Goal: Task Accomplishment & Management: Complete application form

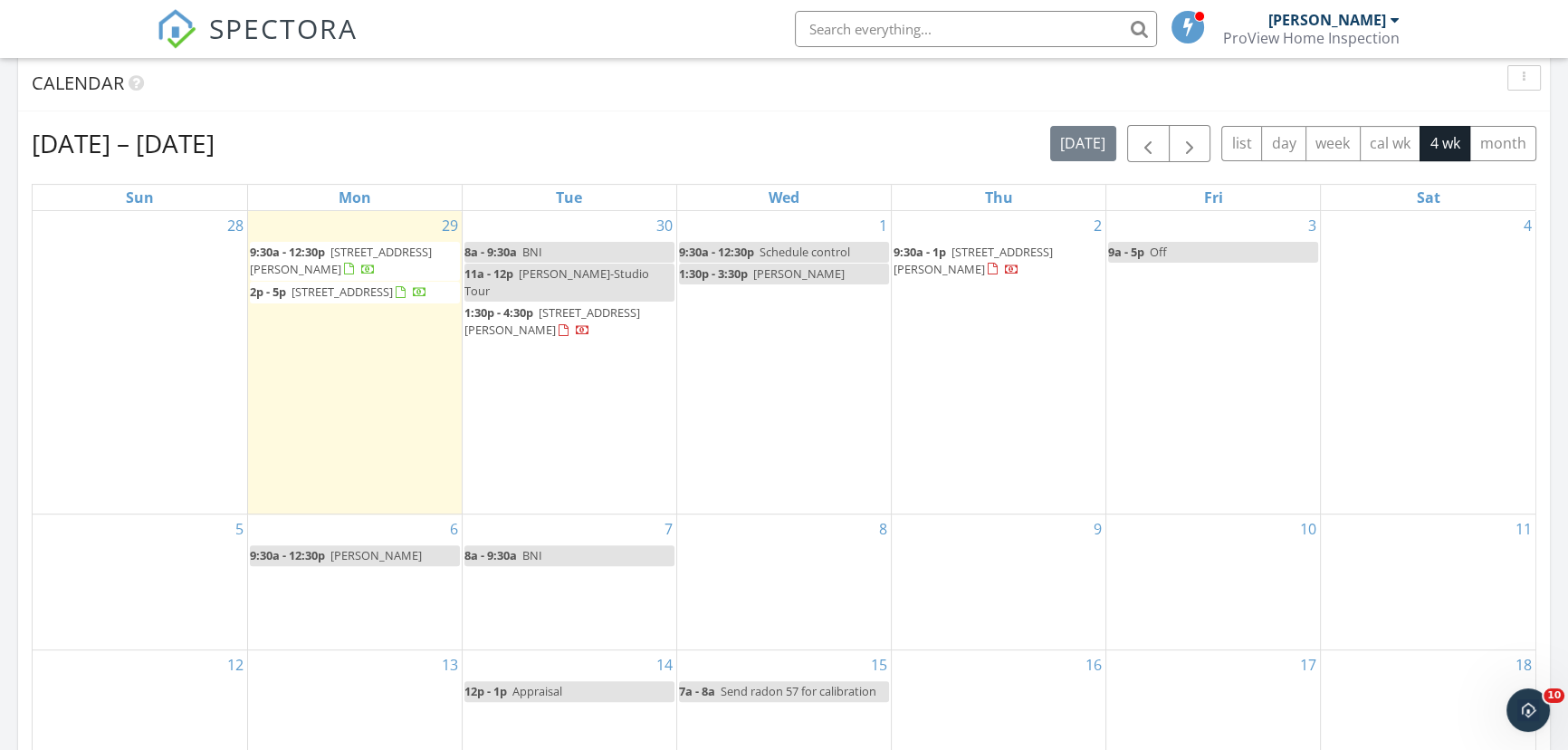
scroll to position [1674, 1594]
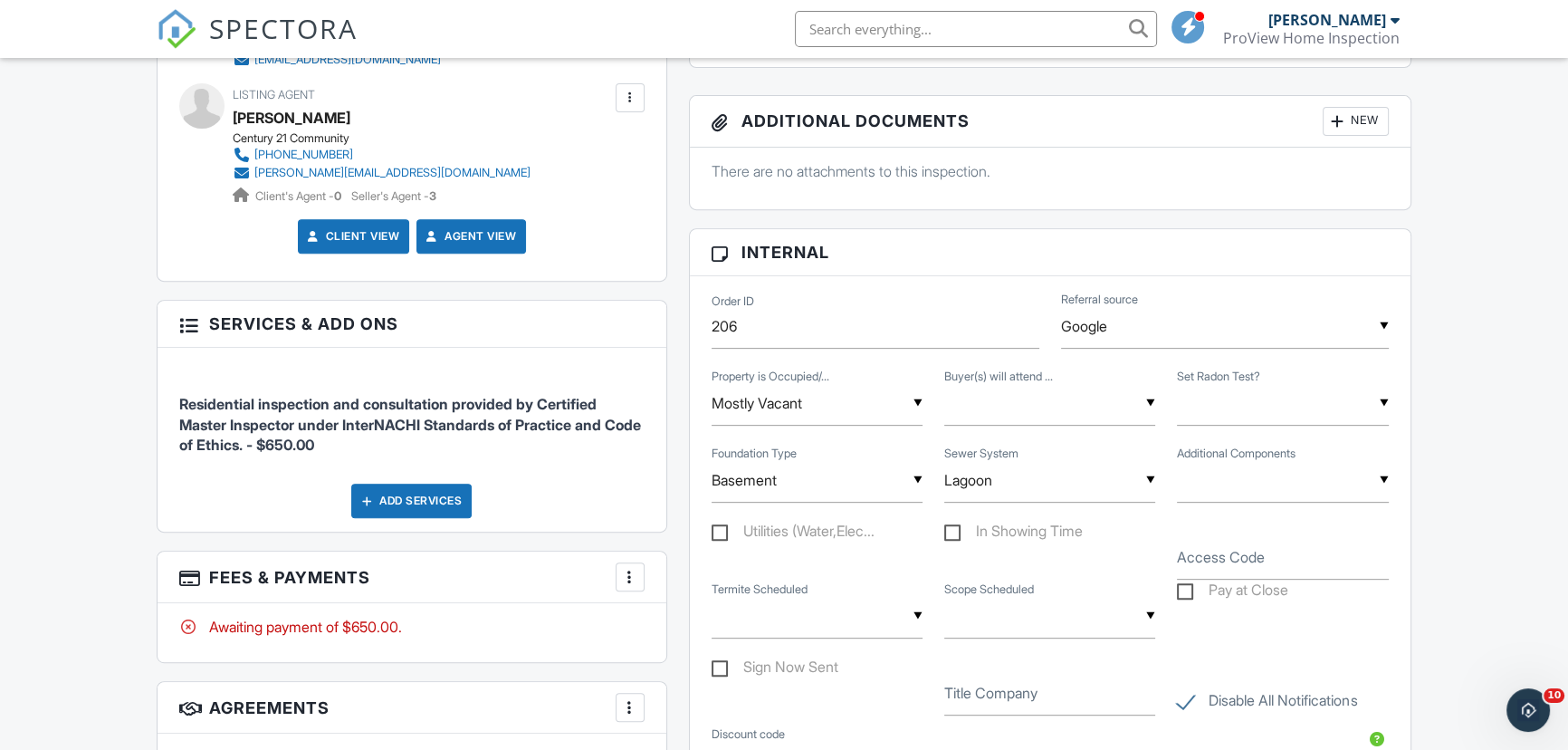
scroll to position [1050, 0]
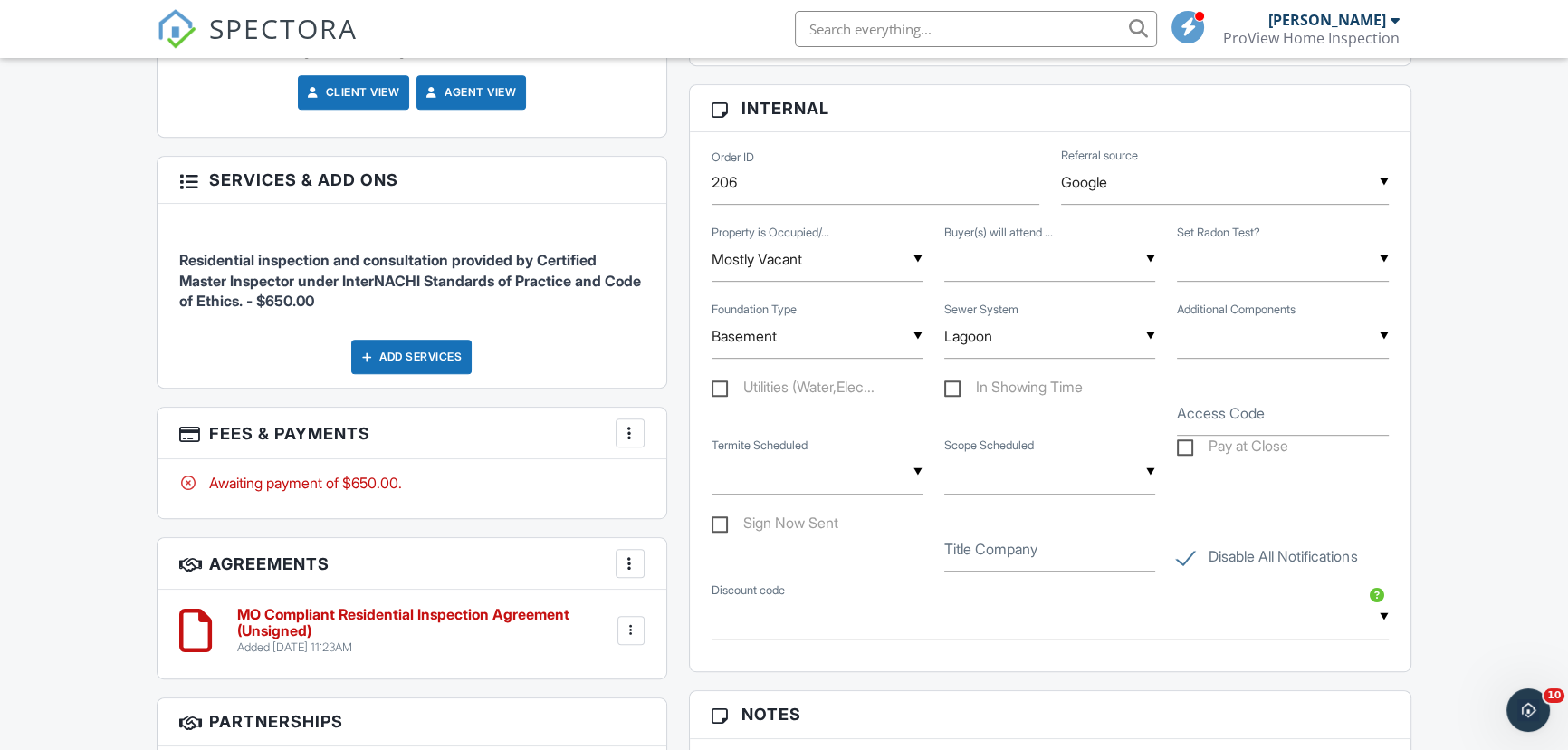
click at [775, 389] on label "Utilities (Water,Elec..." at bounding box center [793, 390] width 163 height 23
click at [723, 389] on input "Utilities (Water,Elec..." at bounding box center [717, 390] width 11 height 11
checkbox input "true"
click at [956, 388] on label "In Showing Time" at bounding box center [1013, 390] width 139 height 23
click at [956, 388] on input "In Showing Time" at bounding box center [950, 390] width 11 height 11
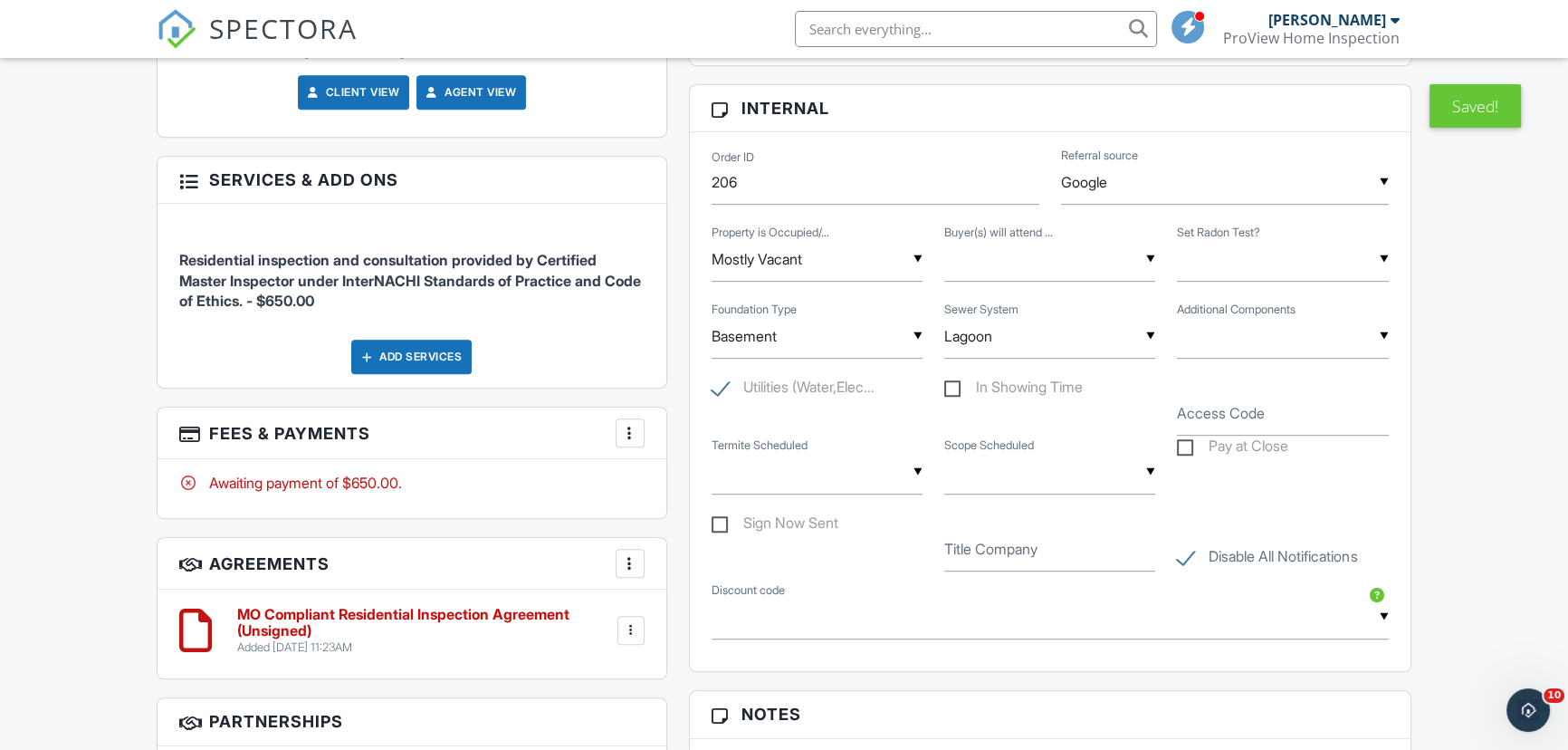
checkbox input "true"
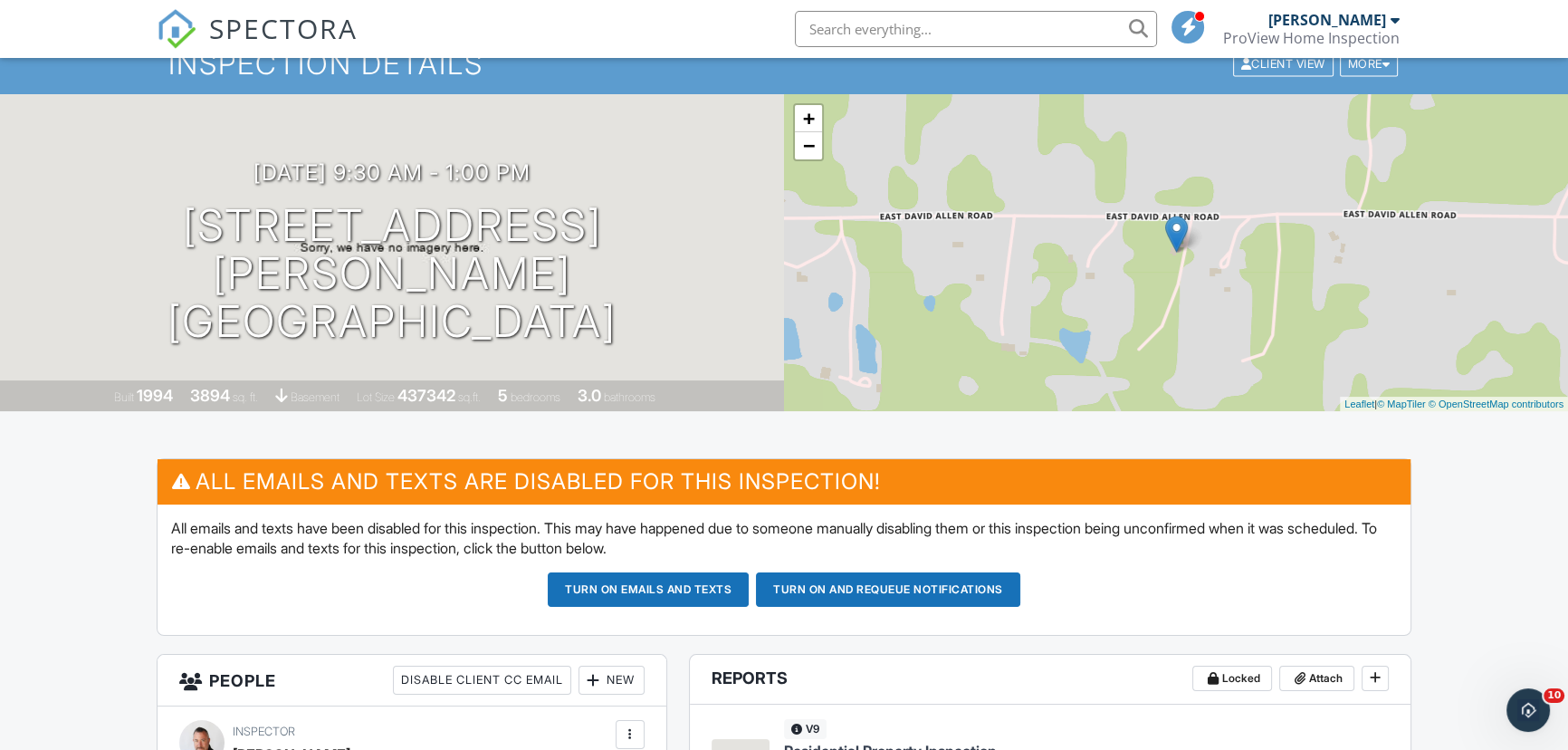
scroll to position [164, 0]
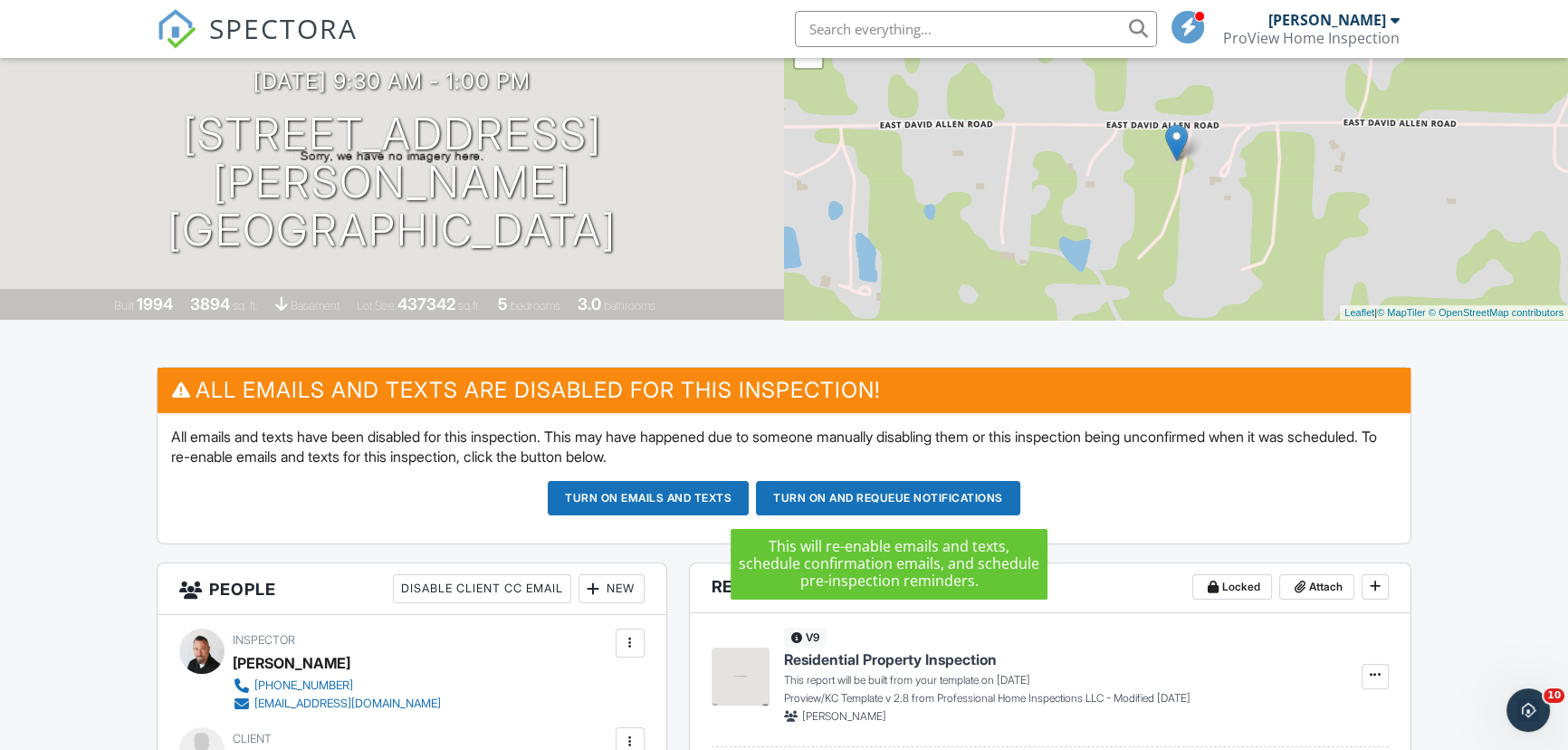
click at [814, 503] on button "Turn on and Requeue Notifications" at bounding box center [888, 498] width 264 height 34
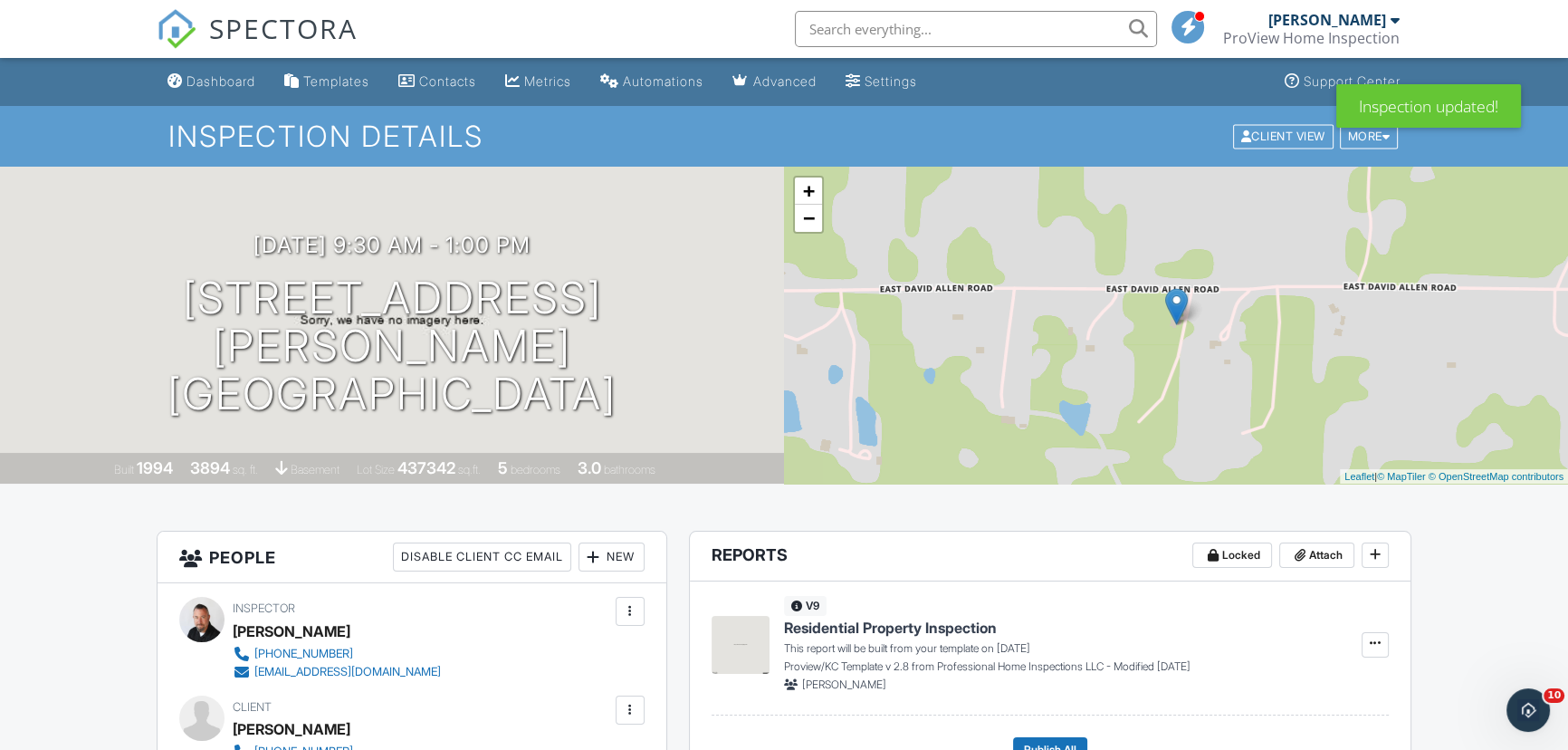
click at [245, 76] on div "Dashboard" at bounding box center [221, 81] width 69 height 15
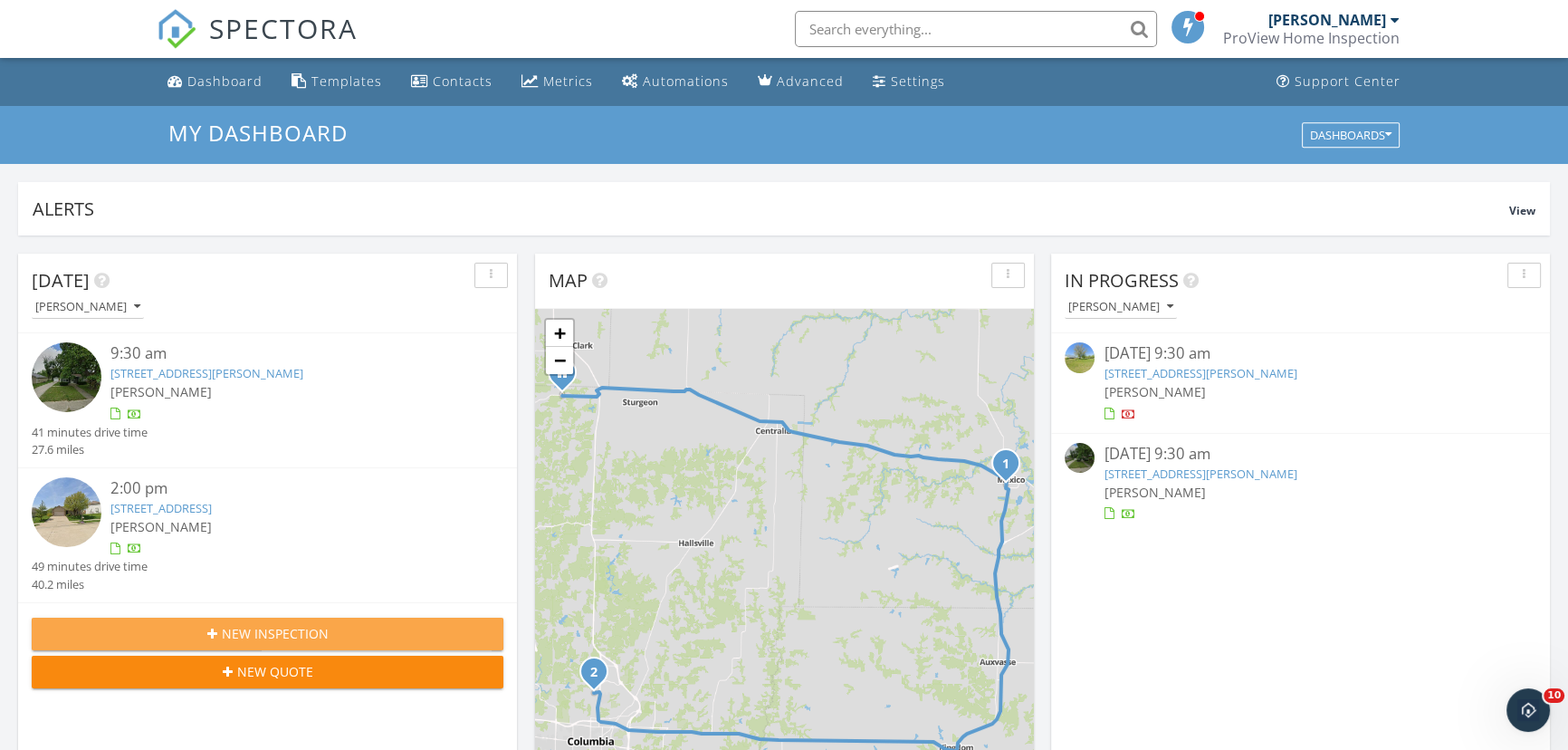
click at [294, 634] on span "New Inspection" at bounding box center [276, 633] width 107 height 19
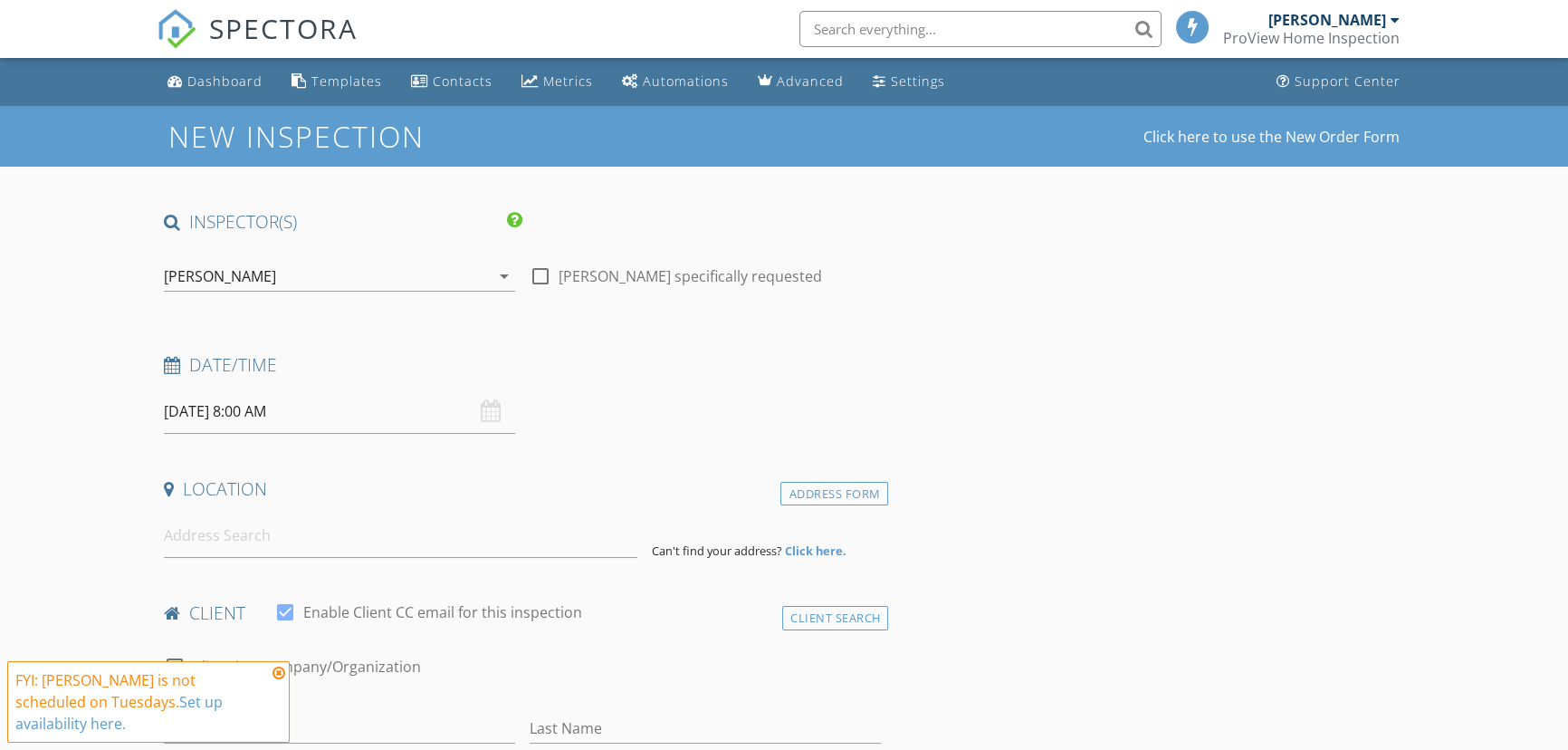
click at [284, 415] on input "[DATE] 8:00 AM" at bounding box center [339, 412] width 352 height 44
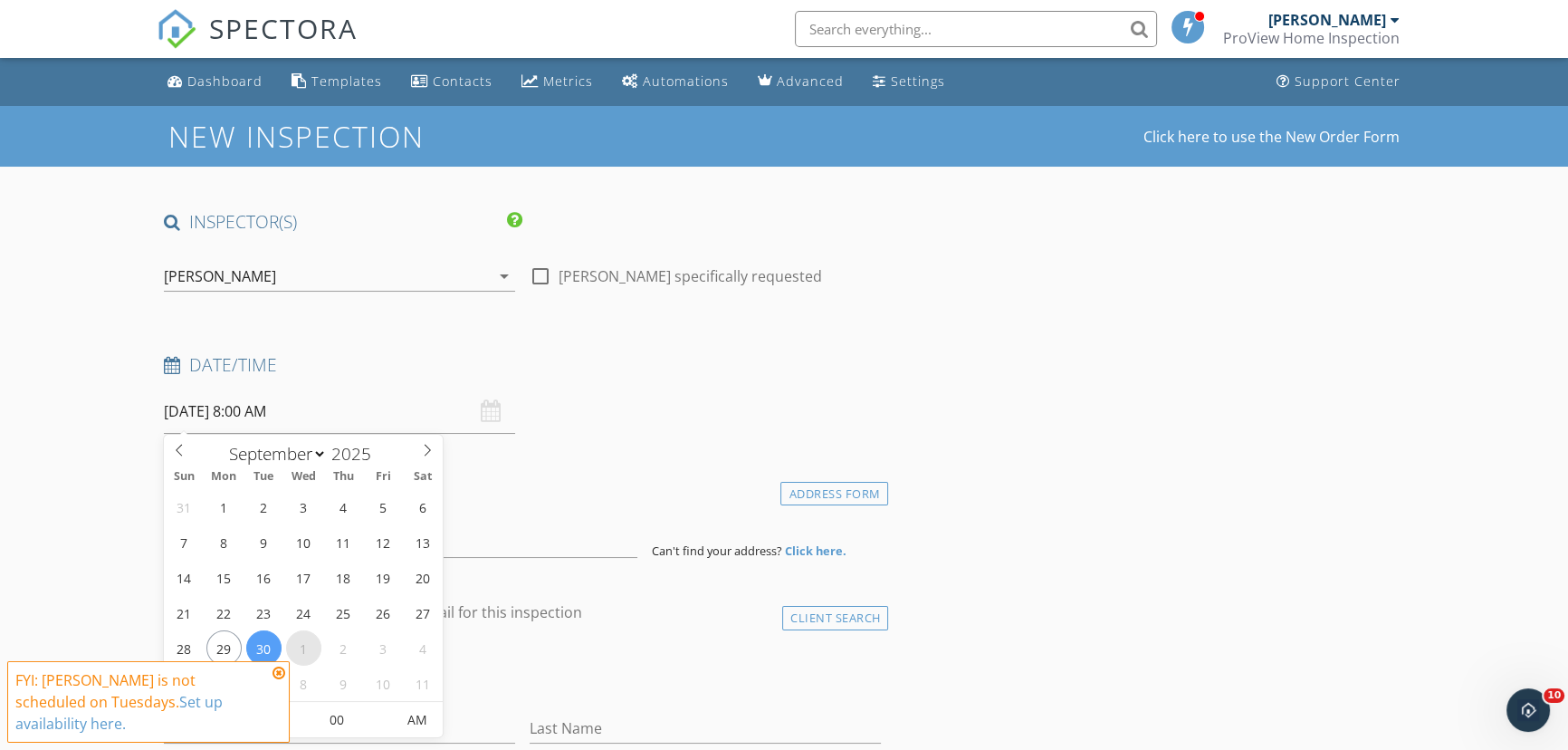
select select "9"
type input "10/01/2025 8:00 AM"
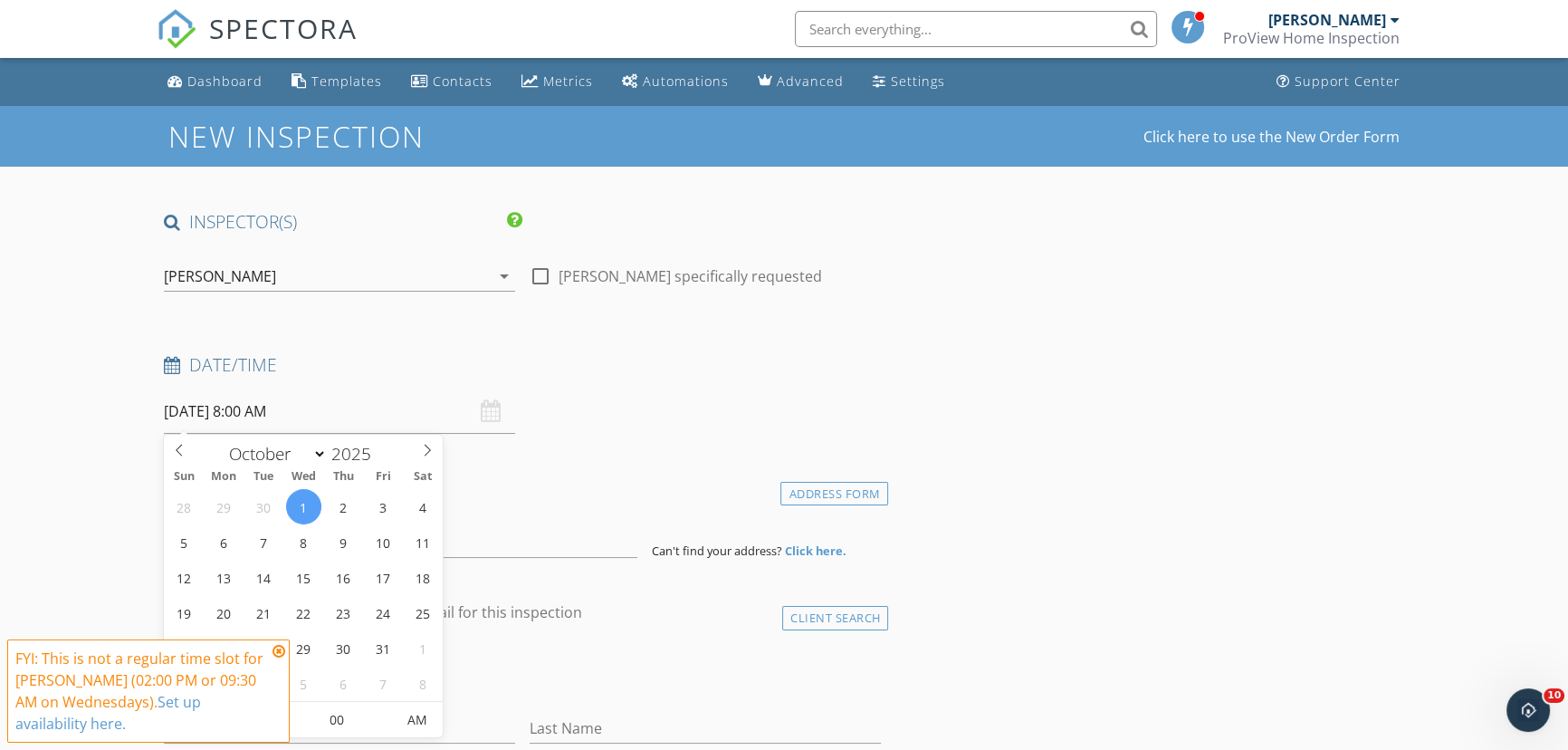
click at [280, 651] on icon at bounding box center [279, 650] width 12 height 14
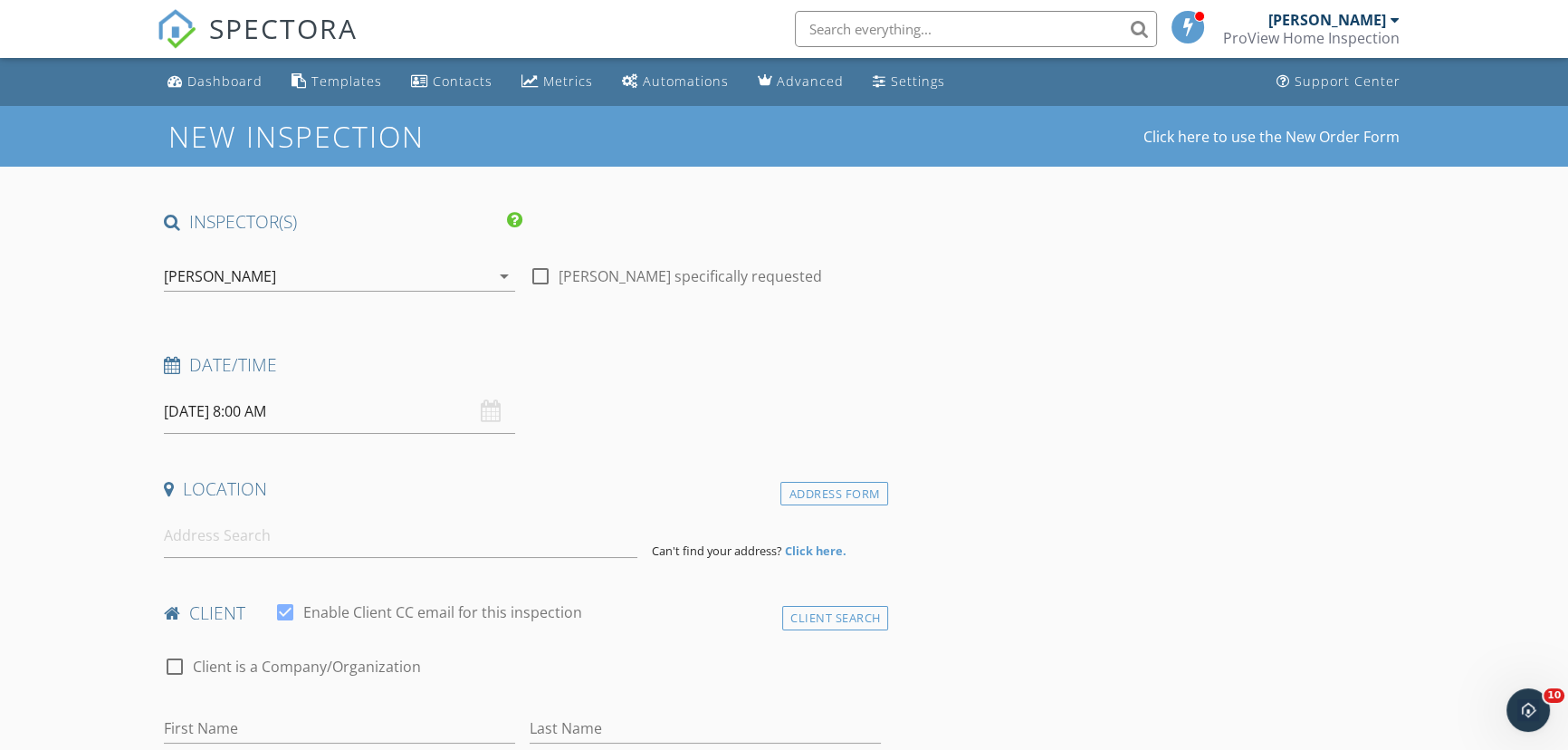
click at [300, 402] on input "10/01/2025 8:00 AM" at bounding box center [339, 412] width 352 height 44
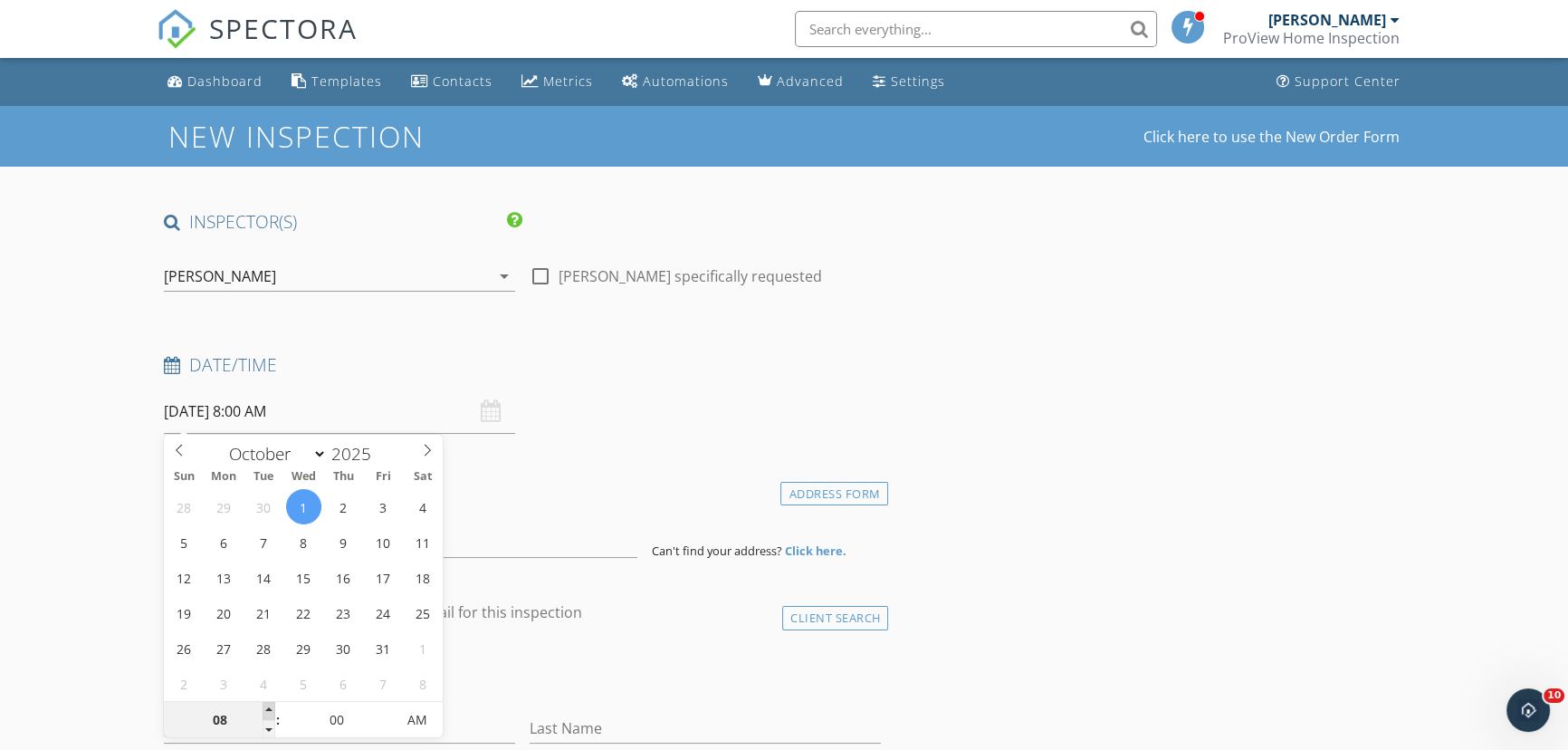
type input "09"
type input "10/01/2025 9:00 AM"
click at [267, 710] on span at bounding box center [268, 711] width 12 height 18
type input "05"
type input "10/01/2025 9:05 AM"
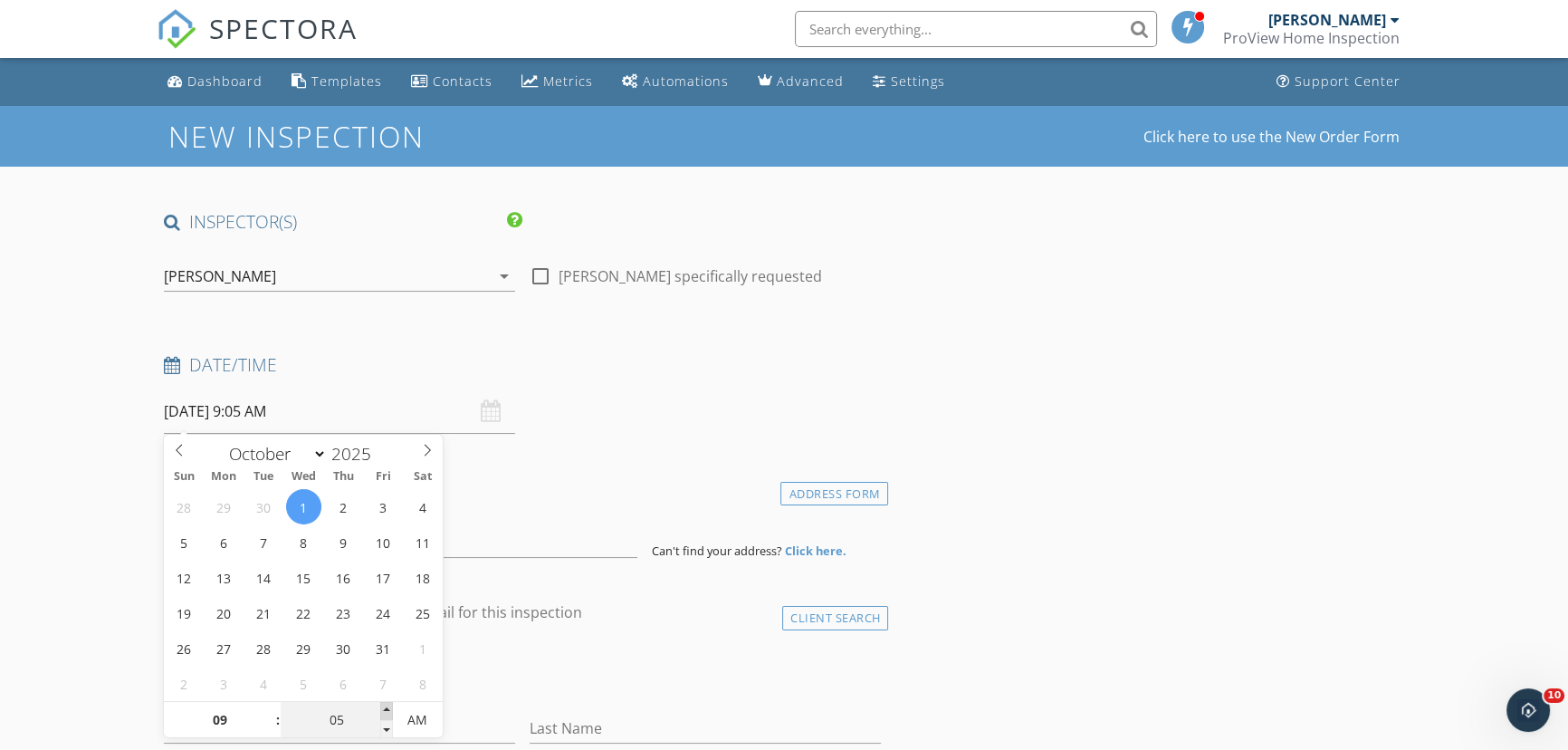
click at [388, 708] on span at bounding box center [386, 711] width 12 height 18
type input "10"
type input "10/01/2025 9:10 AM"
click at [388, 708] on span at bounding box center [386, 711] width 12 height 18
type input "15"
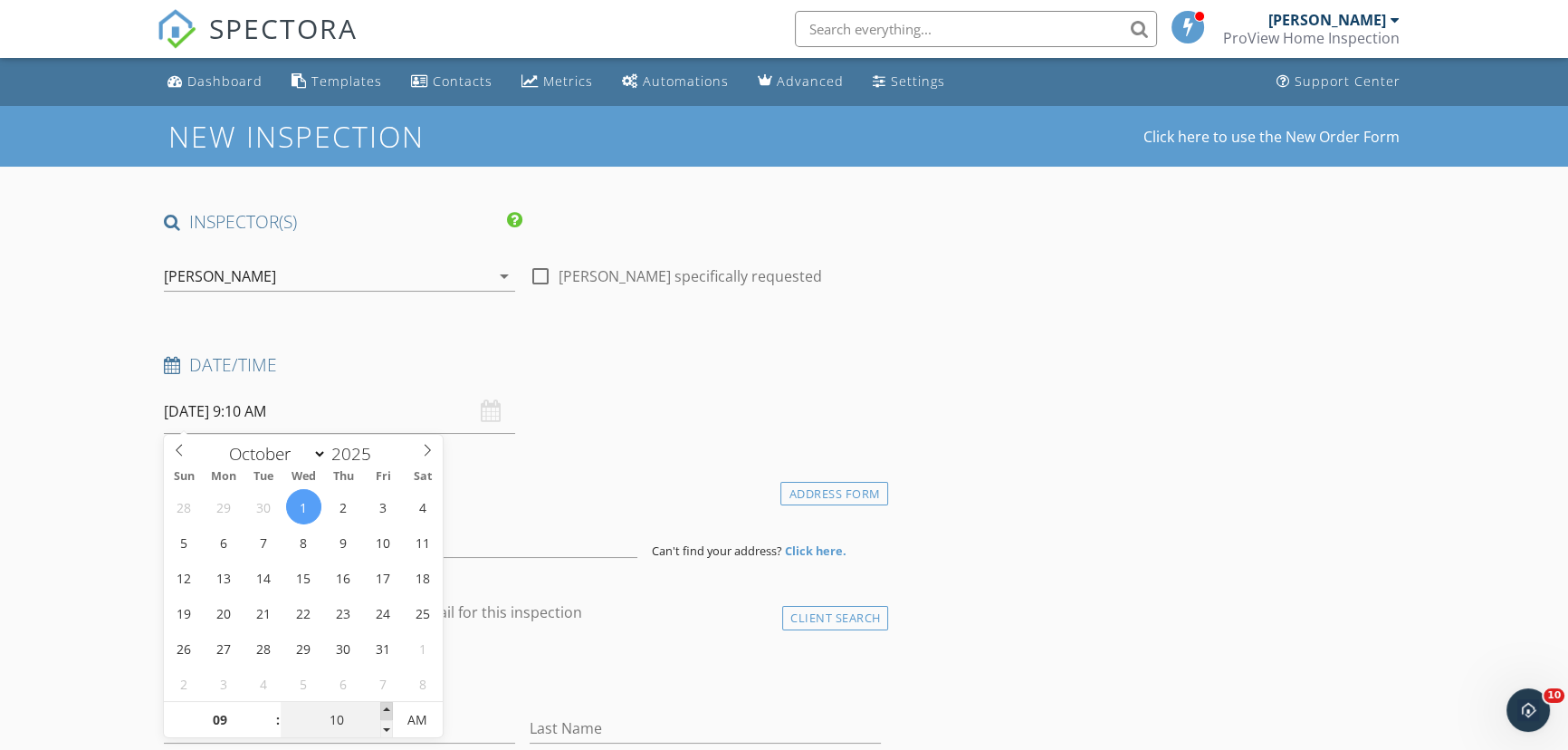
type input "10/01/2025 9:15 AM"
click at [388, 708] on span at bounding box center [386, 711] width 12 height 18
type input "20"
type input "10/01/2025 9:20 AM"
click at [388, 708] on span at bounding box center [386, 711] width 12 height 18
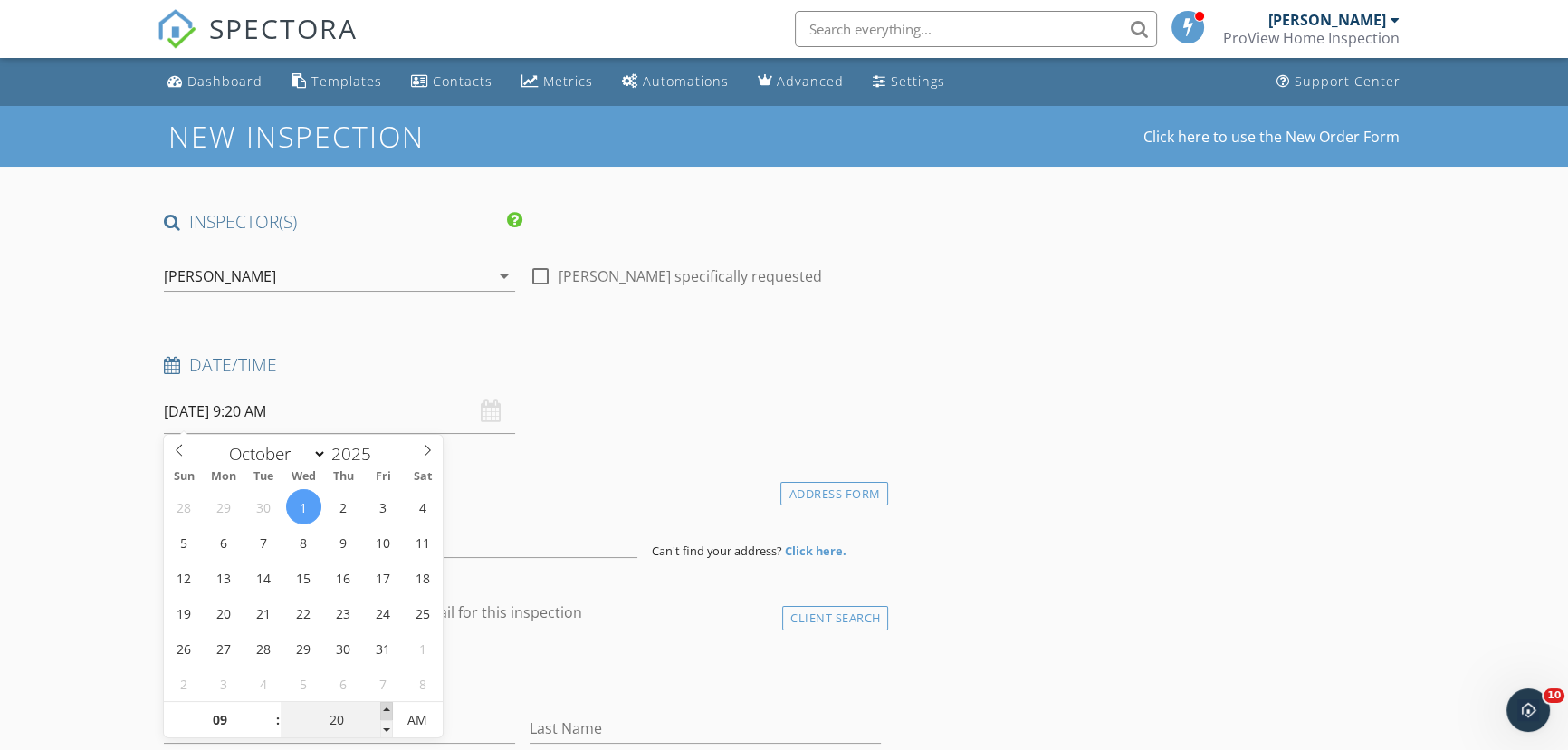
type input "25"
type input "10/01/2025 9:25 AM"
click at [388, 708] on span at bounding box center [386, 711] width 12 height 18
type input "30"
type input "[DATE] 9:30 AM"
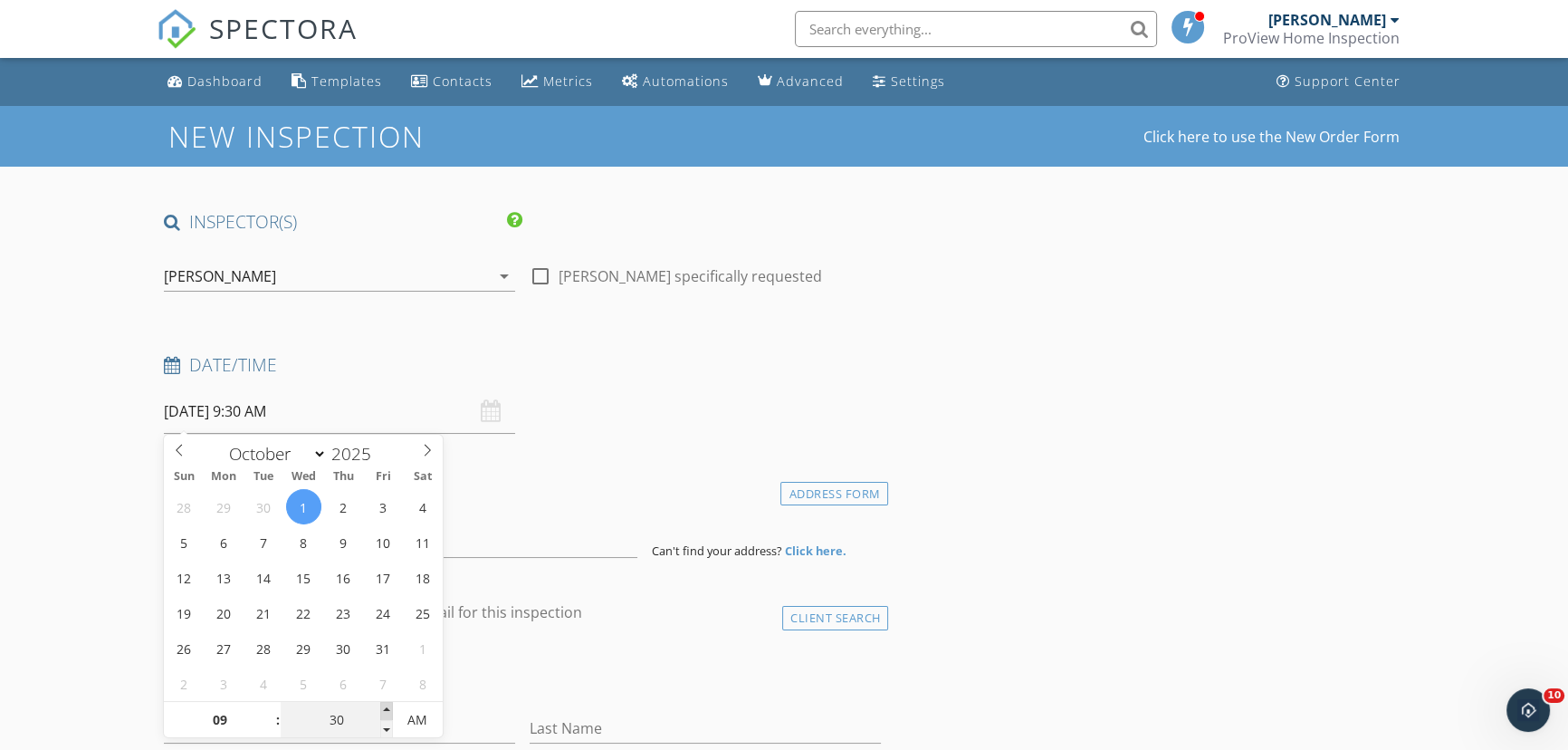
click at [388, 707] on span at bounding box center [386, 711] width 12 height 18
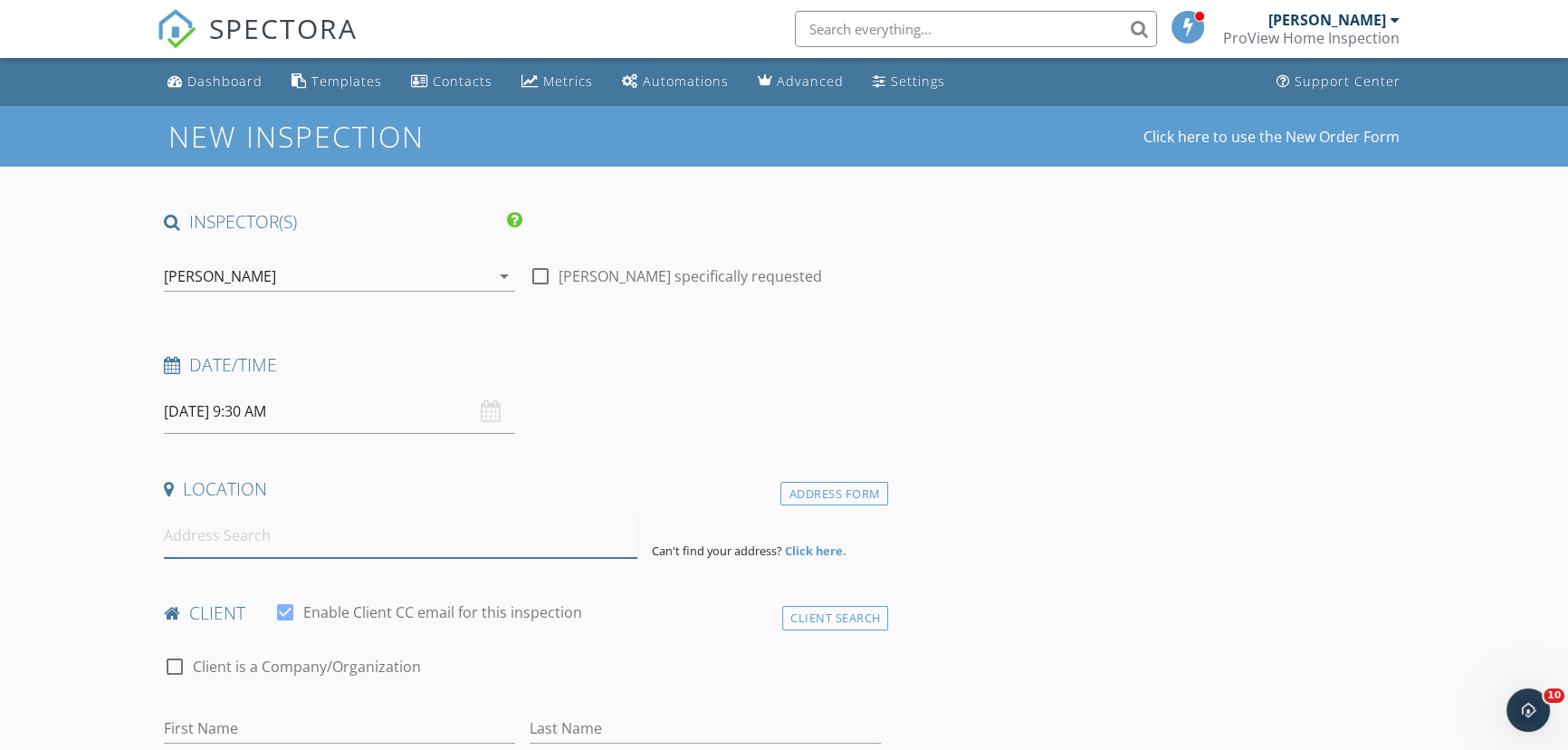
click at [210, 537] on input at bounding box center [400, 535] width 473 height 44
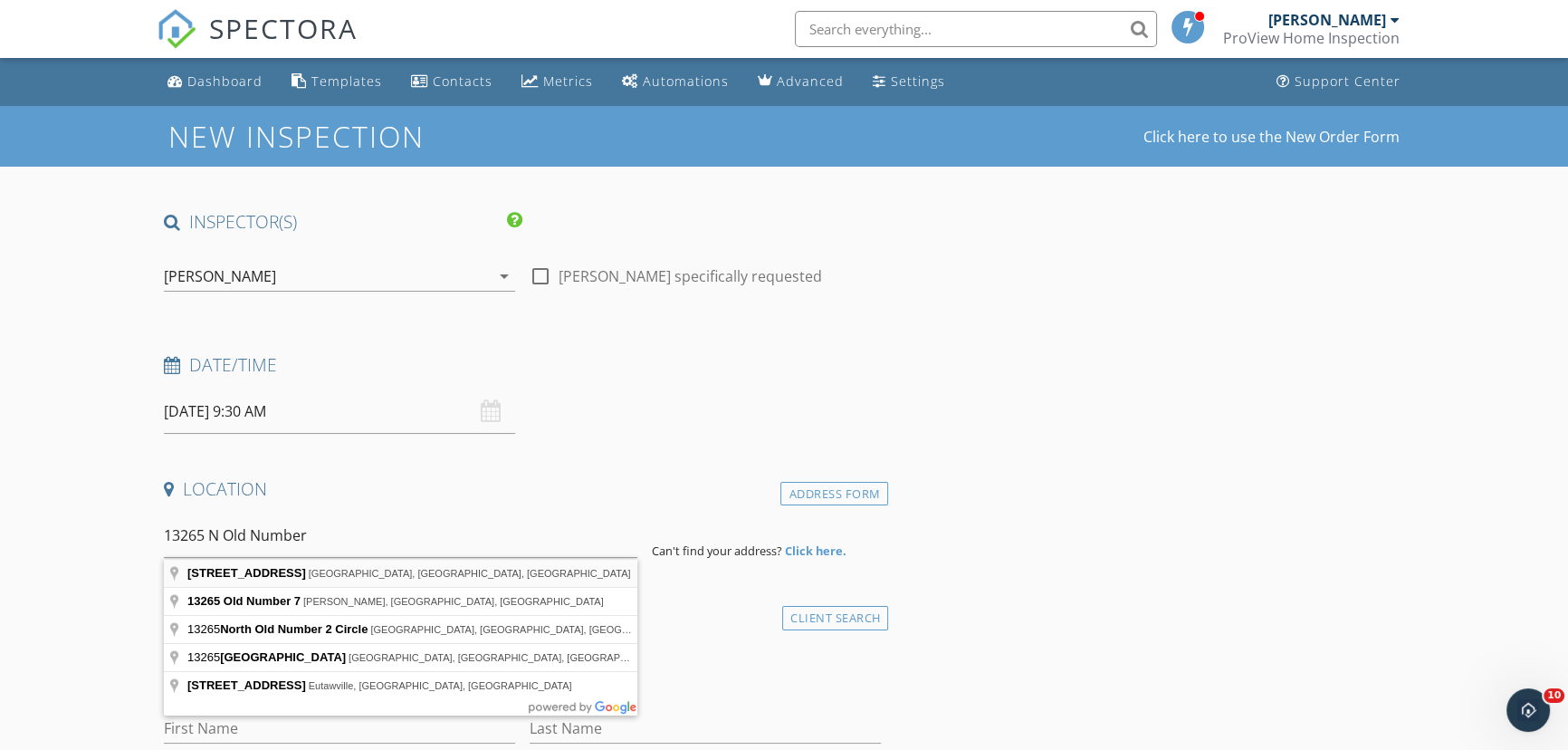
type input "13265 North Old Number 7, Columbia, MO, USA"
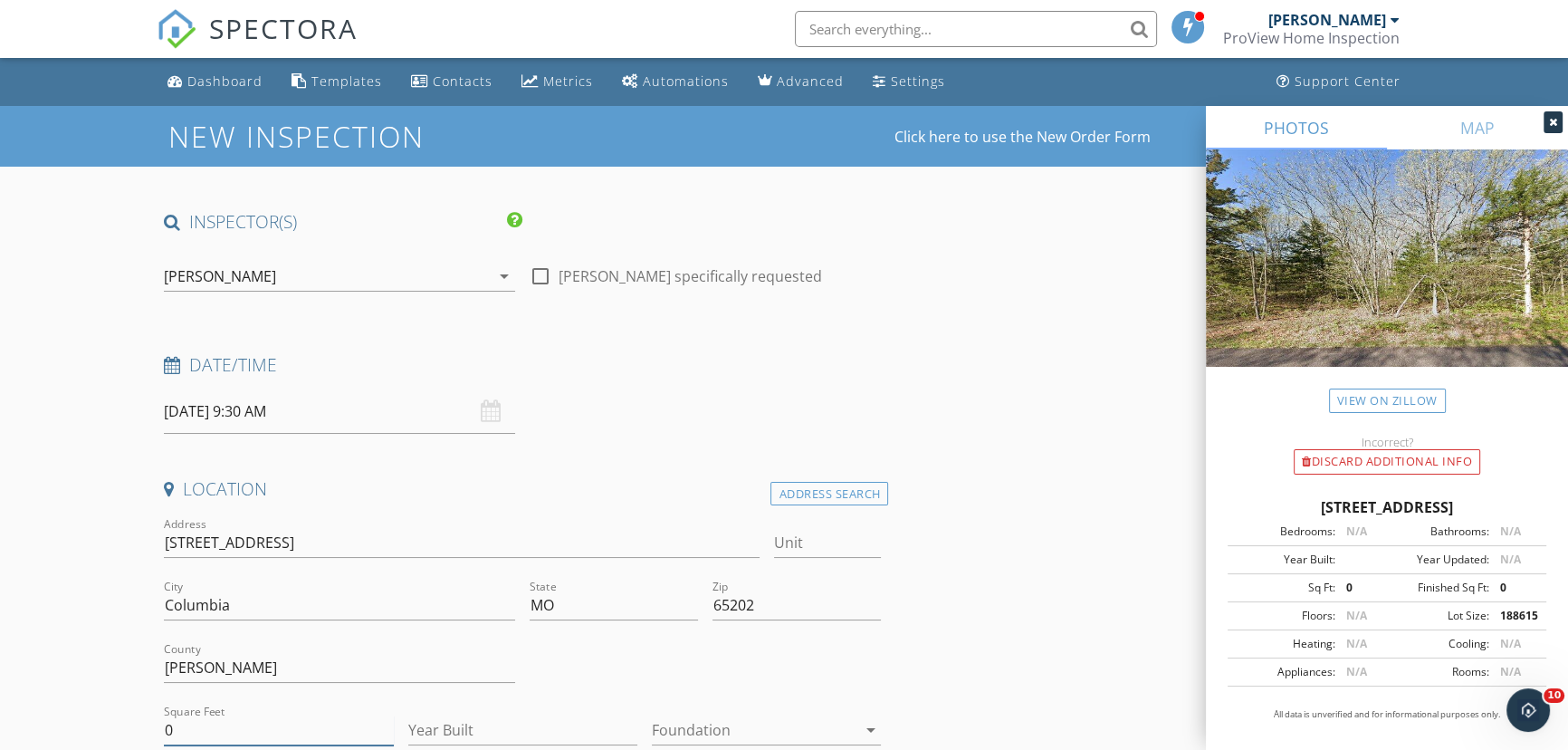
click at [237, 738] on input "0" at bounding box center [278, 730] width 229 height 30
click at [240, 735] on input "0" at bounding box center [278, 730] width 229 height 30
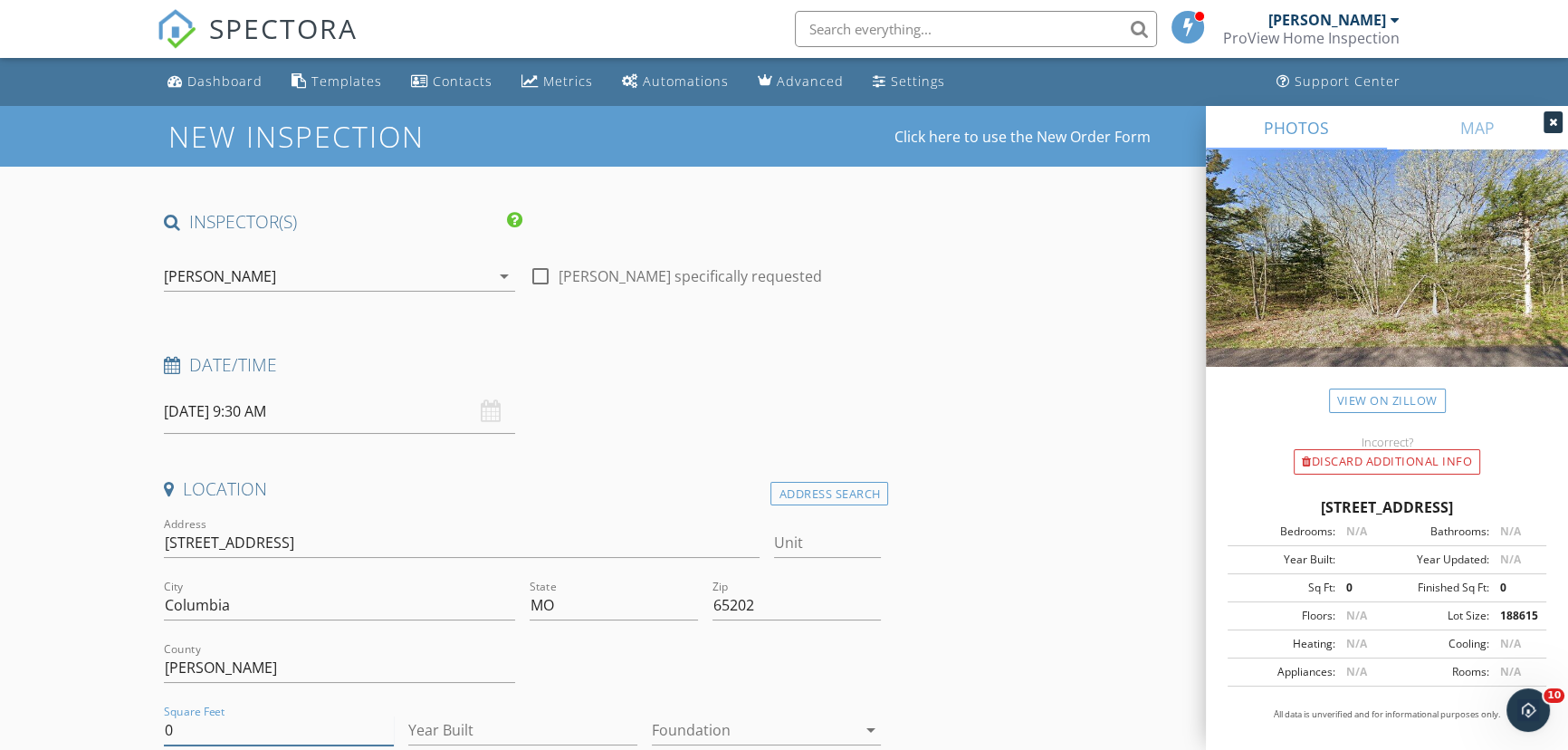
click at [240, 735] on input "0" at bounding box center [278, 730] width 229 height 30
type input "3180"
click at [477, 734] on input "Year Built" at bounding box center [522, 730] width 229 height 30
type input "2025"
click at [675, 729] on div at bounding box center [754, 730] width 204 height 29
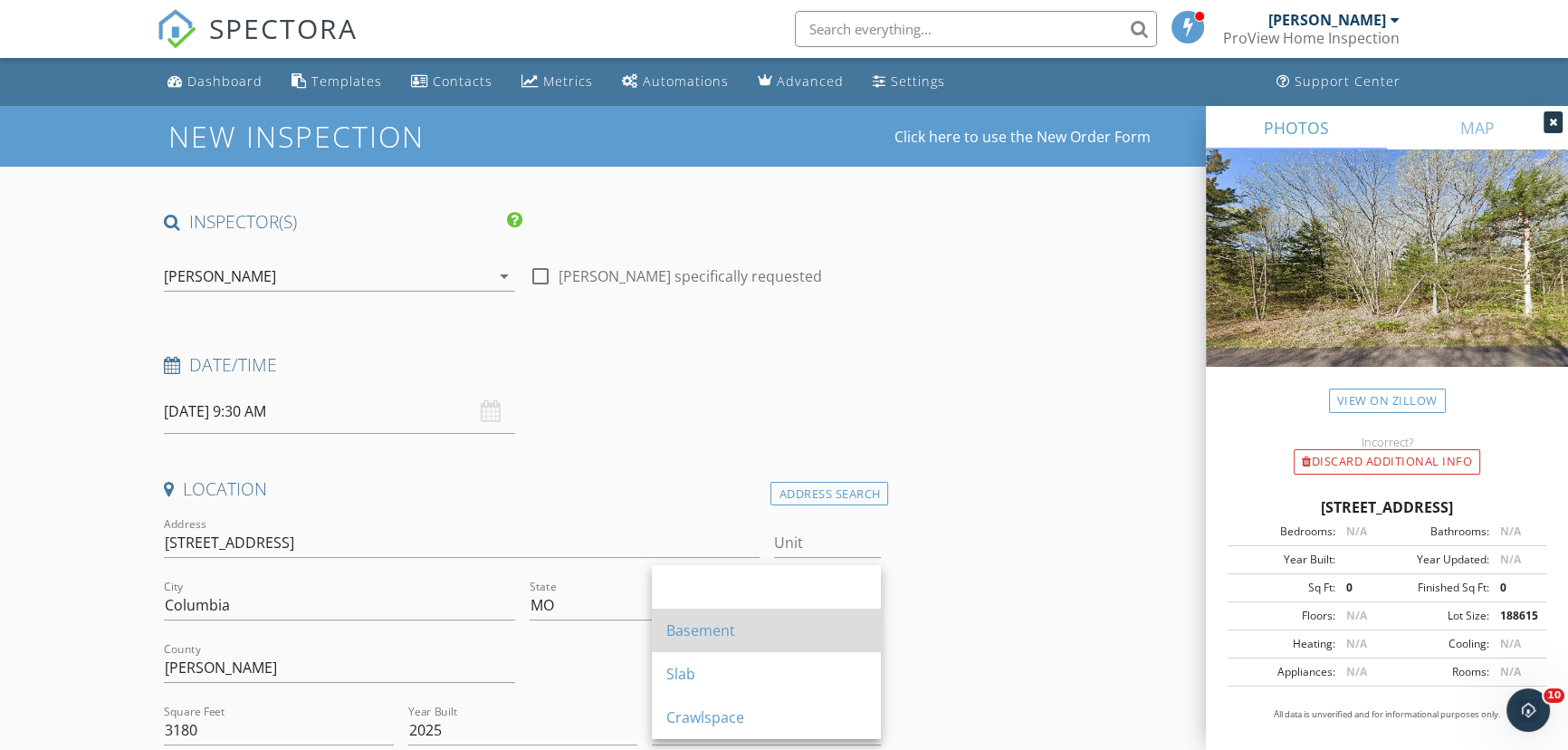
click at [711, 628] on div "Basement" at bounding box center [766, 630] width 200 height 22
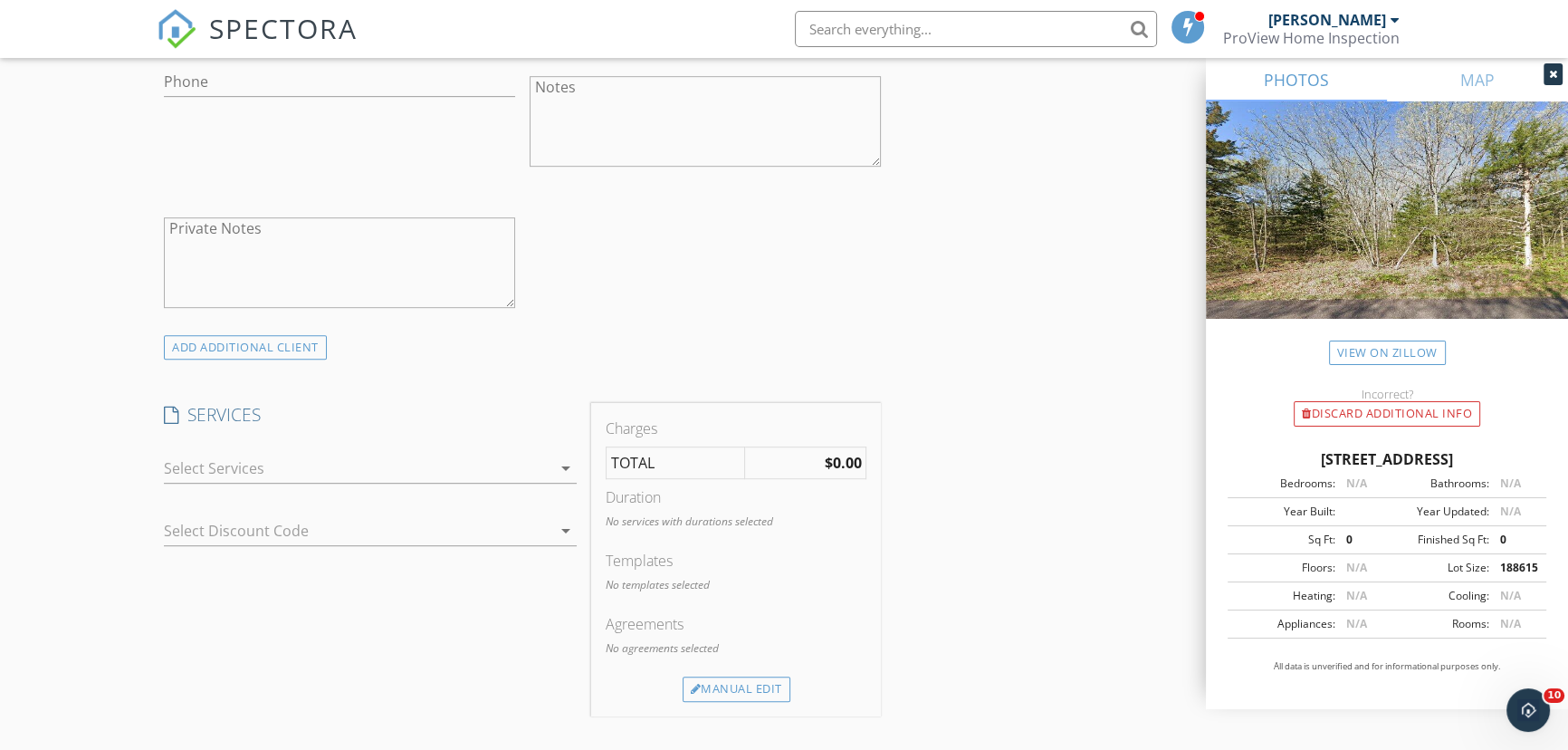
scroll to position [1152, 0]
click at [504, 460] on div at bounding box center [357, 458] width 387 height 29
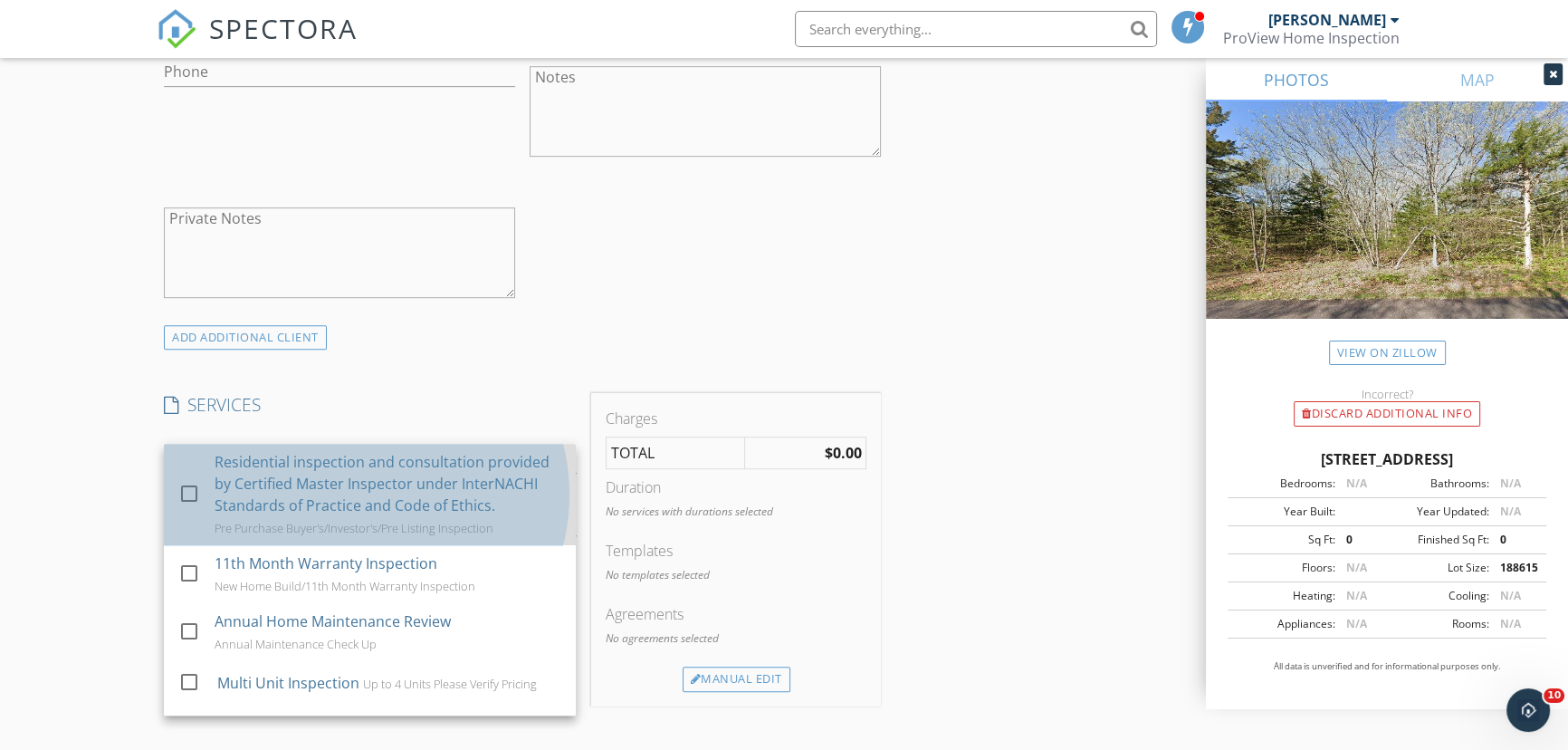
click at [327, 473] on div "Residential inspection and consultation provided by Certified Master Inspector …" at bounding box center [388, 484] width 347 height 65
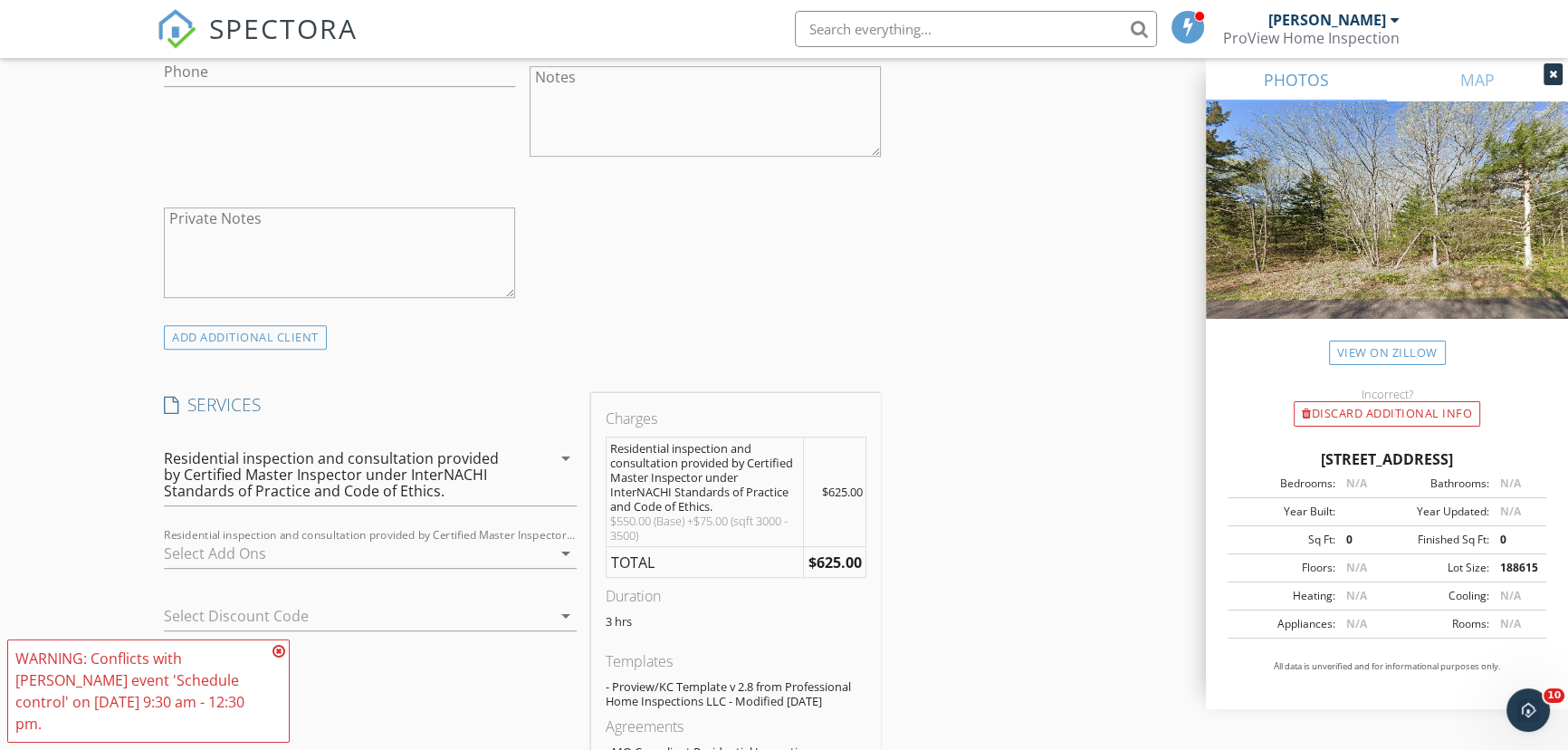
click at [281, 658] on icon at bounding box center [279, 650] width 12 height 14
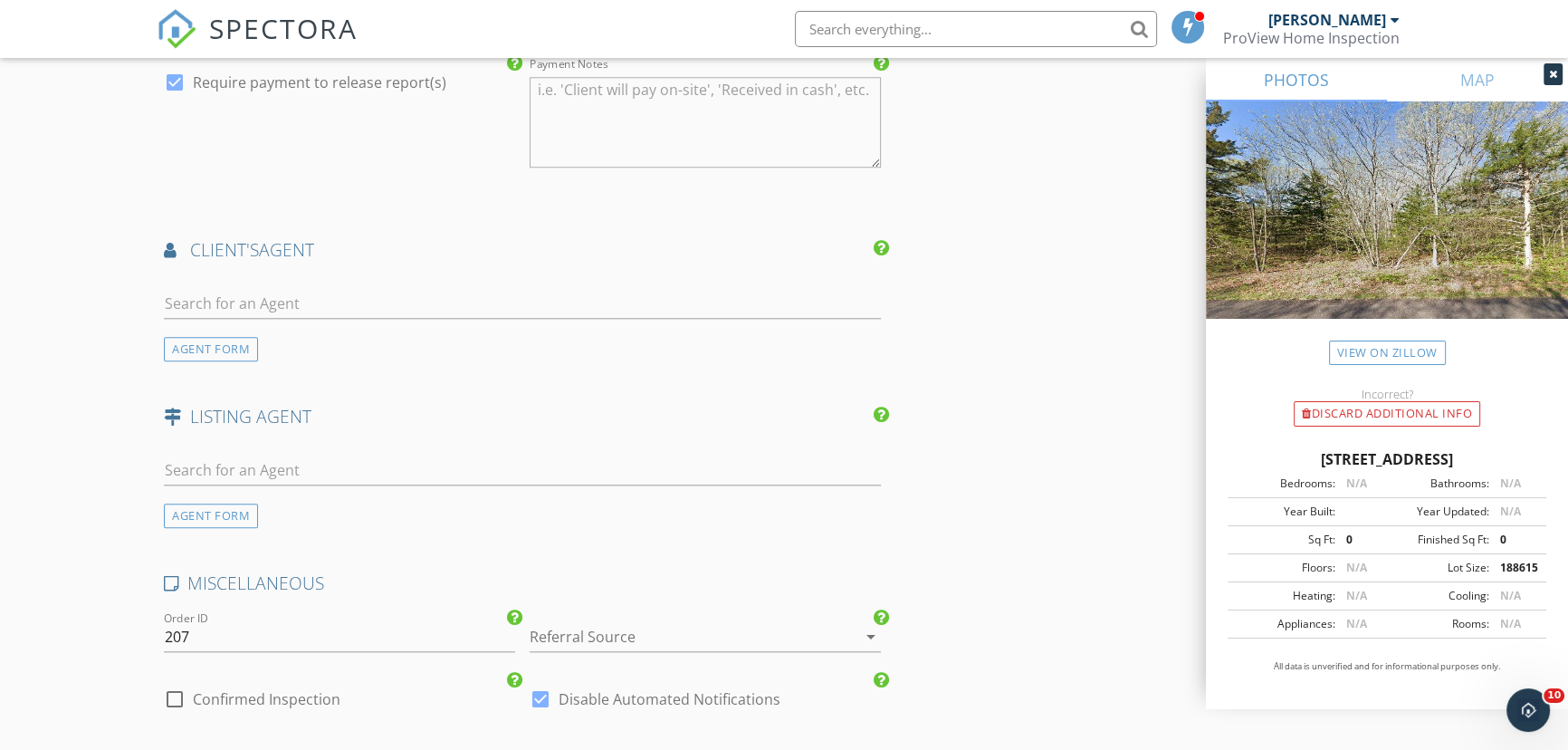
scroll to position [2140, 0]
click at [307, 305] on input "text" at bounding box center [522, 301] width 717 height 30
type input "Angela Whyte"
click at [257, 338] on div "No results found. Click to add a new Agent" at bounding box center [308, 340] width 273 height 22
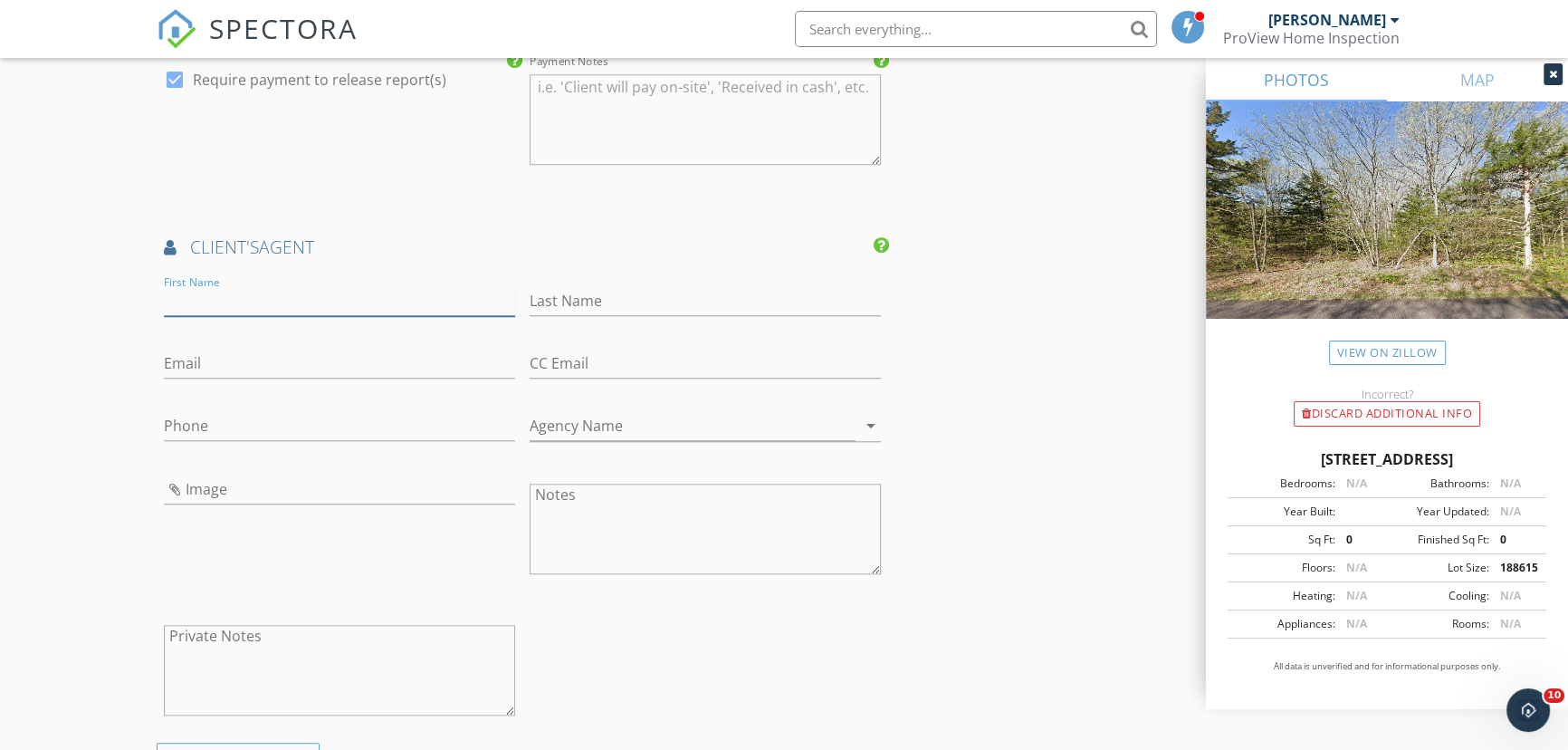
click at [263, 299] on input "First Name" at bounding box center [339, 301] width 352 height 30
type input "Angela"
type input "Whyte"
click at [254, 435] on input "Phone" at bounding box center [339, 425] width 352 height 30
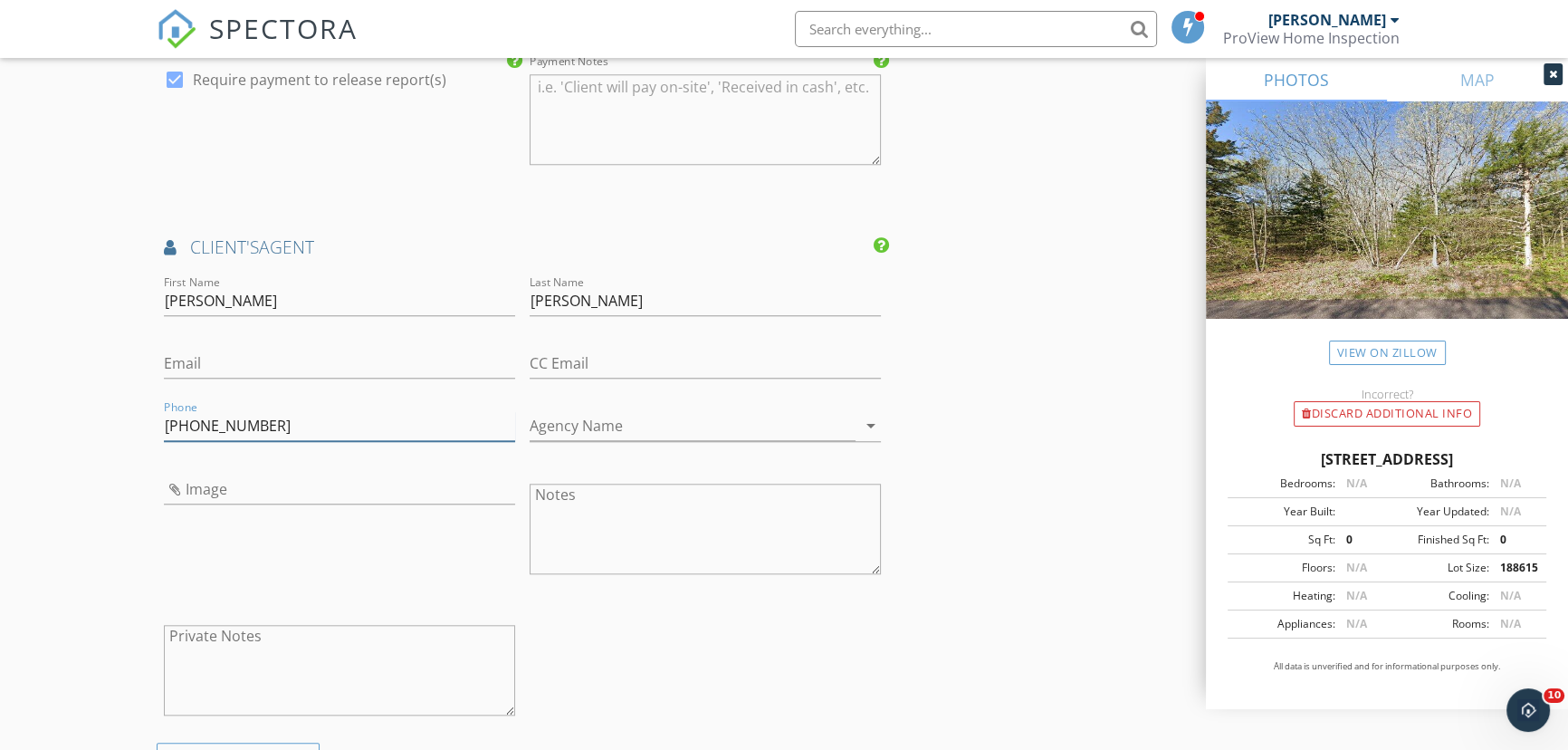
type input "417-559-0403"
click at [582, 422] on input "Agency Name" at bounding box center [693, 425] width 326 height 30
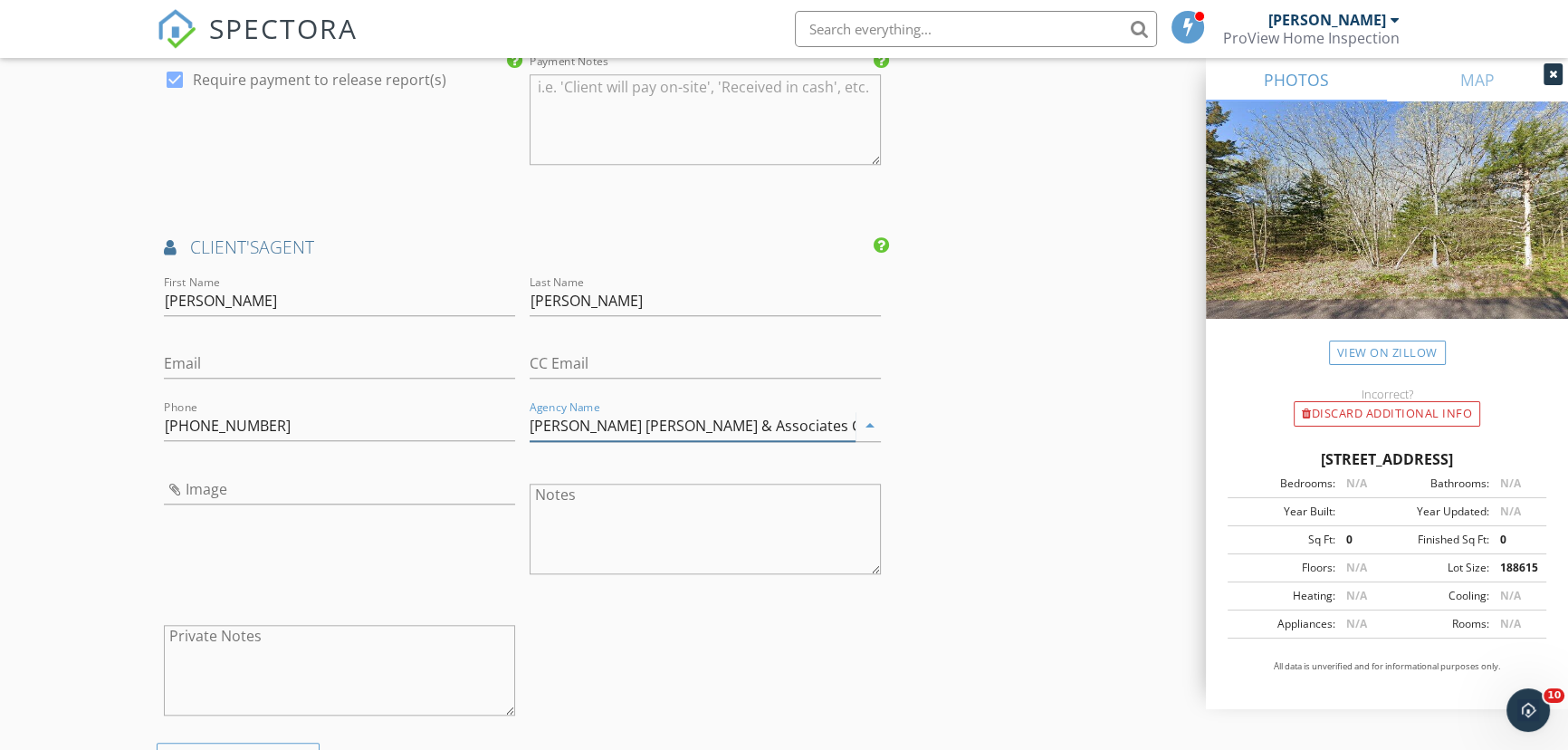
type input "Whyte Steg & Associates C21"
click at [288, 363] on input "Email" at bounding box center [339, 363] width 352 height 30
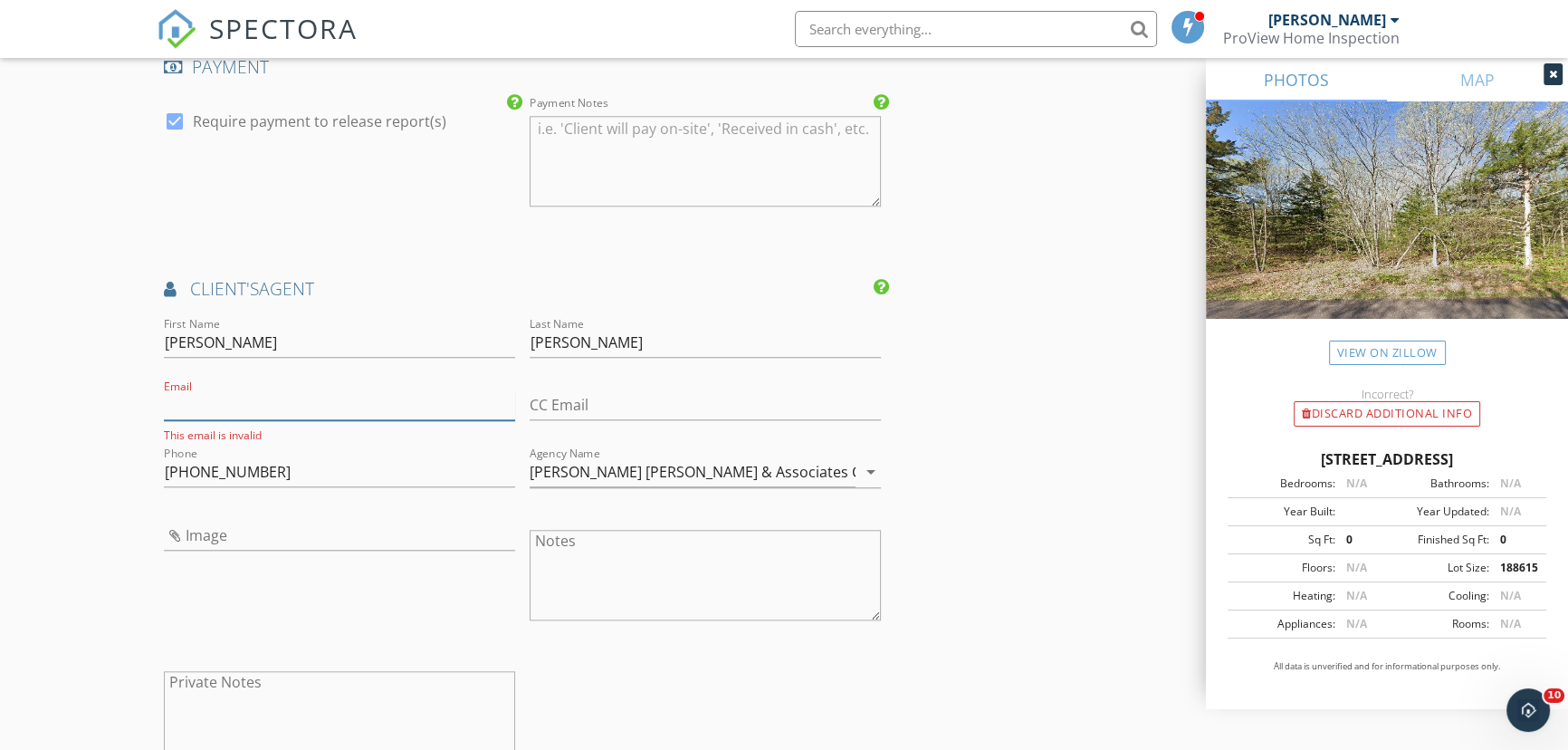
scroll to position [2057, 0]
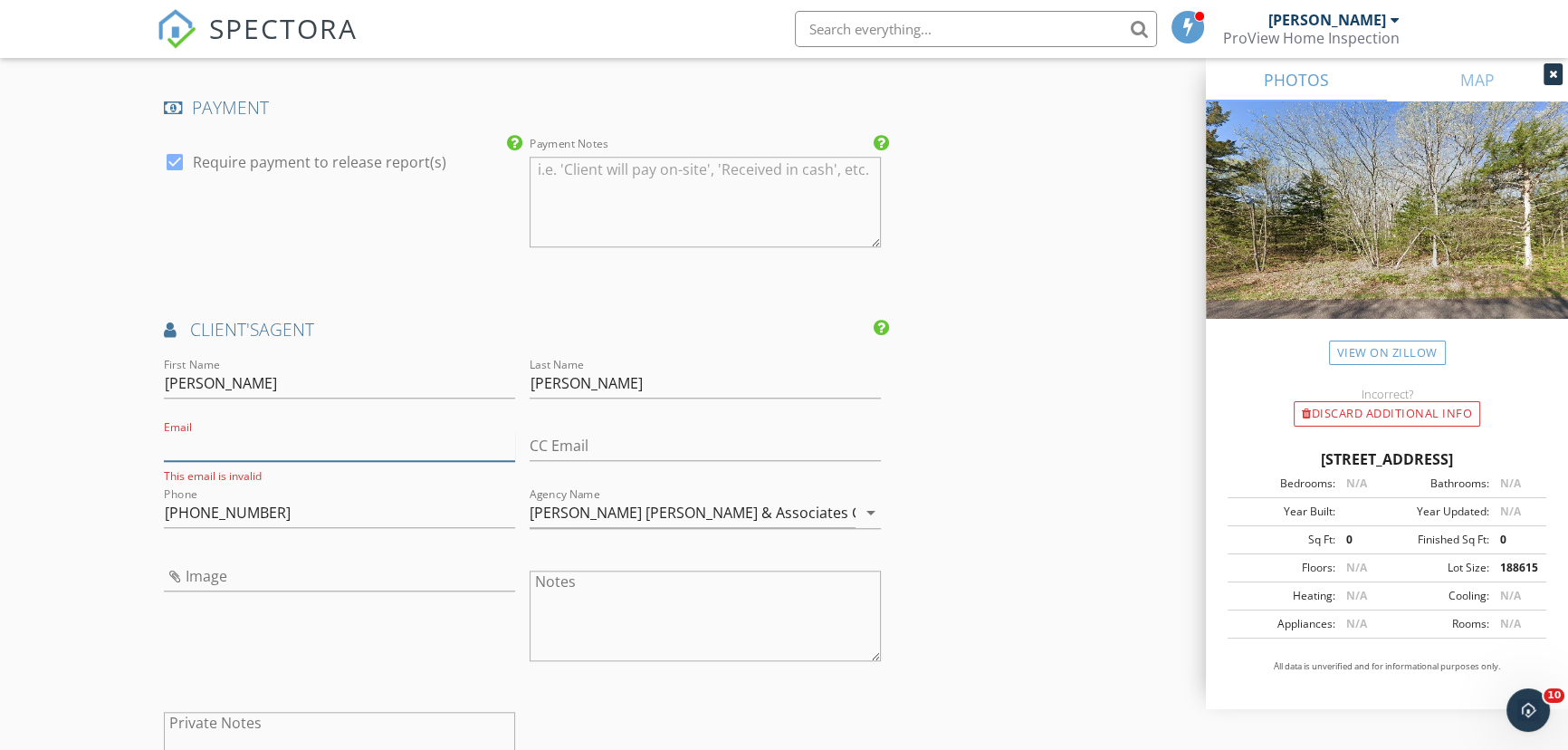
click at [466, 440] on input "Email" at bounding box center [339, 445] width 352 height 30
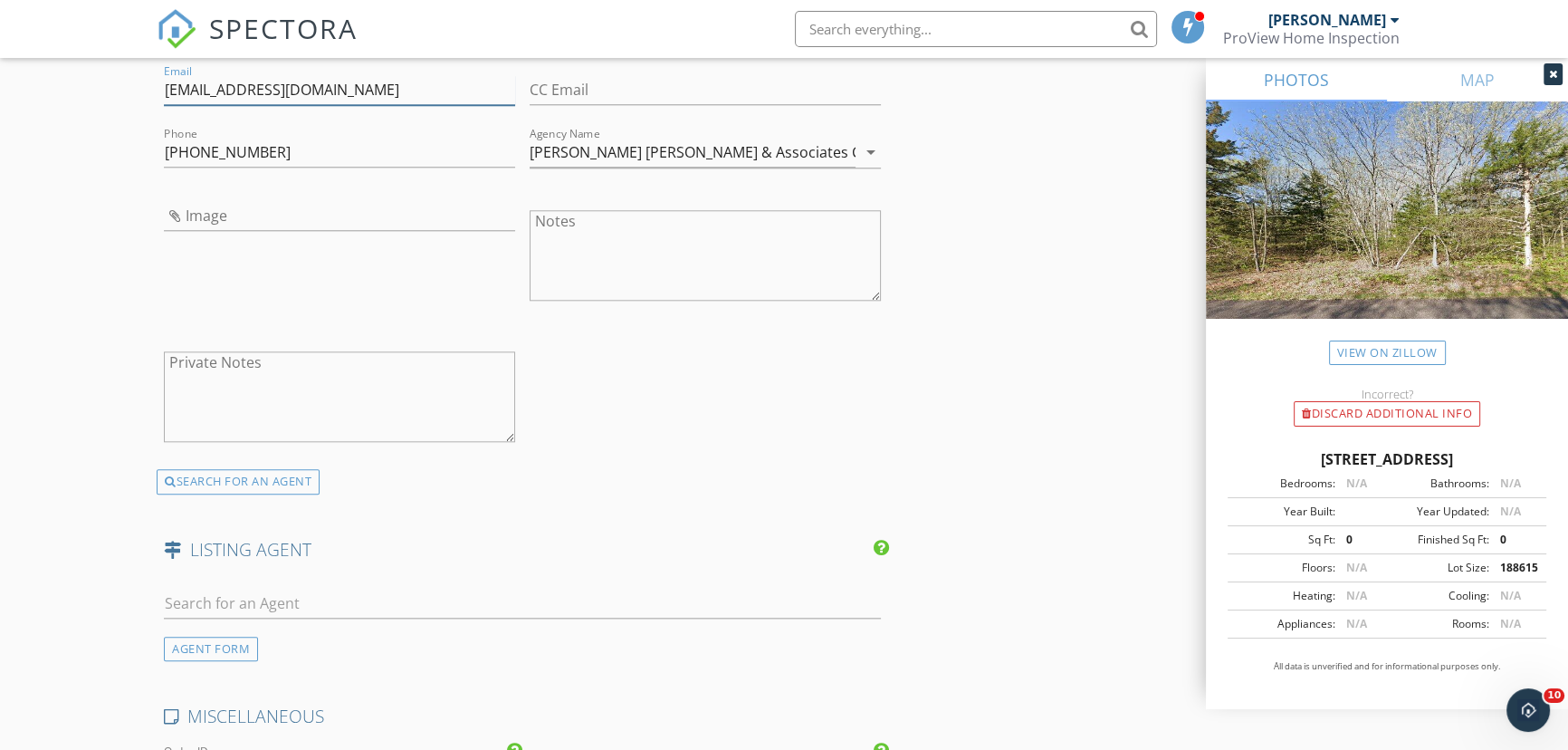
scroll to position [2469, 0]
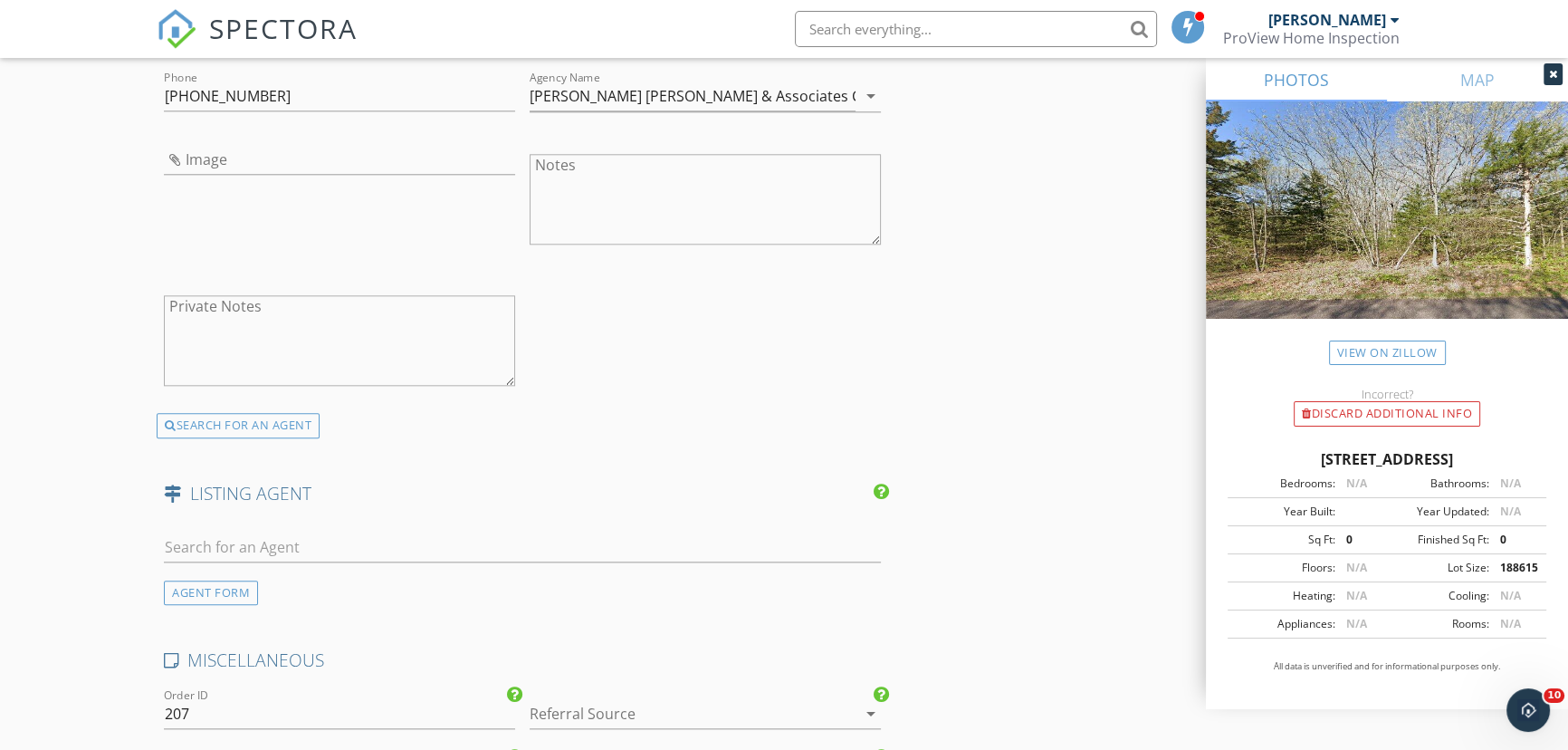
type input "whytesteg@gmail.com"
click at [466, 538] on input "text" at bounding box center [522, 547] width 717 height 30
type input "Judd"
click at [245, 581] on div "No results found. Click to add a new Agent" at bounding box center [308, 586] width 273 height 22
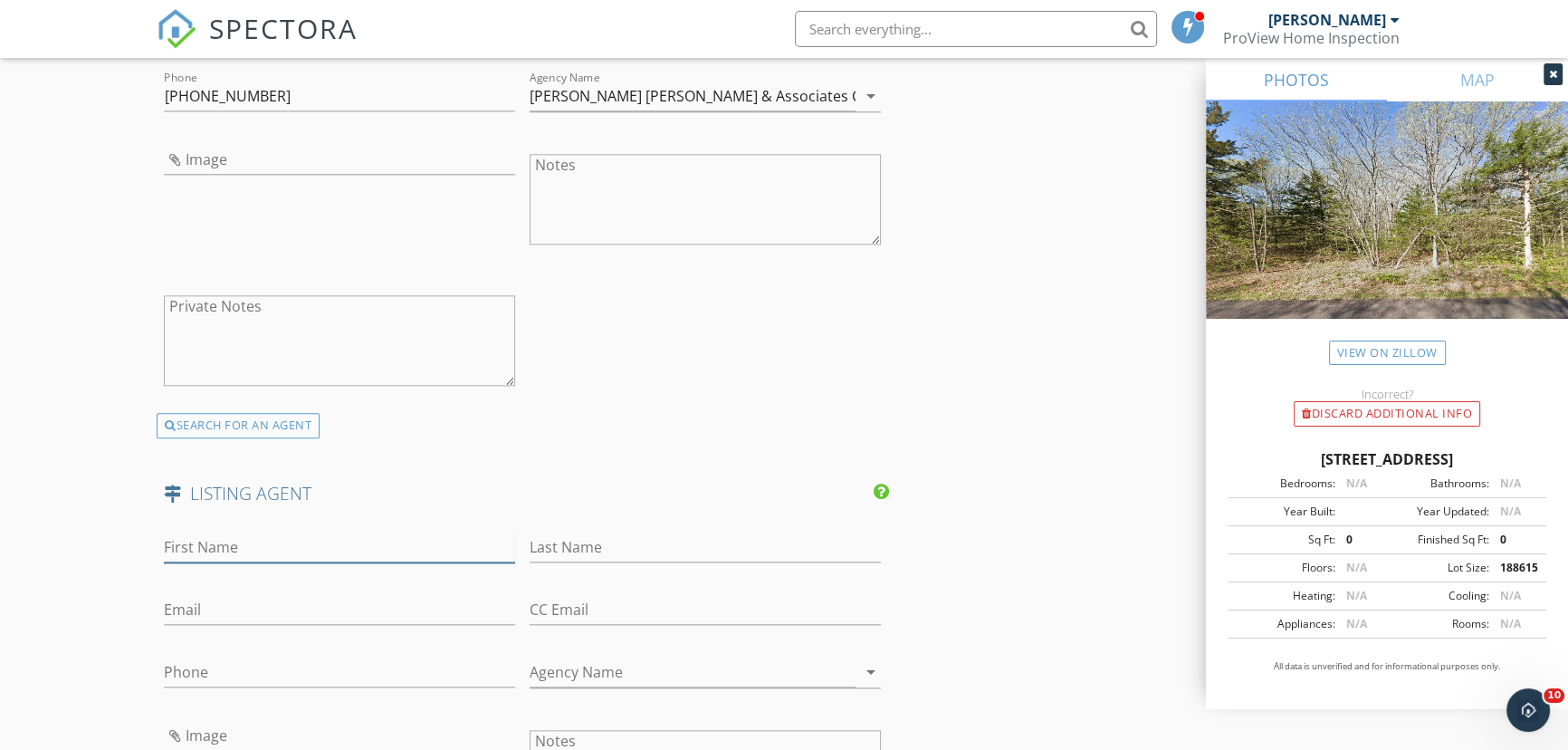
click at [260, 540] on input "First Name" at bounding box center [339, 547] width 352 height 30
type input "Judd"
type input "Price"
click at [269, 687] on div "Phone" at bounding box center [339, 681] width 352 height 48
click at [271, 674] on input "Phone" at bounding box center [339, 671] width 352 height 30
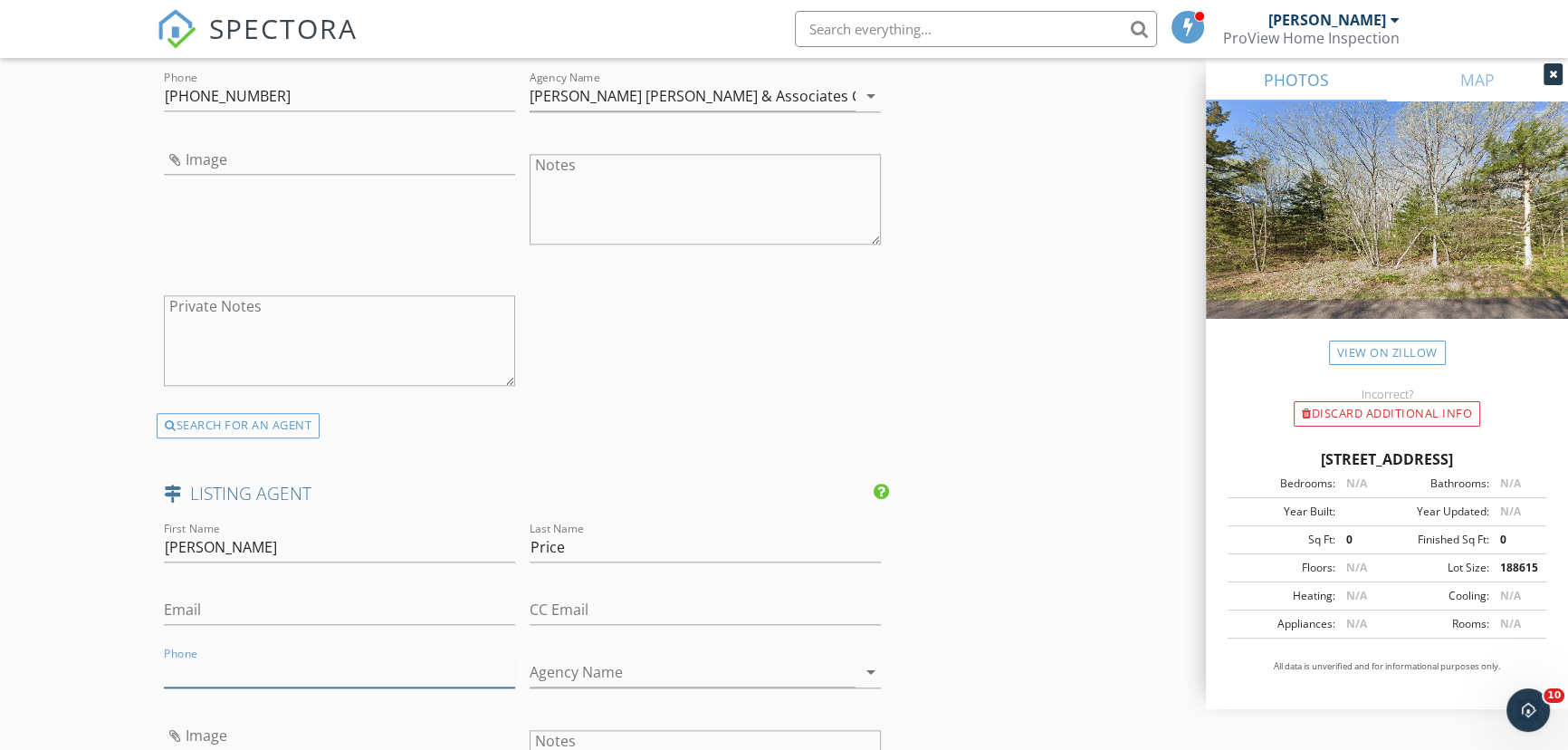
click at [193, 665] on input "Phone" at bounding box center [339, 671] width 352 height 30
paste input "573-999-5833"
type input "573-999-5833"
click at [250, 606] on input "Email" at bounding box center [339, 609] width 352 height 30
click at [614, 667] on input "Agency Name" at bounding box center [693, 676] width 326 height 30
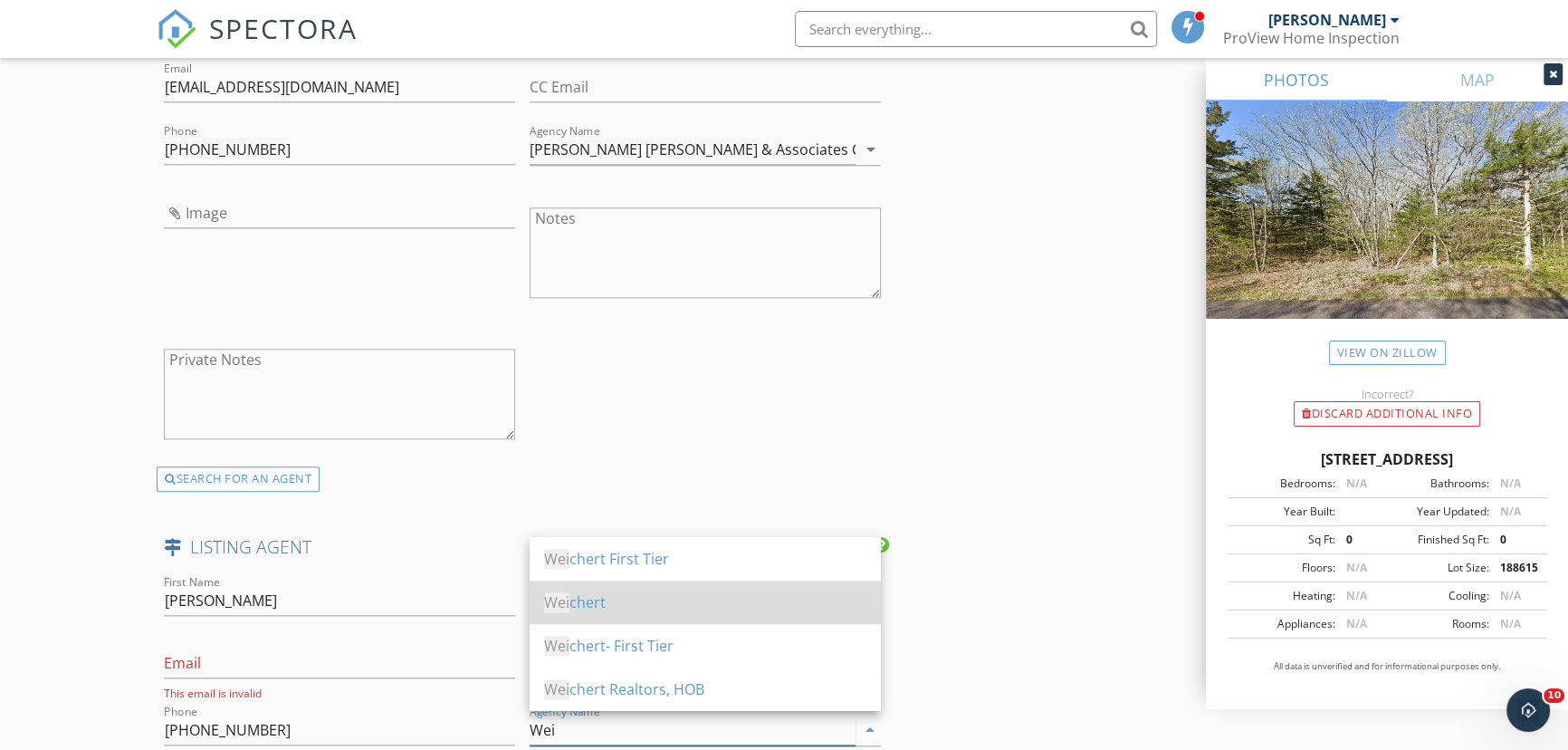
scroll to position [2387, 0]
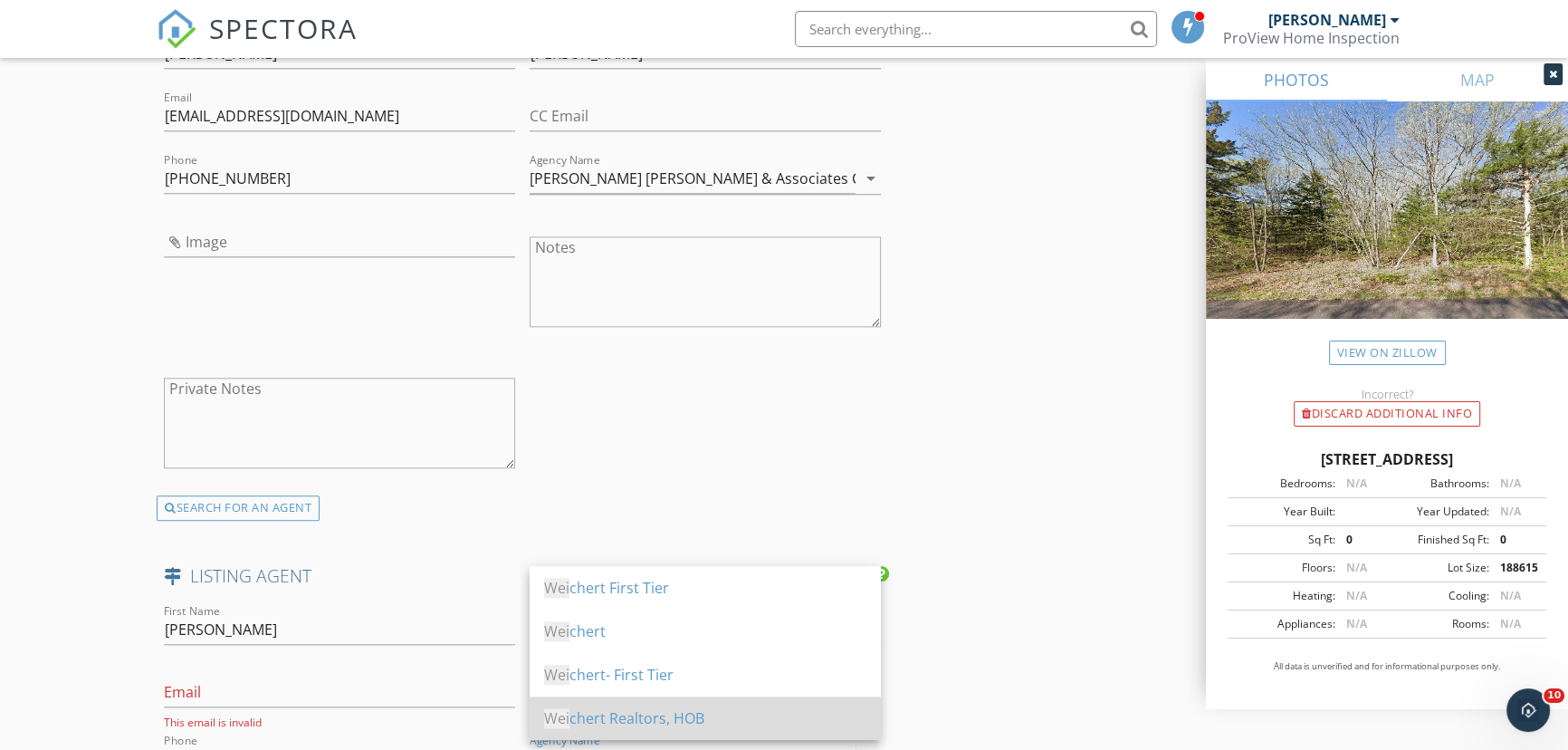
click at [634, 733] on div "Wei chert Realtors, HOB" at bounding box center [705, 717] width 323 height 43
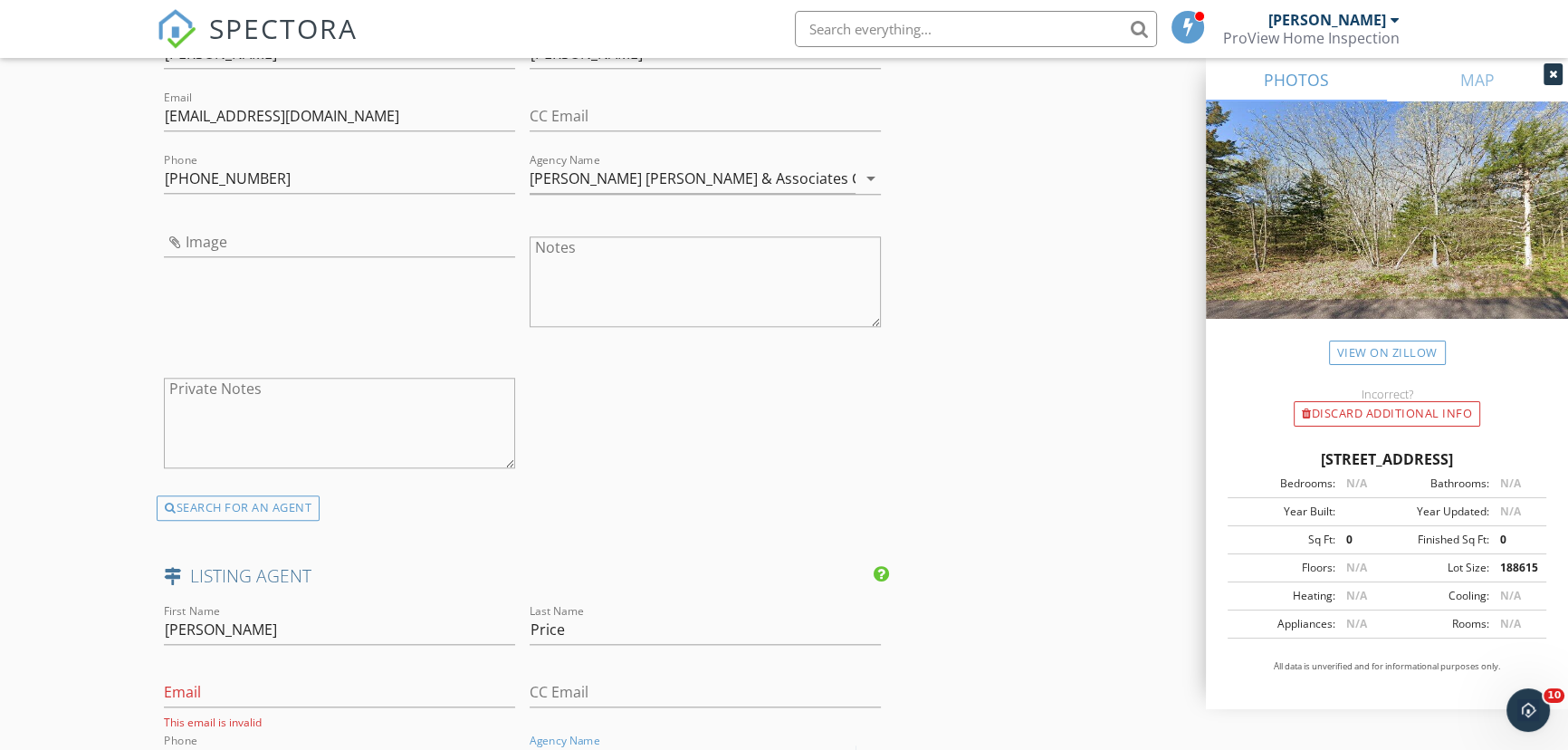
type input "Weichert Realtors, HOB"
click at [410, 693] on input "Email" at bounding box center [339, 692] width 352 height 30
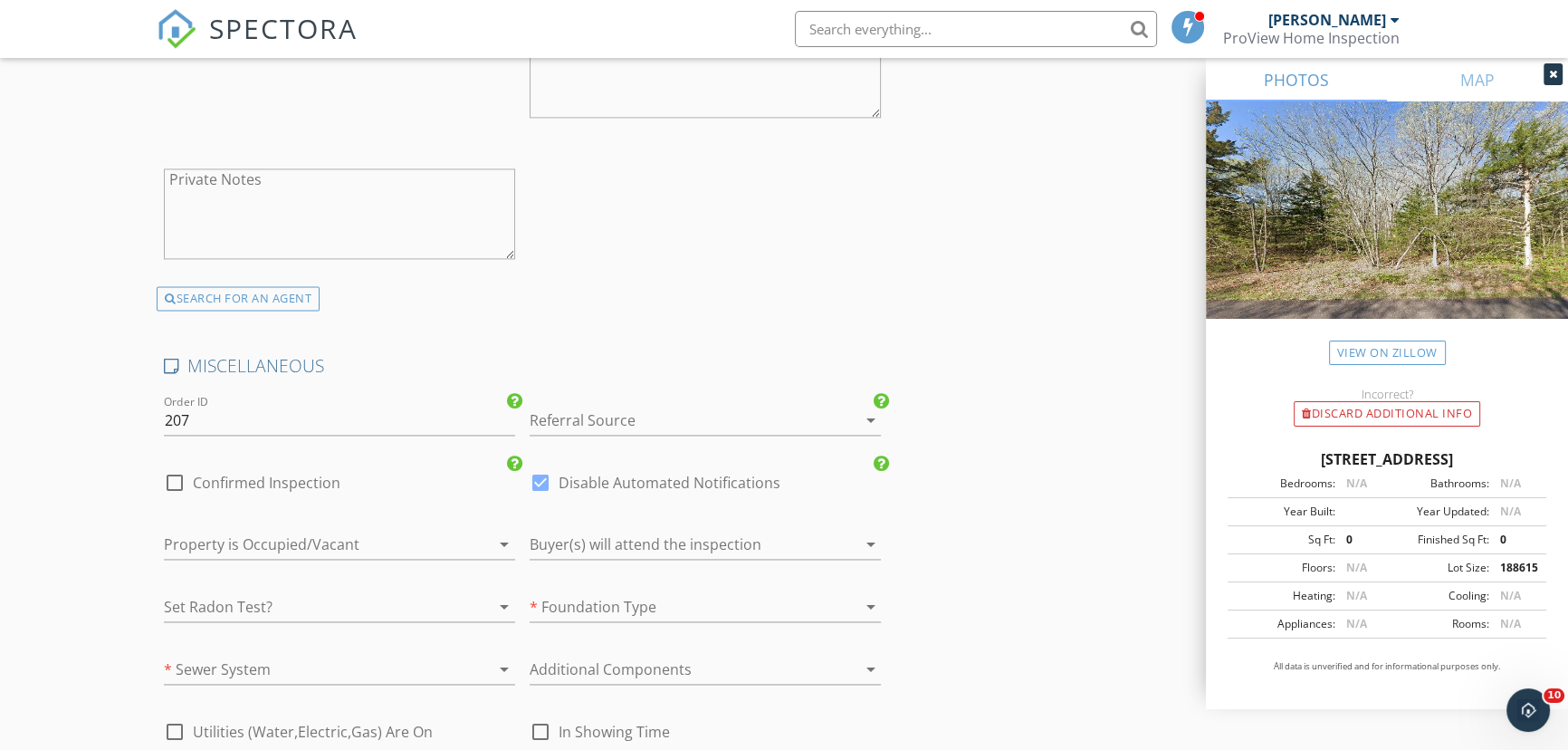
scroll to position [3210, 0]
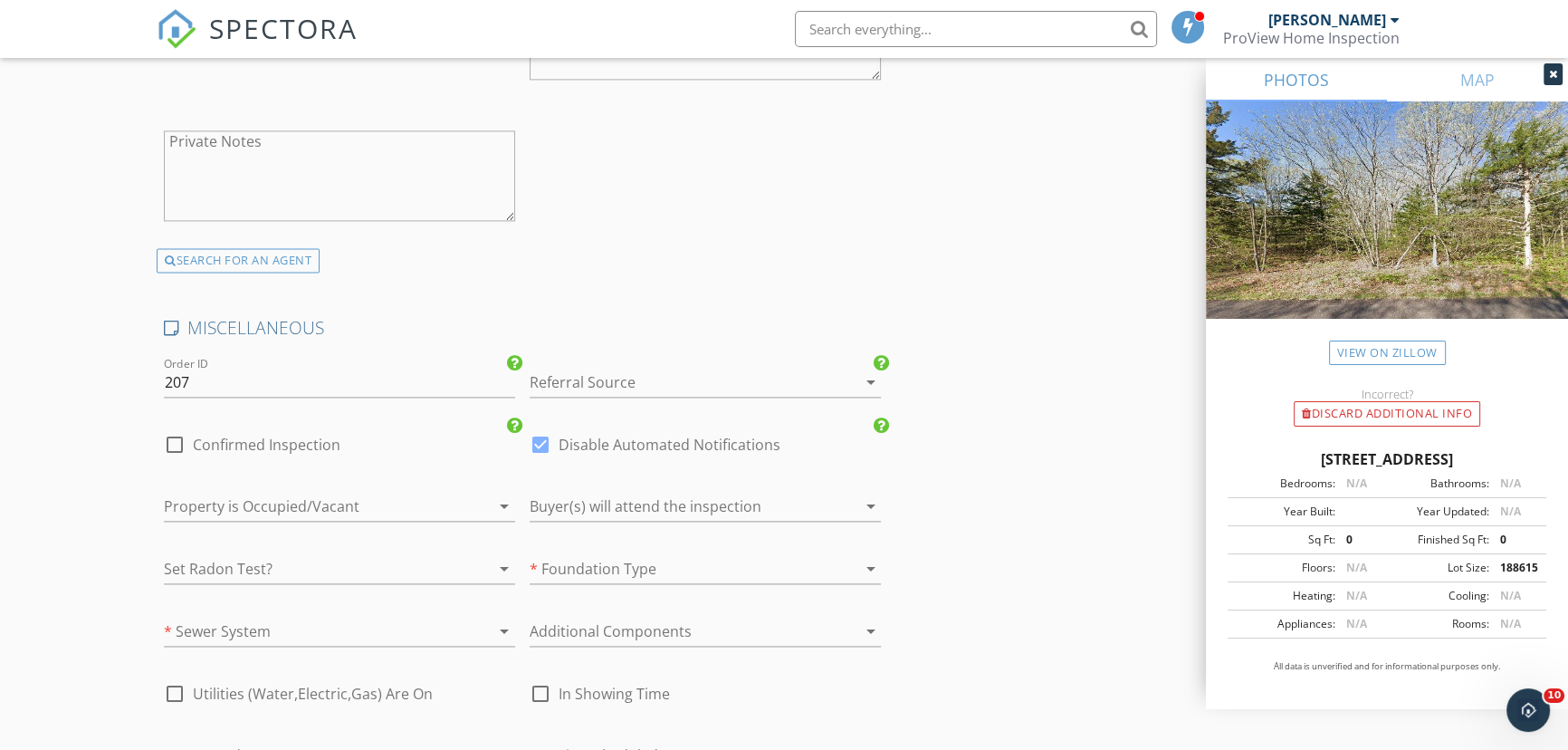
type input "jprice@weicherthob.com"
click at [616, 368] on div at bounding box center [680, 382] width 301 height 29
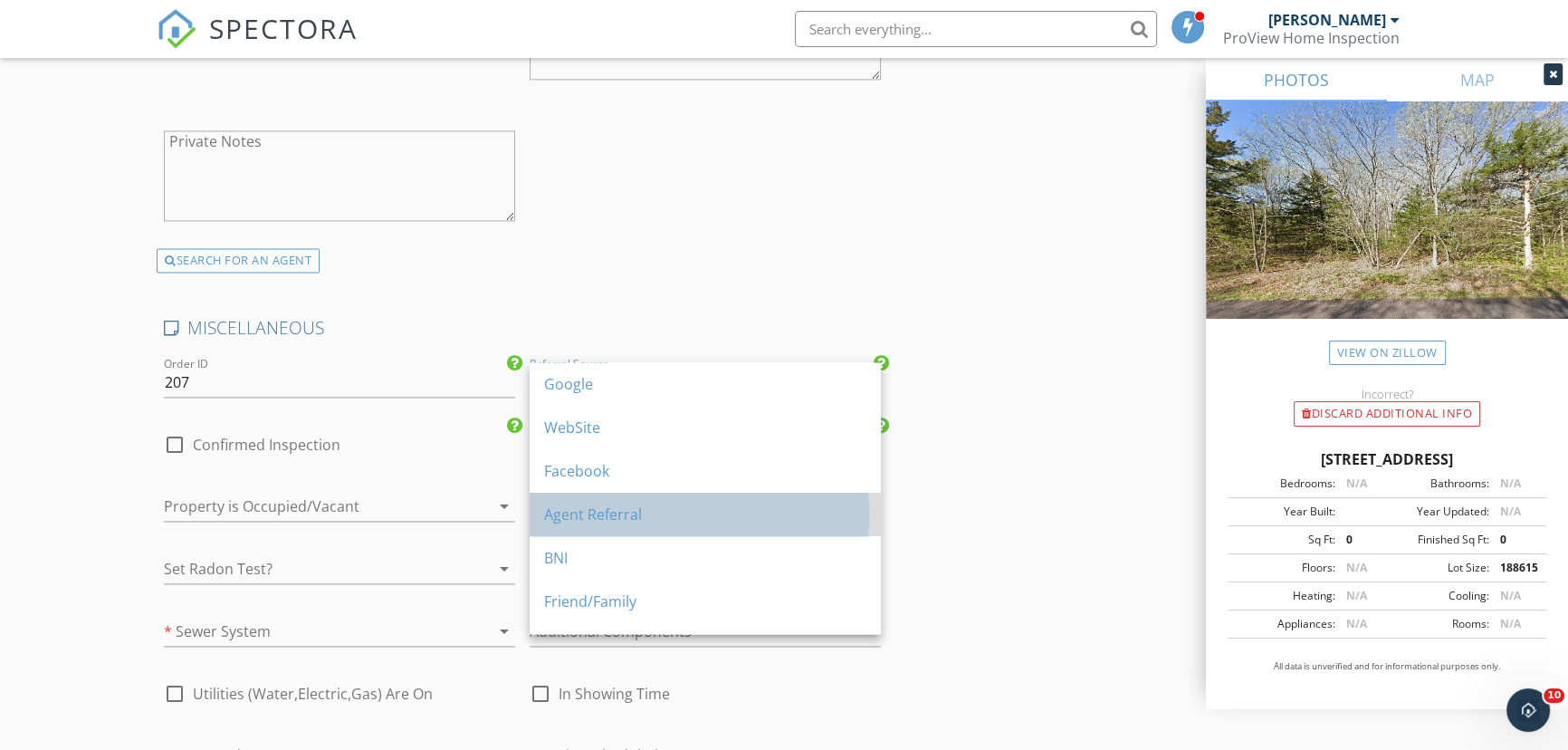
click at [593, 514] on div "Agent Referral" at bounding box center [705, 514] width 323 height 22
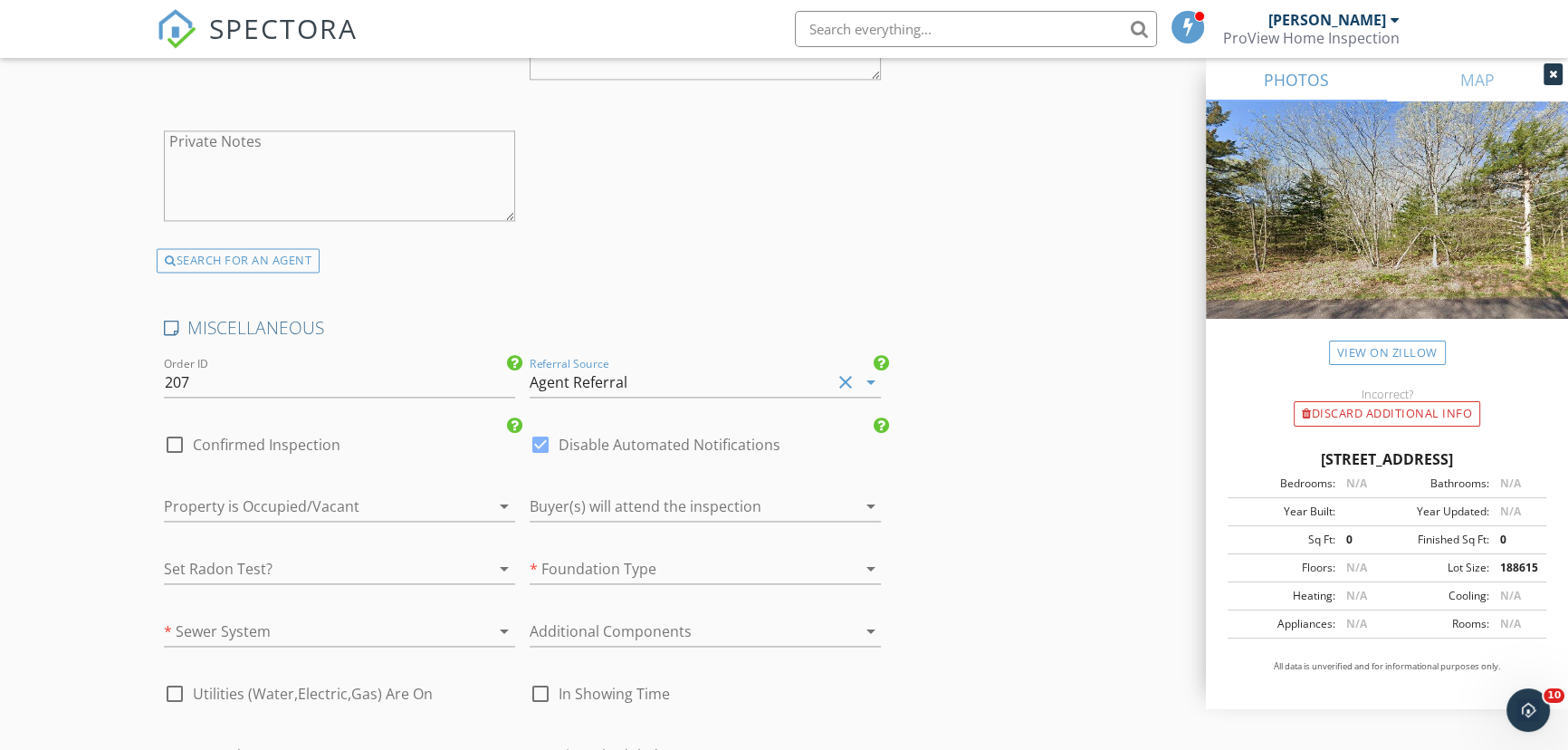
click at [359, 617] on div at bounding box center [314, 631] width 301 height 29
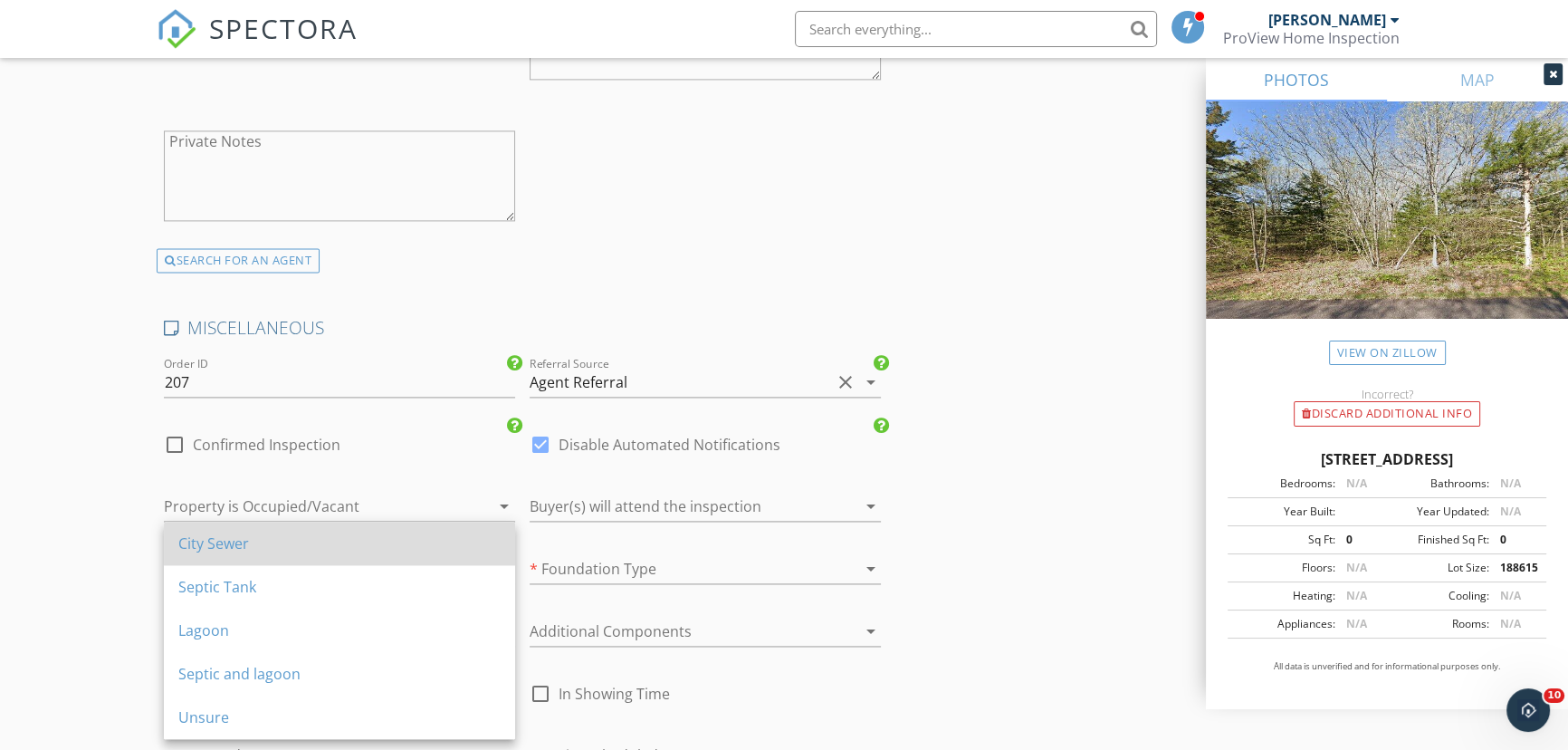
click at [256, 546] on div "City Sewer" at bounding box center [339, 543] width 323 height 22
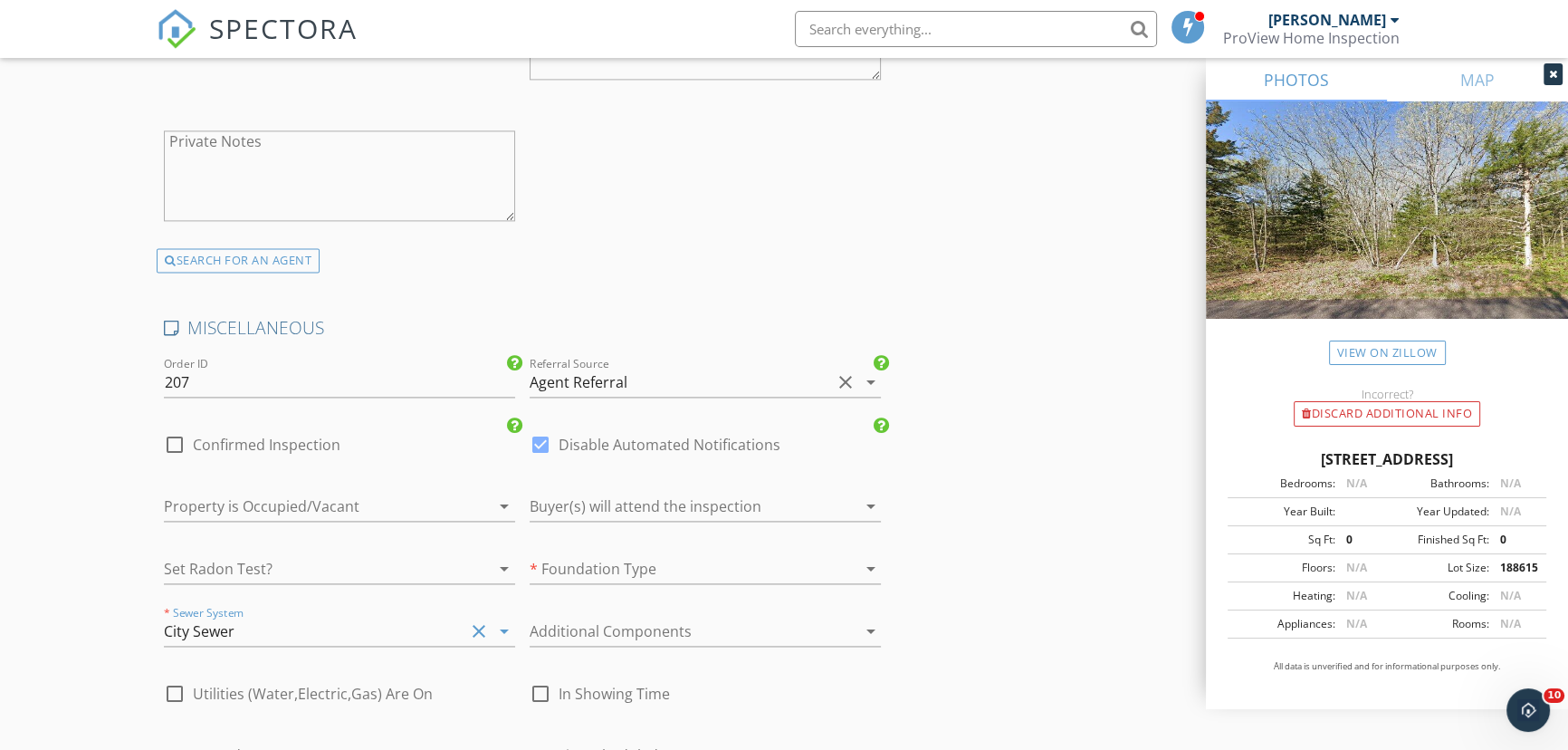
click at [561, 556] on div at bounding box center [680, 569] width 301 height 29
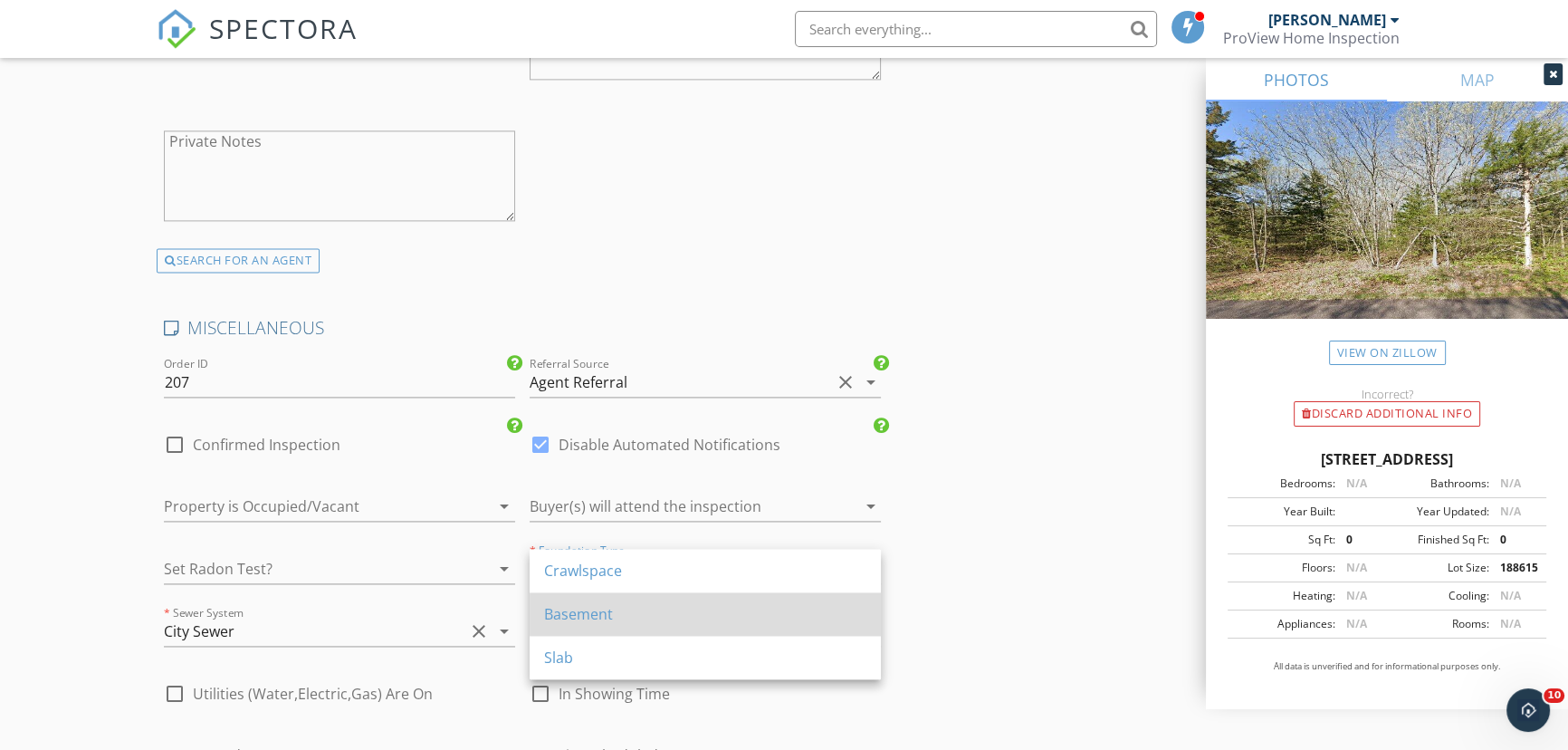
click at [570, 621] on div "Basement" at bounding box center [705, 614] width 323 height 22
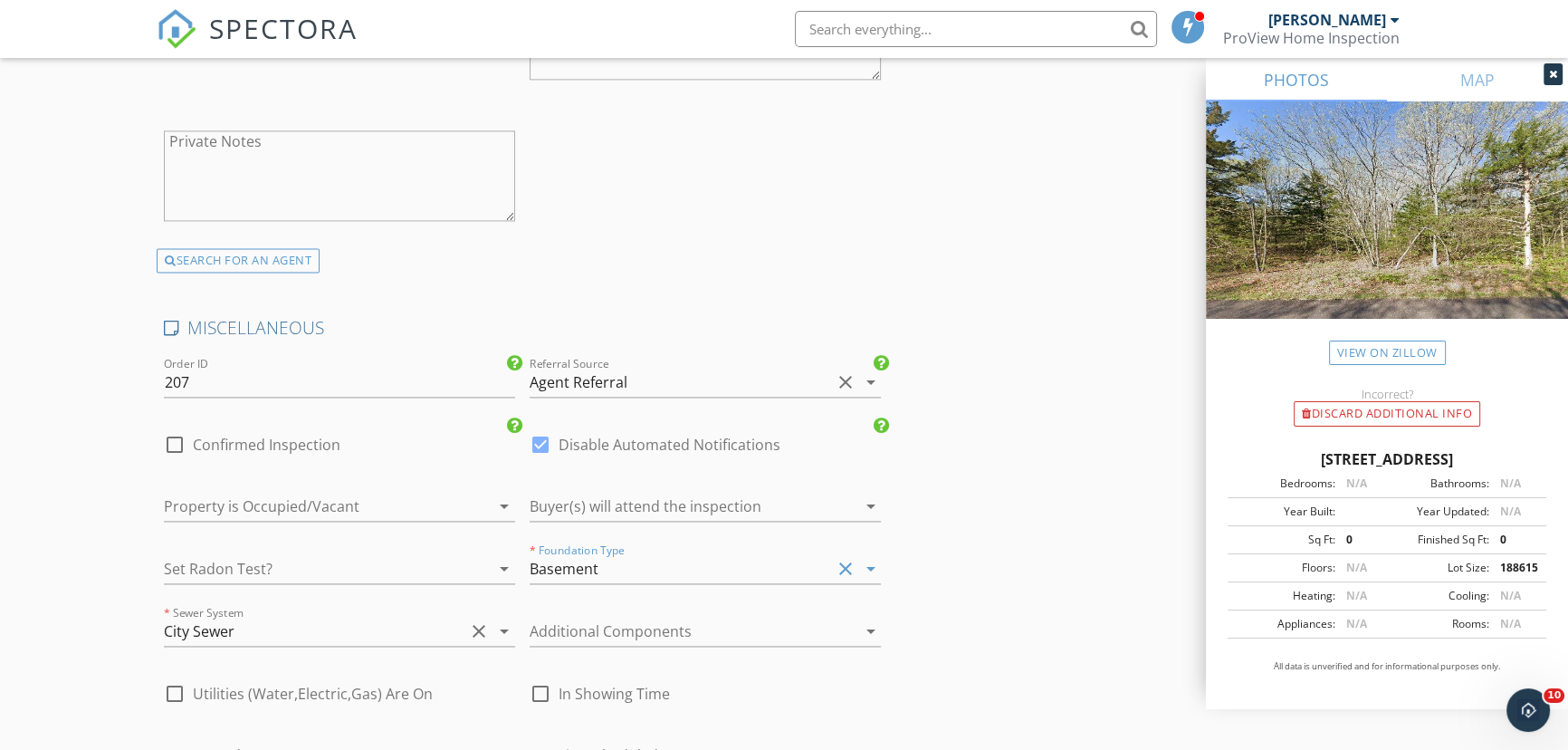
click at [267, 629] on div "City Sewer" at bounding box center [314, 631] width 301 height 29
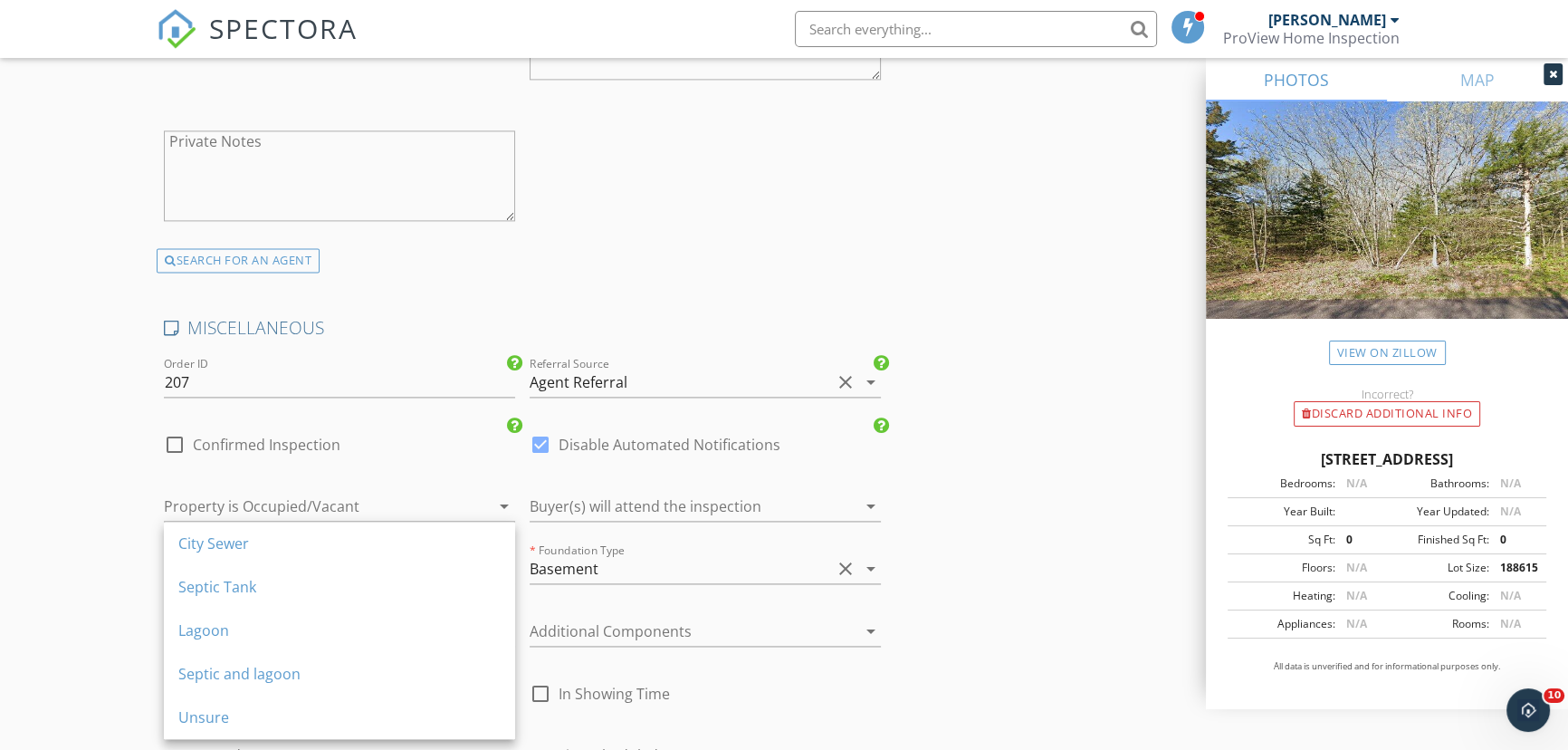
click at [267, 630] on div "Lagoon" at bounding box center [339, 630] width 323 height 22
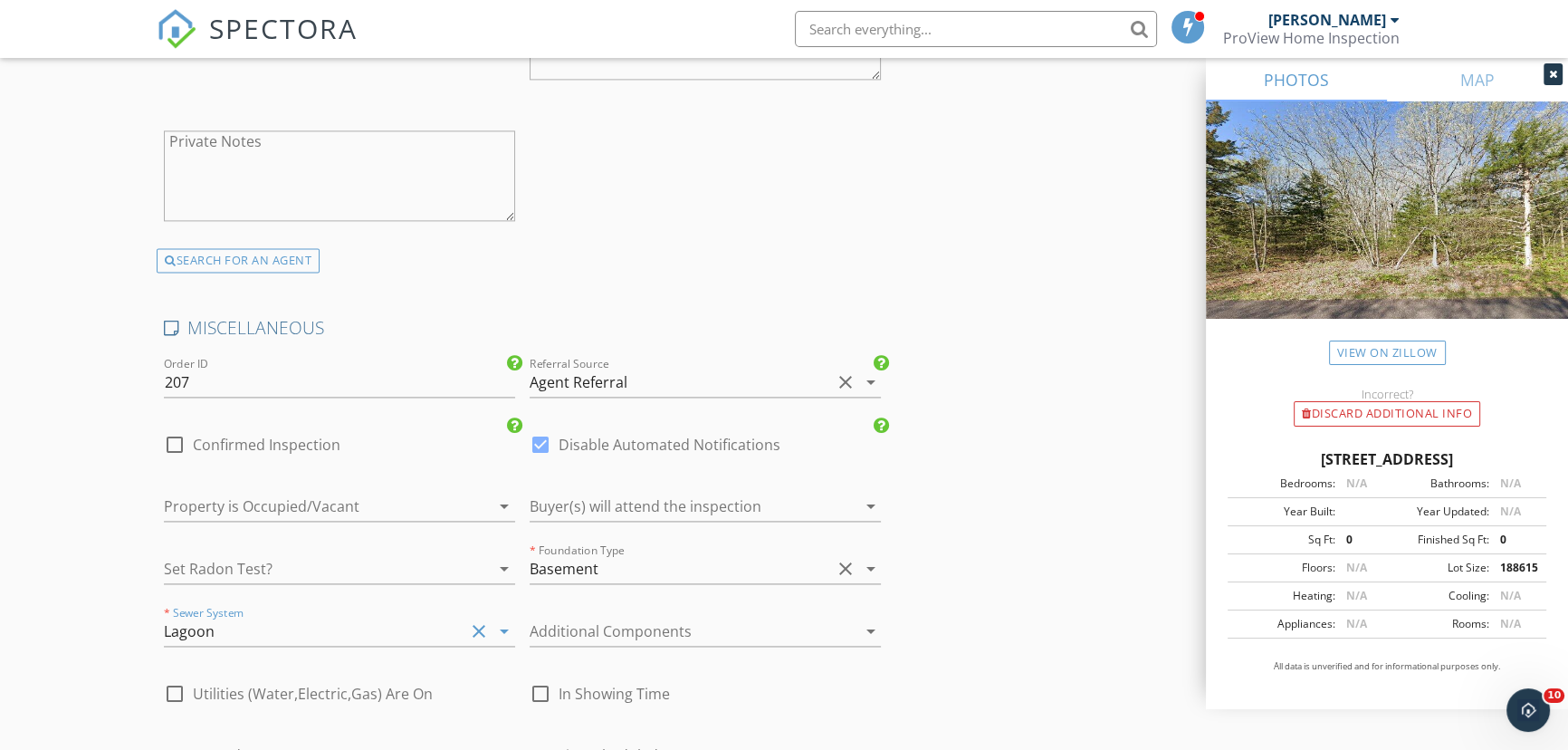
click at [687, 630] on div at bounding box center [680, 631] width 301 height 29
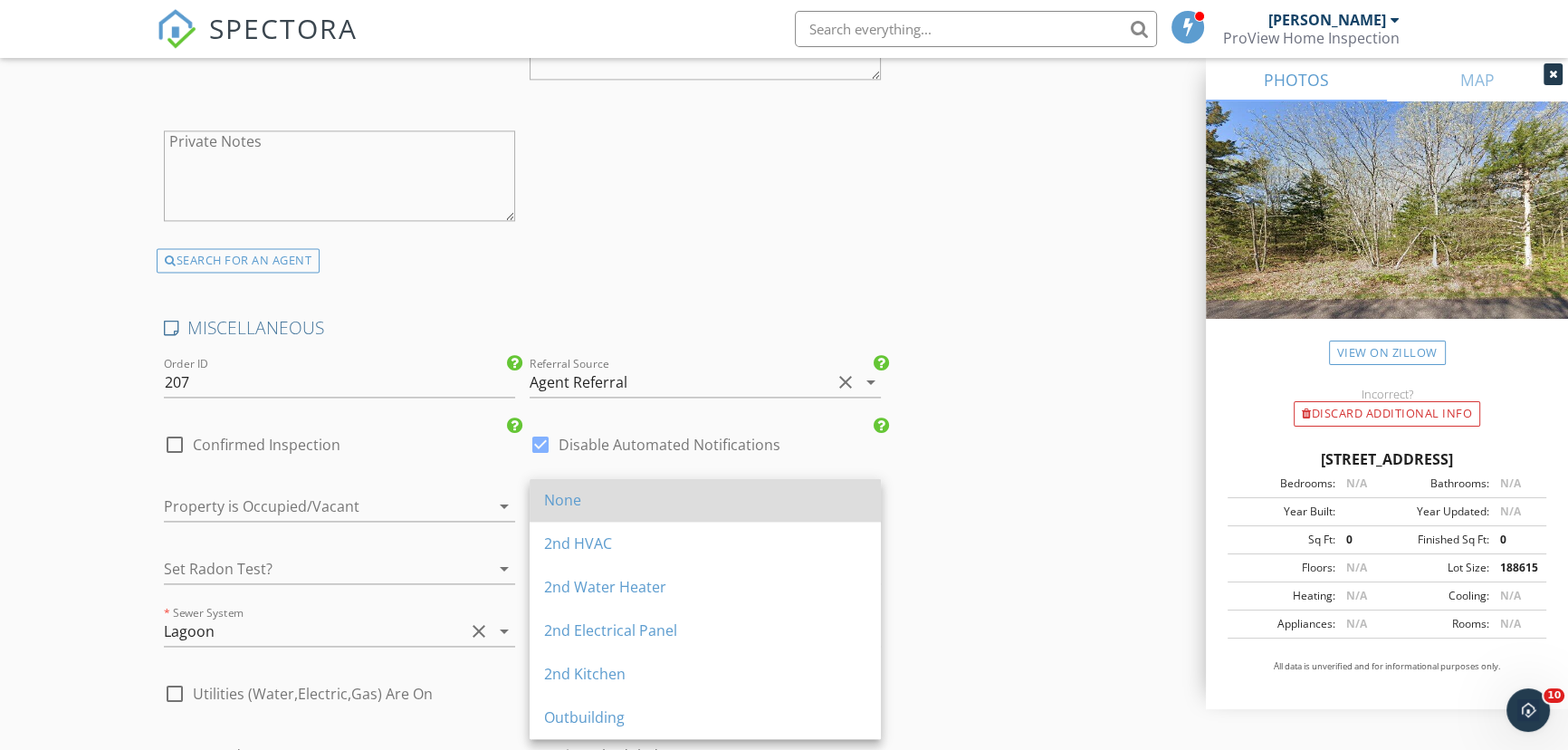
click at [630, 511] on div "None" at bounding box center [705, 499] width 323 height 43
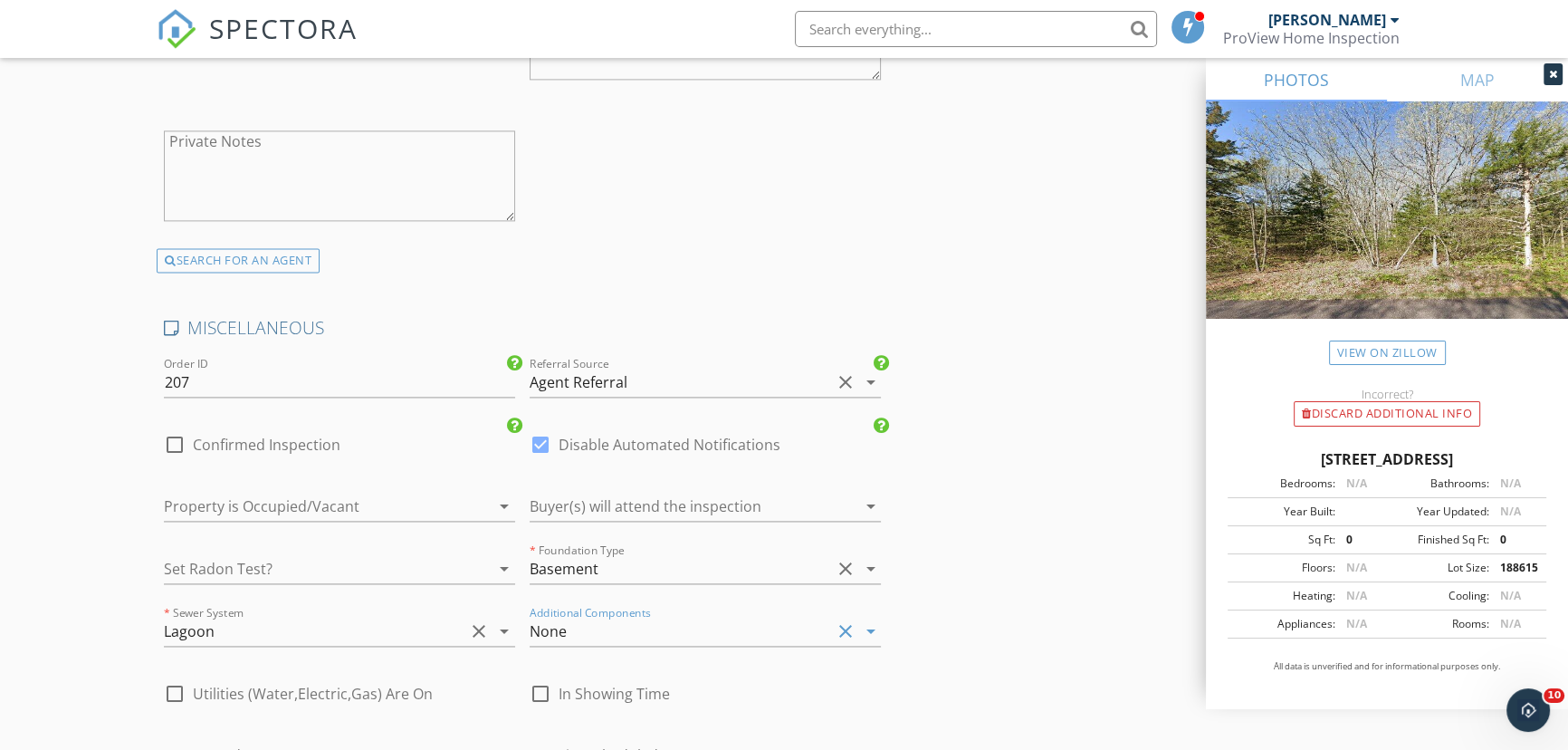
click at [181, 514] on div at bounding box center [314, 506] width 301 height 29
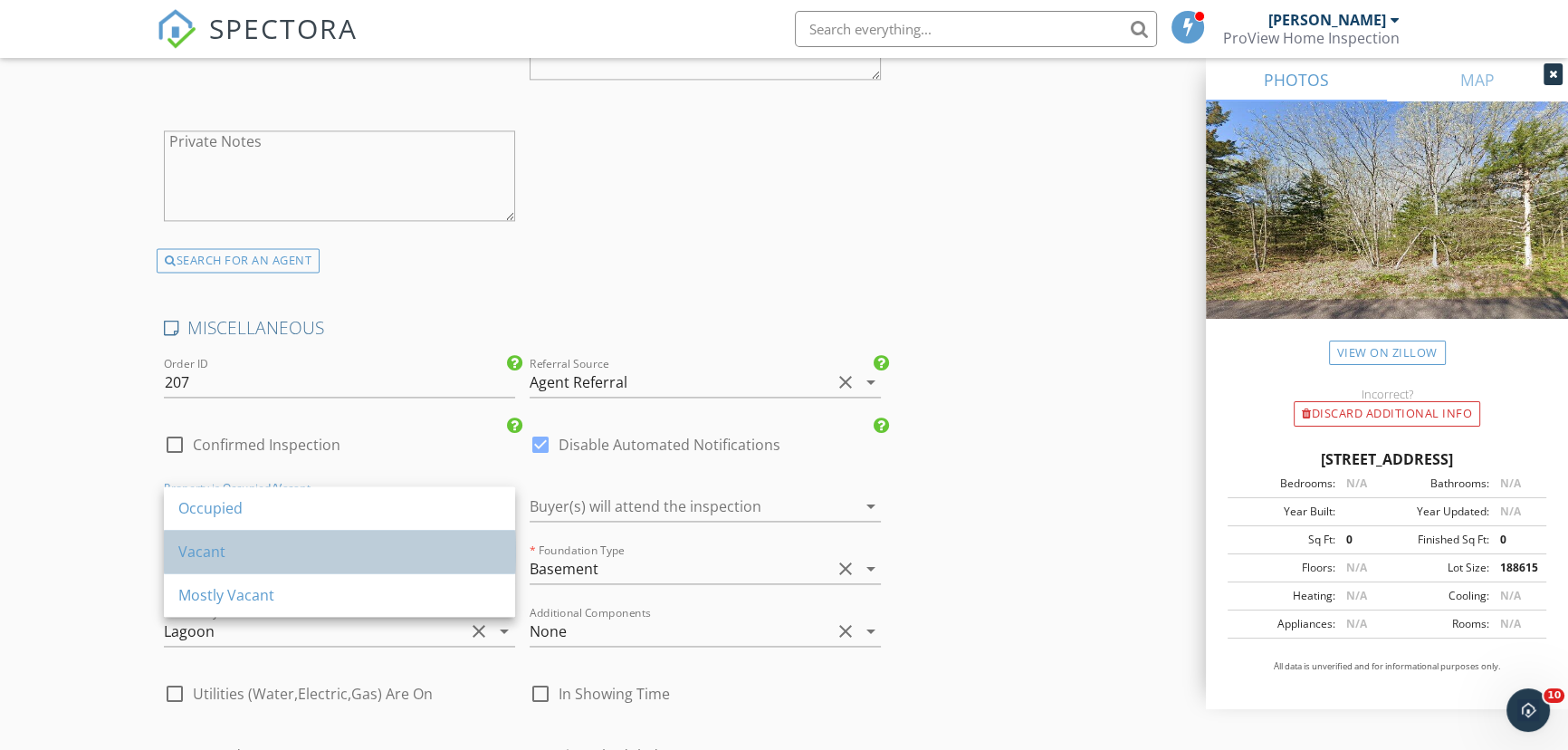
click at [183, 551] on div "Vacant" at bounding box center [339, 551] width 323 height 22
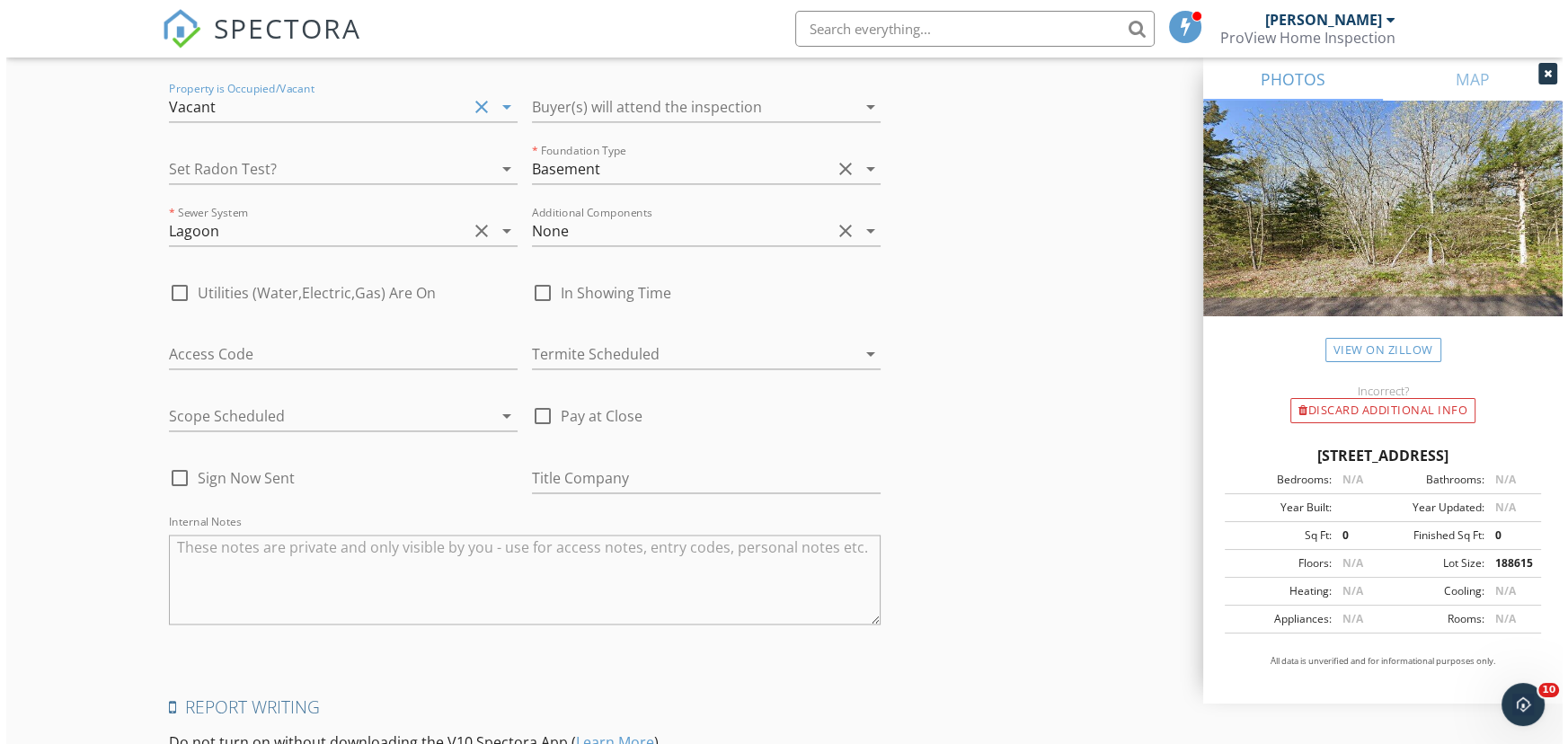
scroll to position [3756, 0]
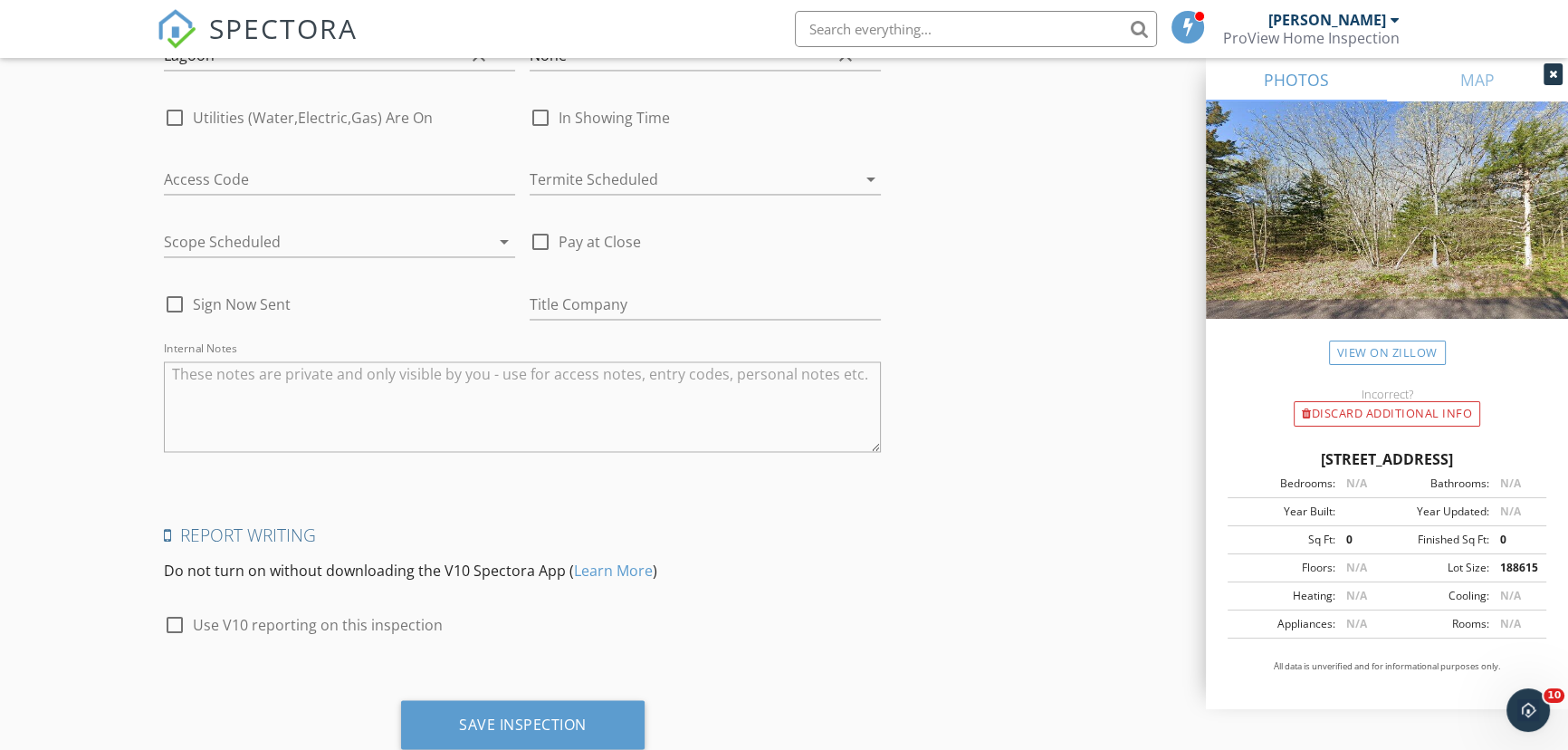
click at [666, 181] on div at bounding box center [680, 179] width 301 height 29
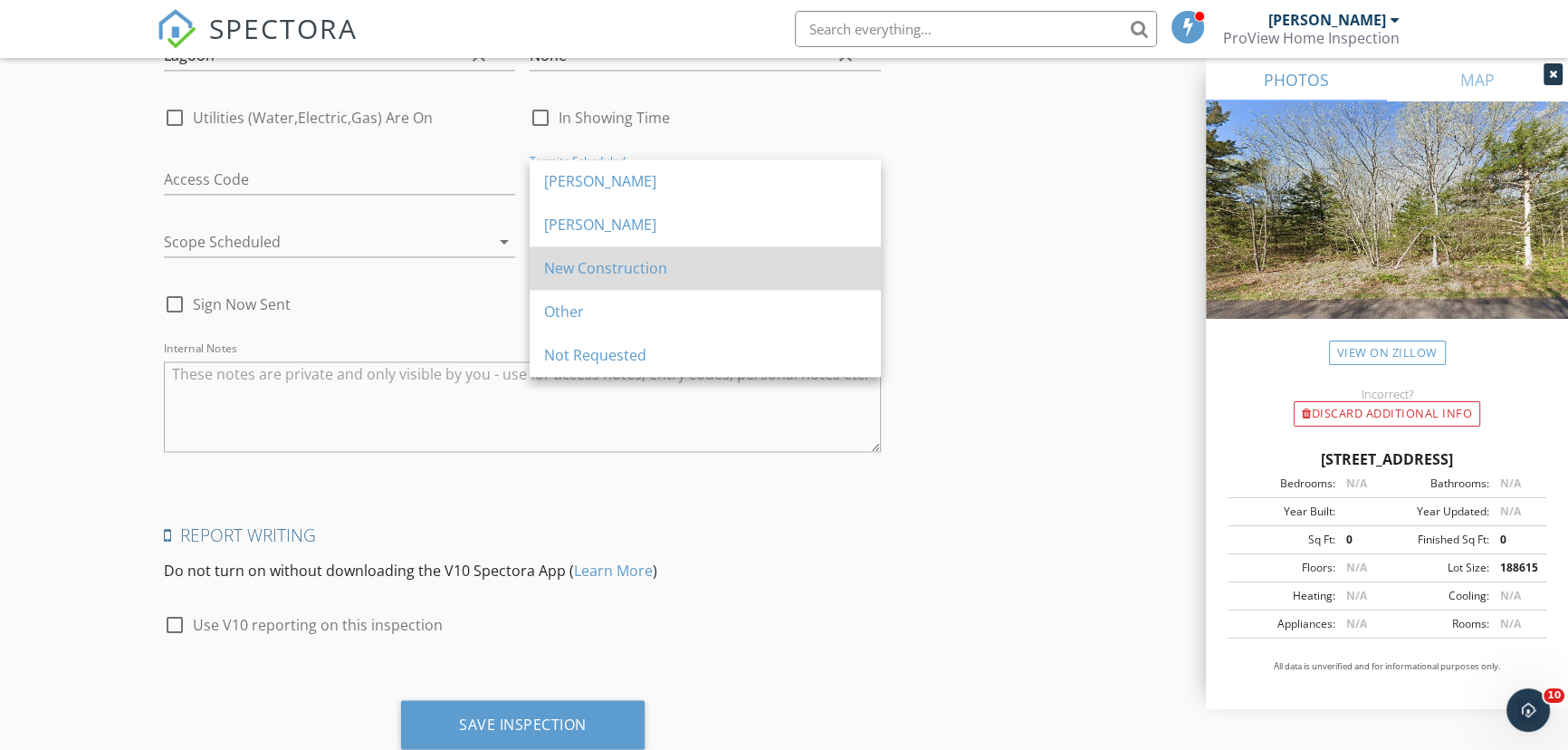
click at [619, 274] on div "New Construction" at bounding box center [705, 267] width 323 height 22
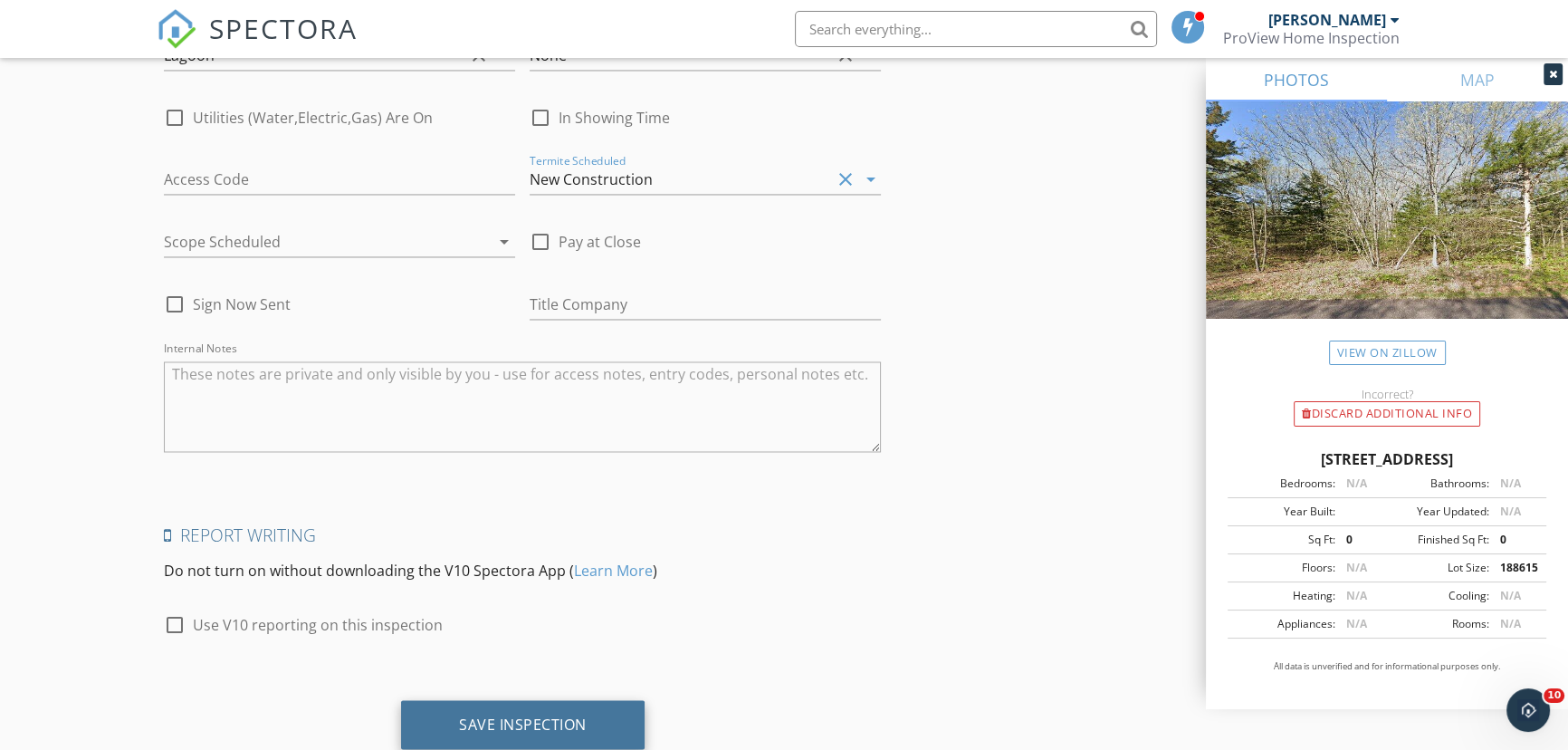
click at [489, 724] on div "Save Inspection" at bounding box center [522, 723] width 127 height 18
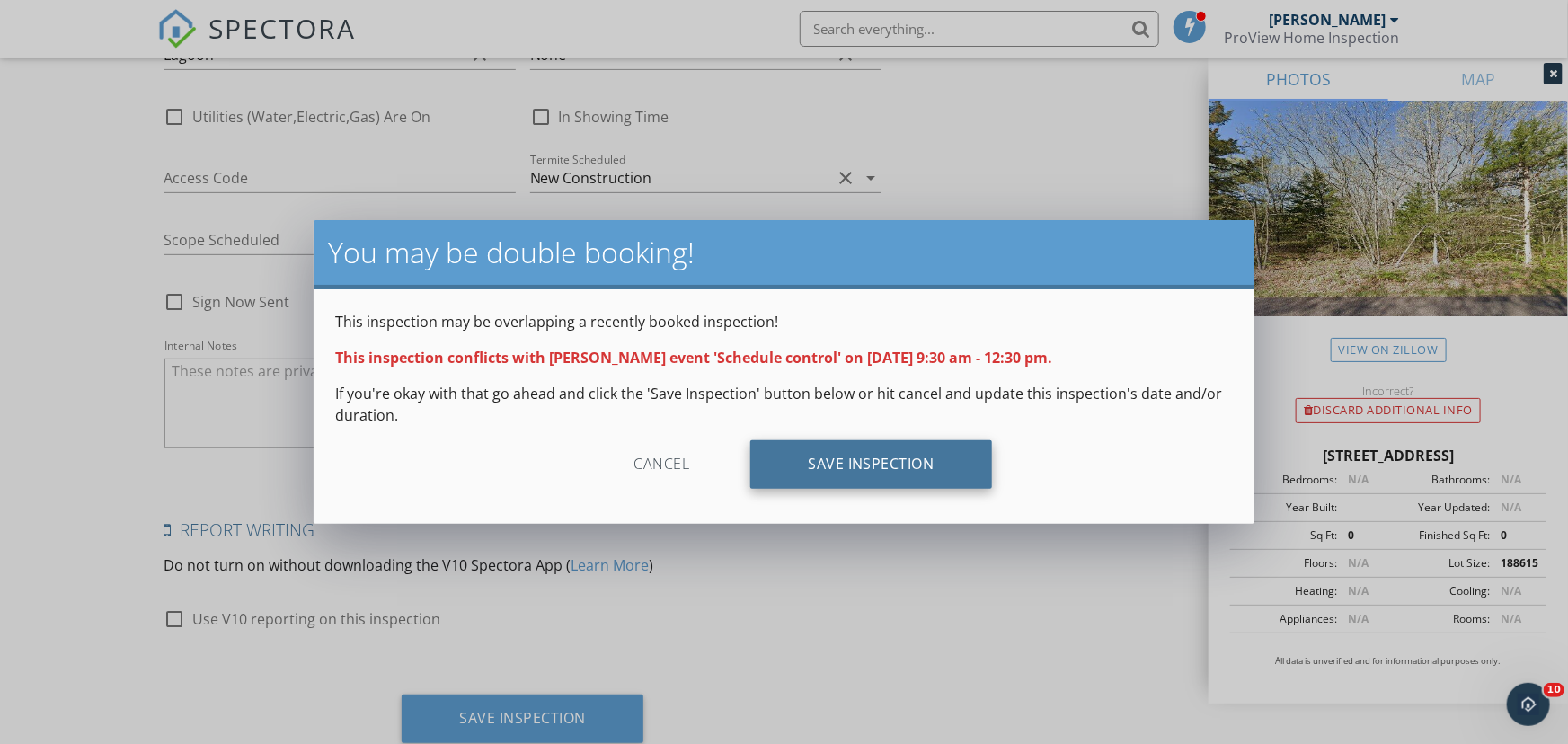
click at [840, 457] on div "Save Inspection" at bounding box center [870, 464] width 241 height 48
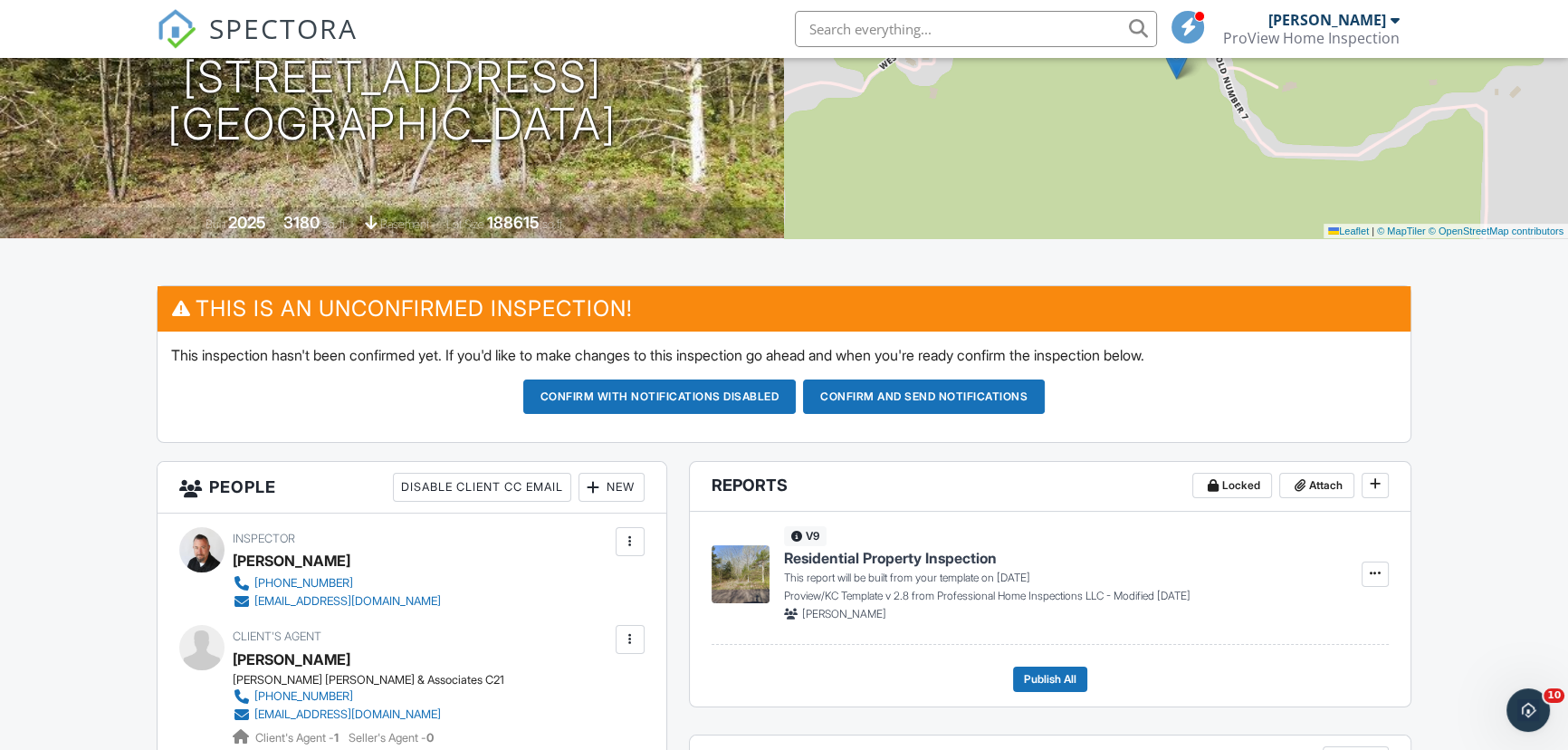
scroll to position [246, 0]
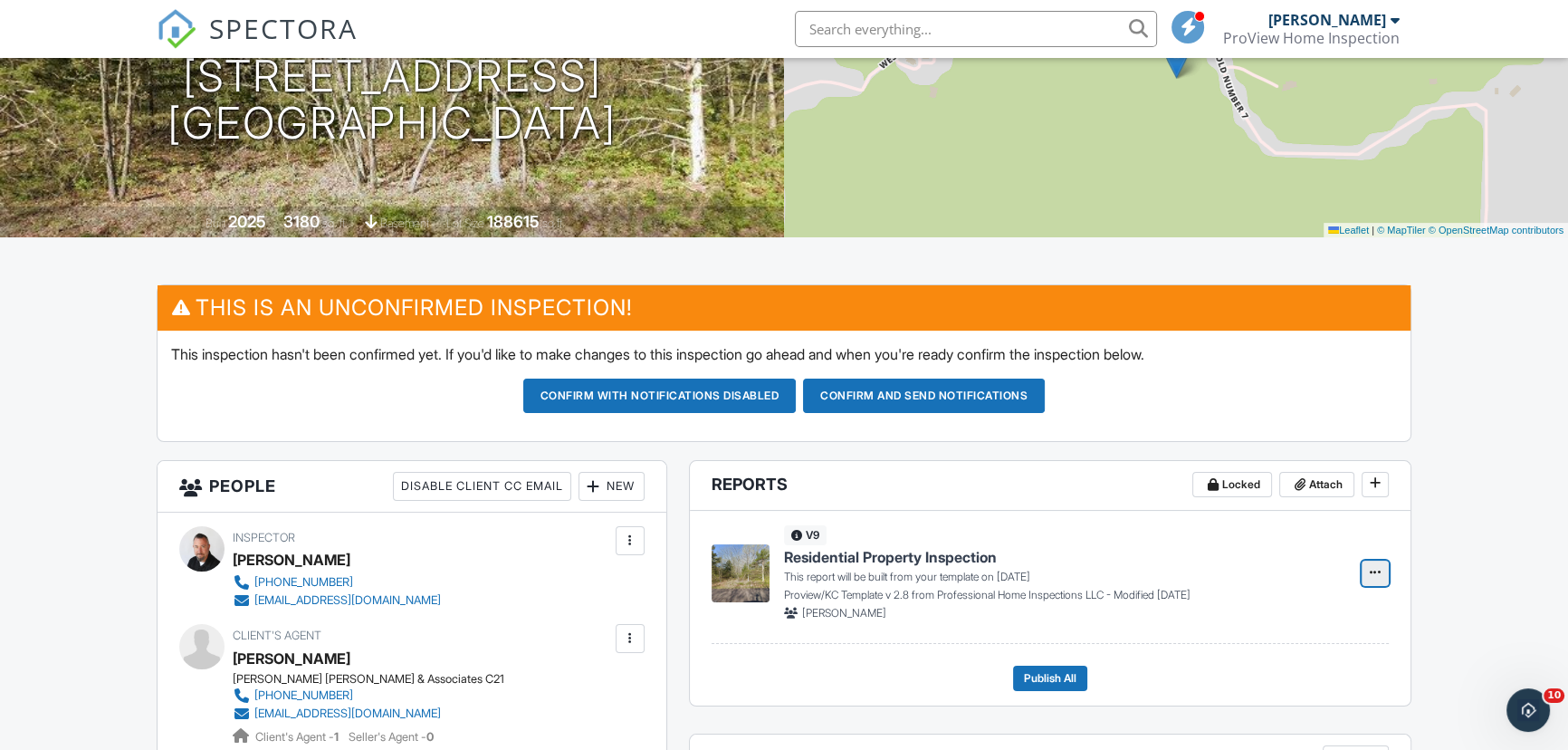
click at [1377, 581] on button at bounding box center [1375, 573] width 27 height 25
click at [1295, 625] on input "Build Now" at bounding box center [1284, 621] width 185 height 41
click at [1314, 579] on span "Edit" at bounding box center [1318, 573] width 19 height 18
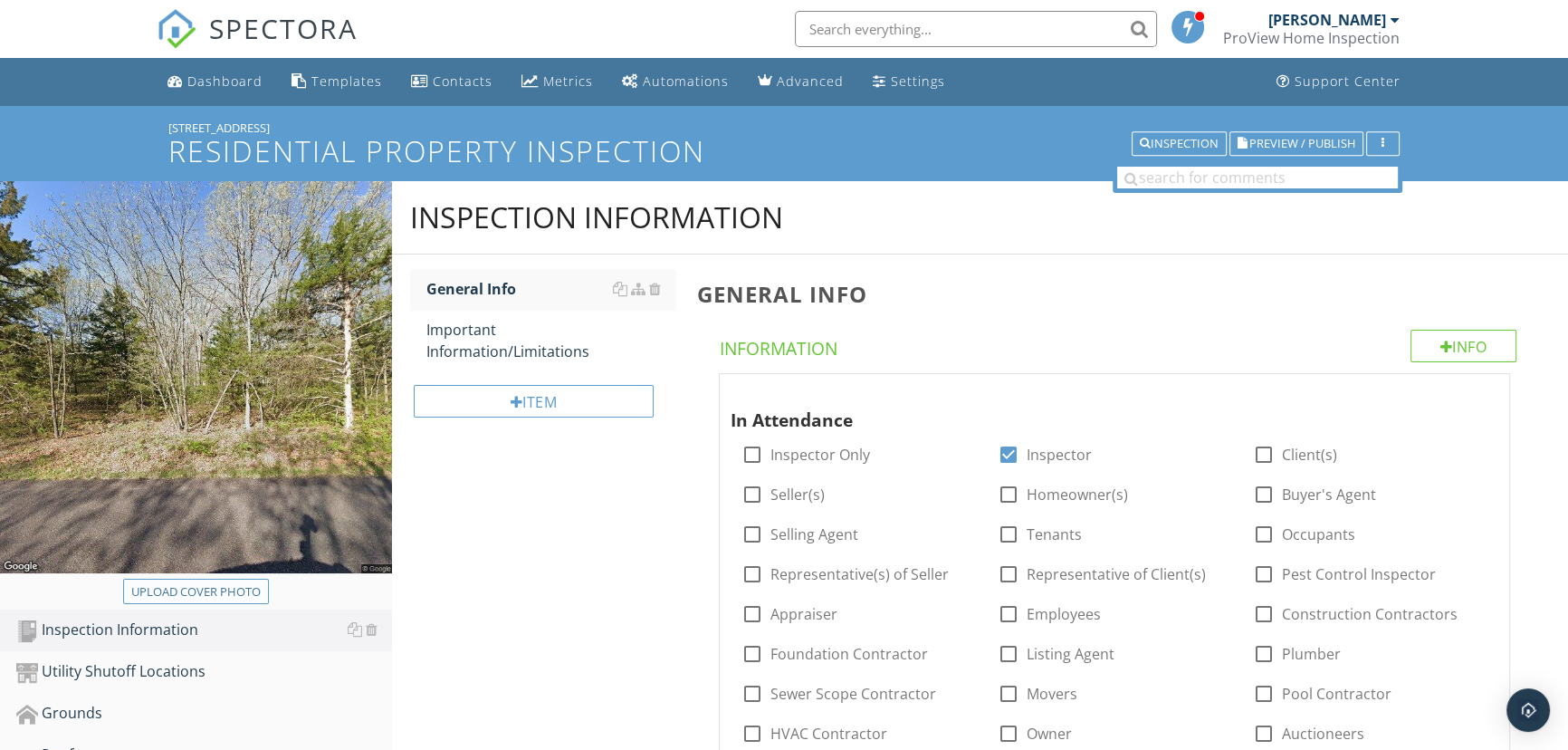
click at [243, 589] on div "Upload cover photo" at bounding box center [195, 592] width 129 height 18
type input "C:\fakepath\f88d2df2f9504b90f2f304ecb86cadd9-cc_ft_1152.webp"
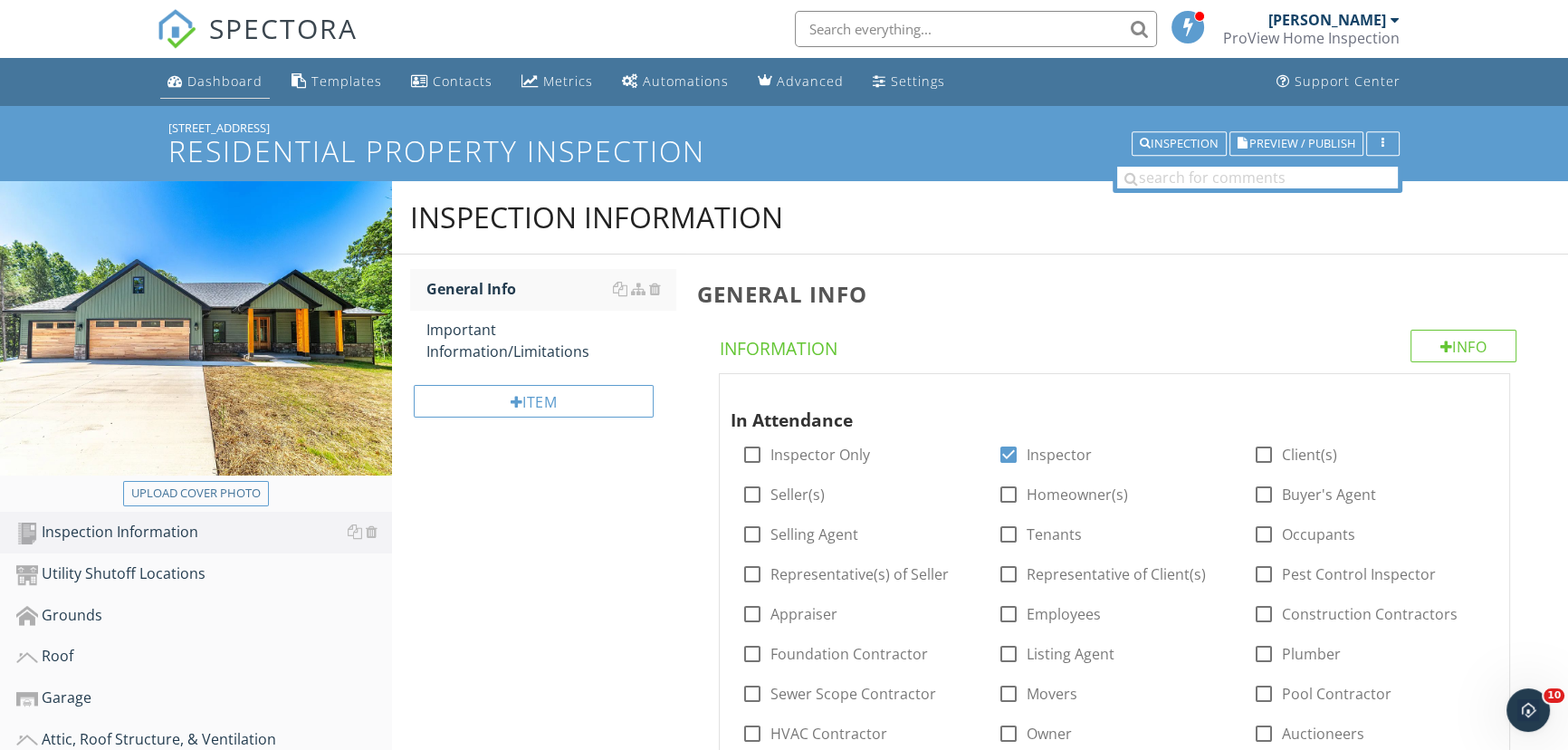
click at [242, 79] on div "Dashboard" at bounding box center [225, 81] width 75 height 17
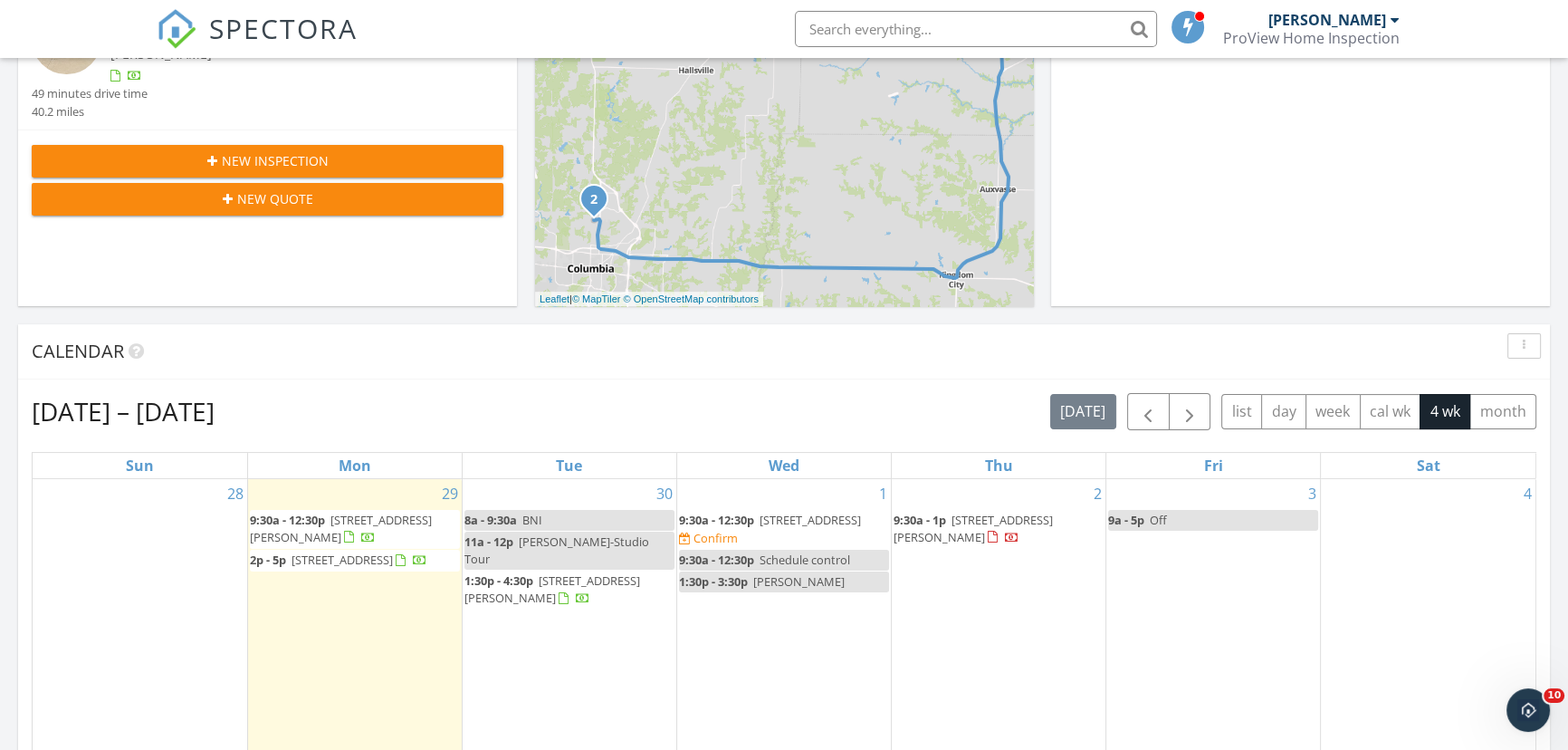
scroll to position [493, 0]
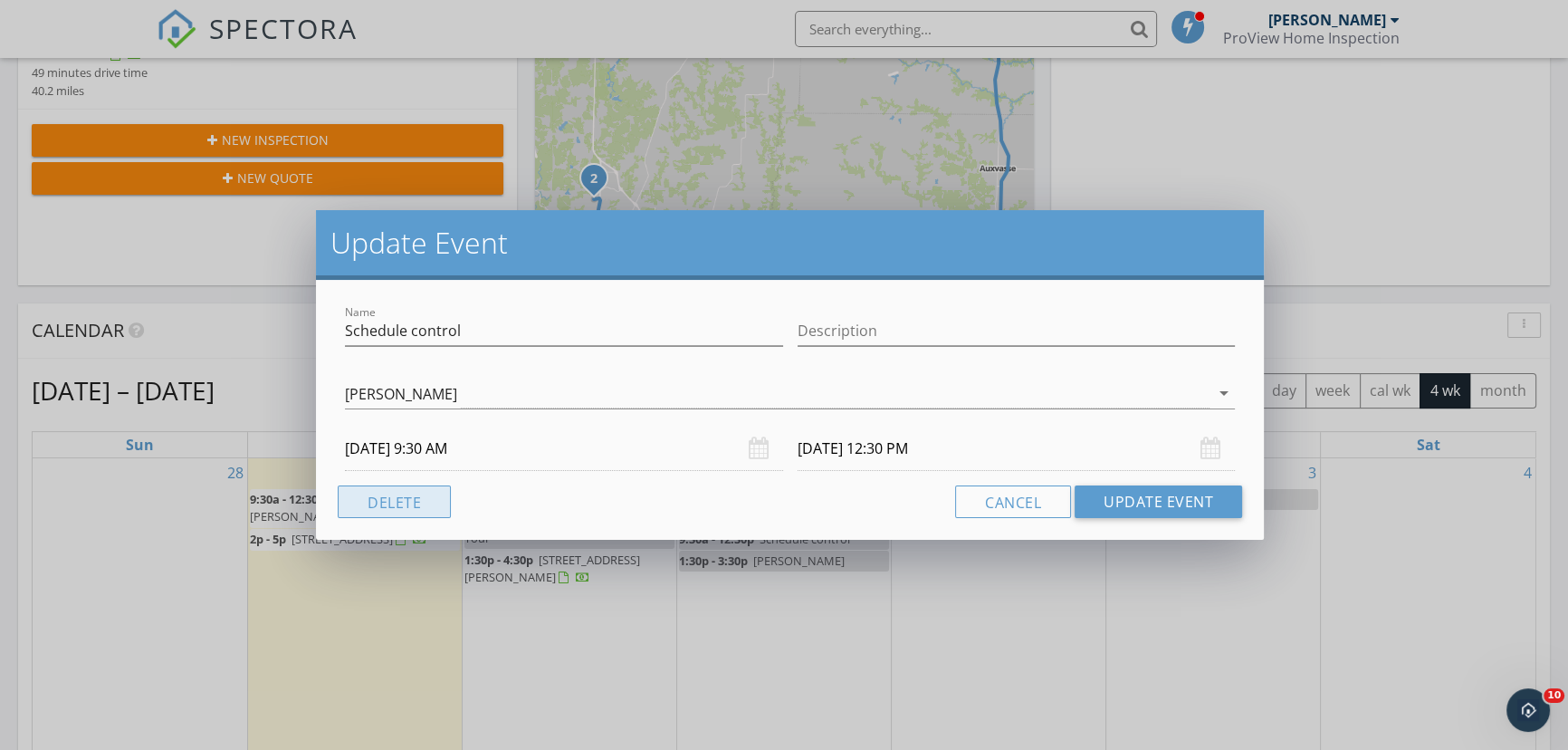
click at [362, 497] on button "Delete" at bounding box center [395, 502] width 113 height 33
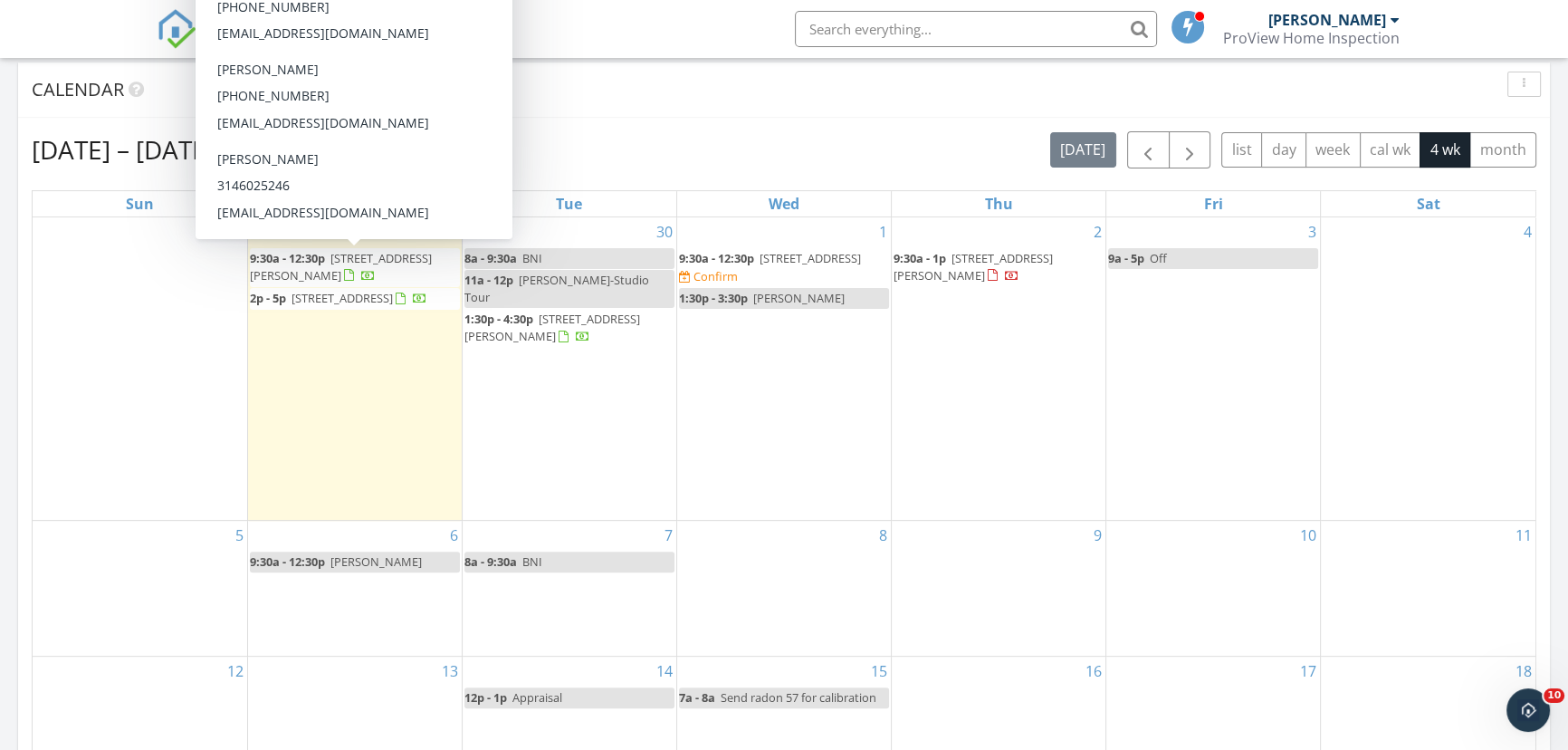
scroll to position [740, 0]
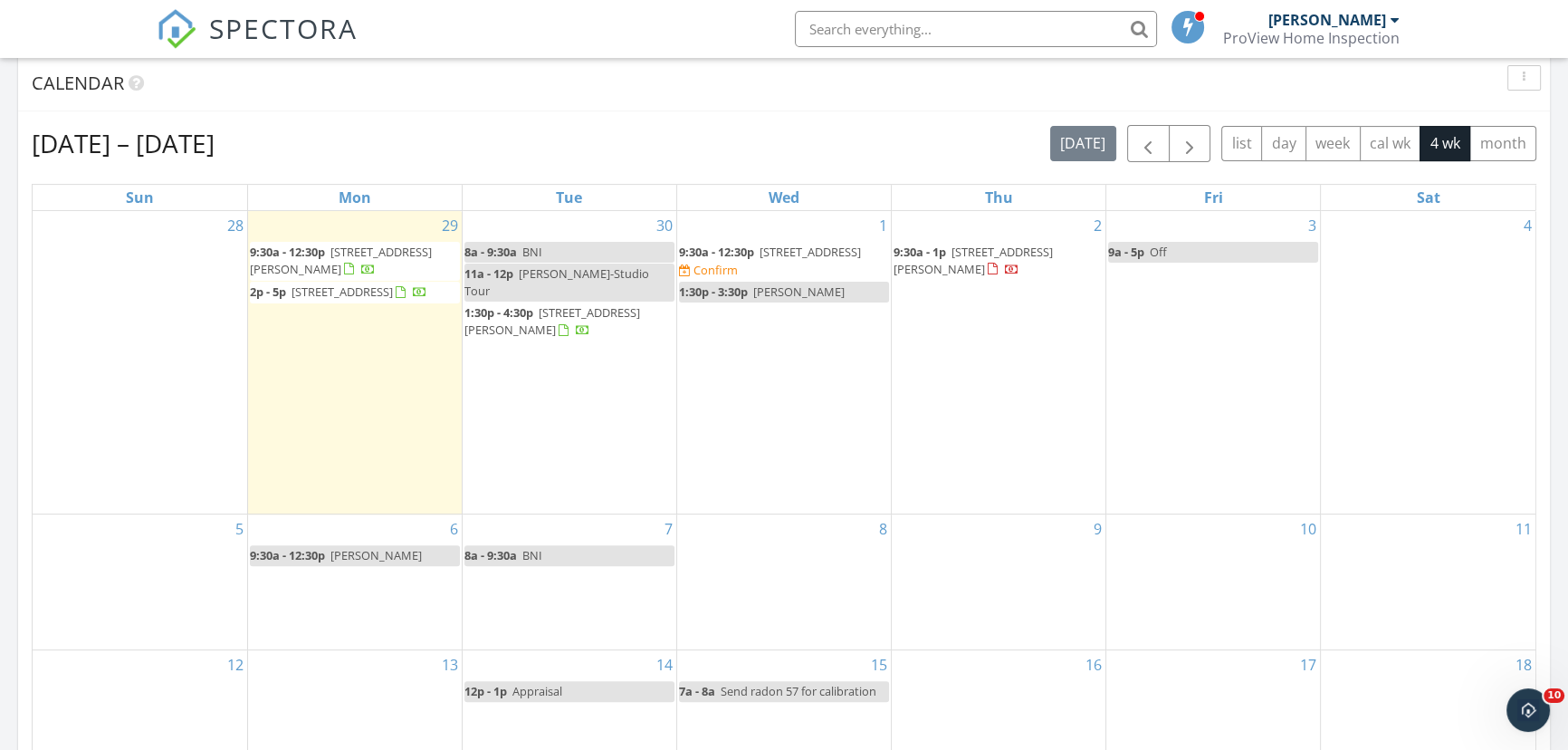
click at [362, 592] on div "6 9:30a - 12:30p [PERSON_NAME]" at bounding box center [354, 581] width 214 height 135
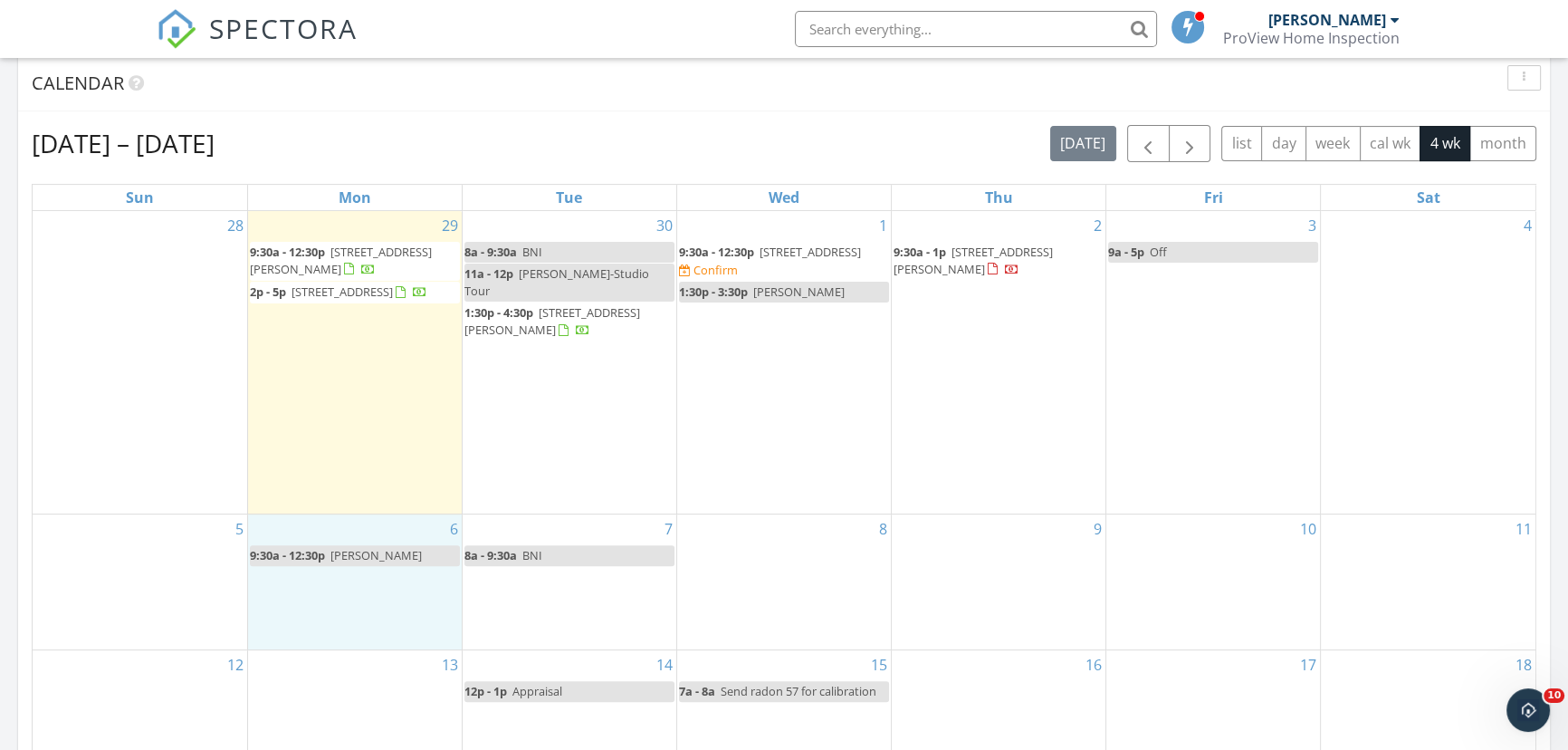
click at [1004, 24] on input "text" at bounding box center [976, 29] width 362 height 36
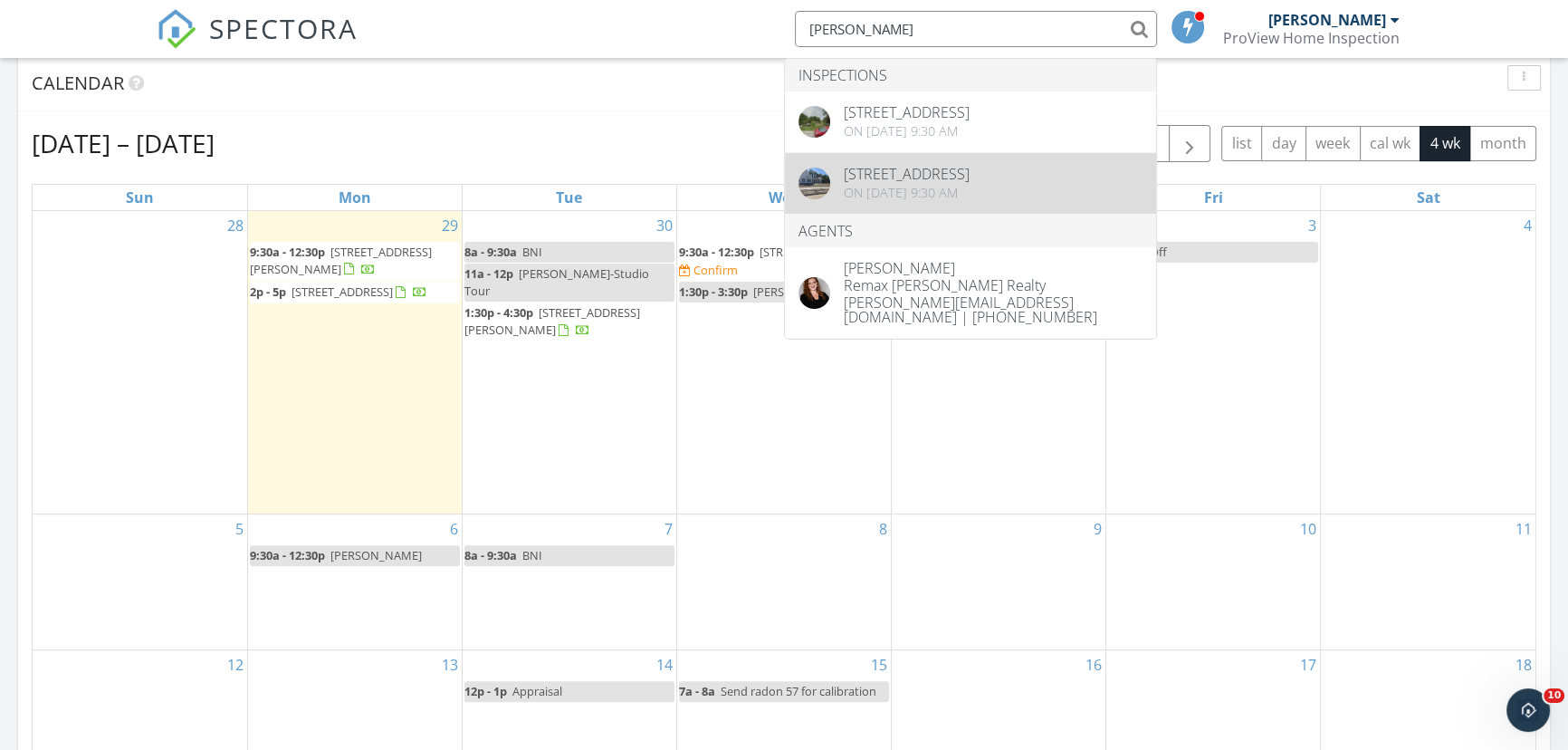
type input "[PERSON_NAME]"
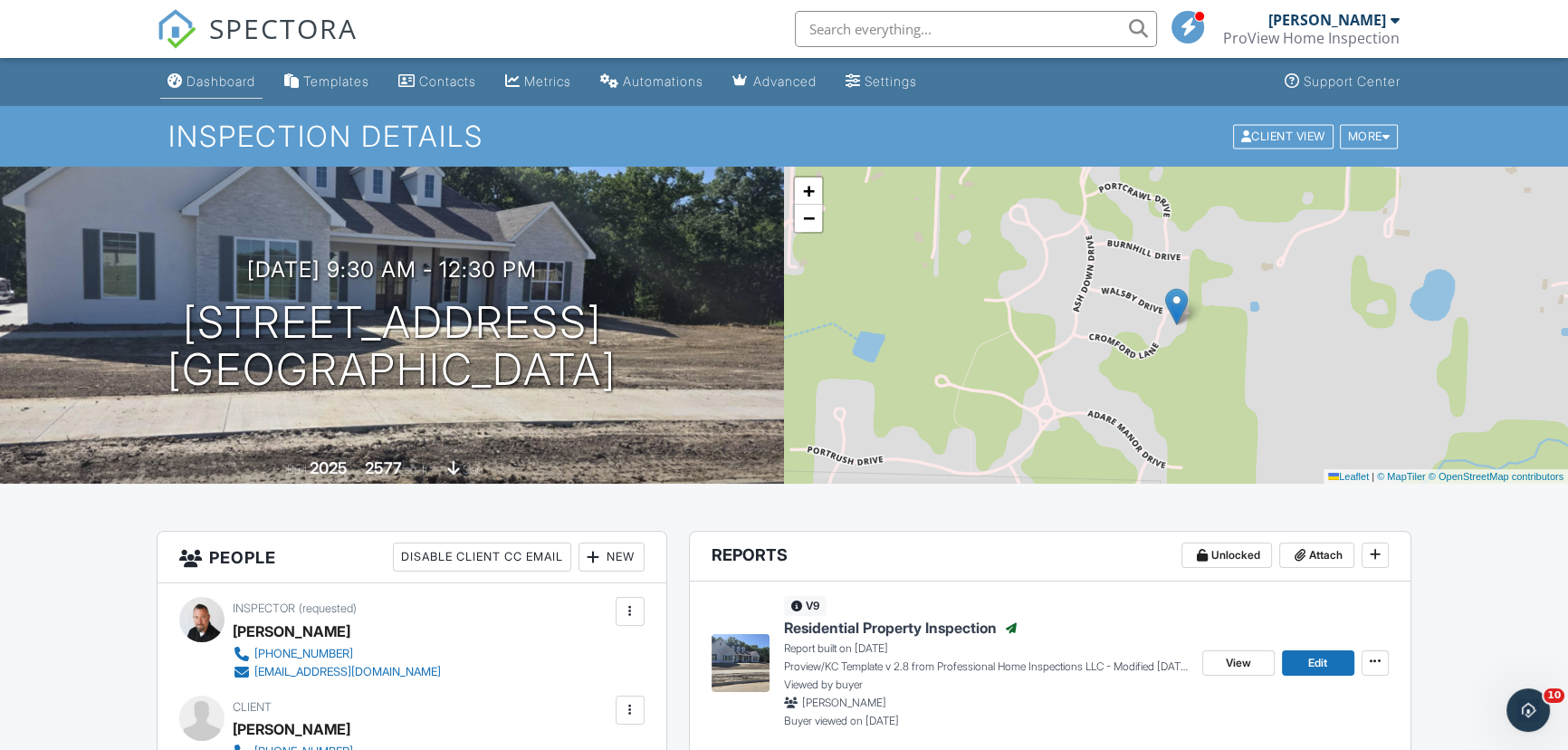
click at [241, 70] on link "Dashboard" at bounding box center [211, 81] width 102 height 34
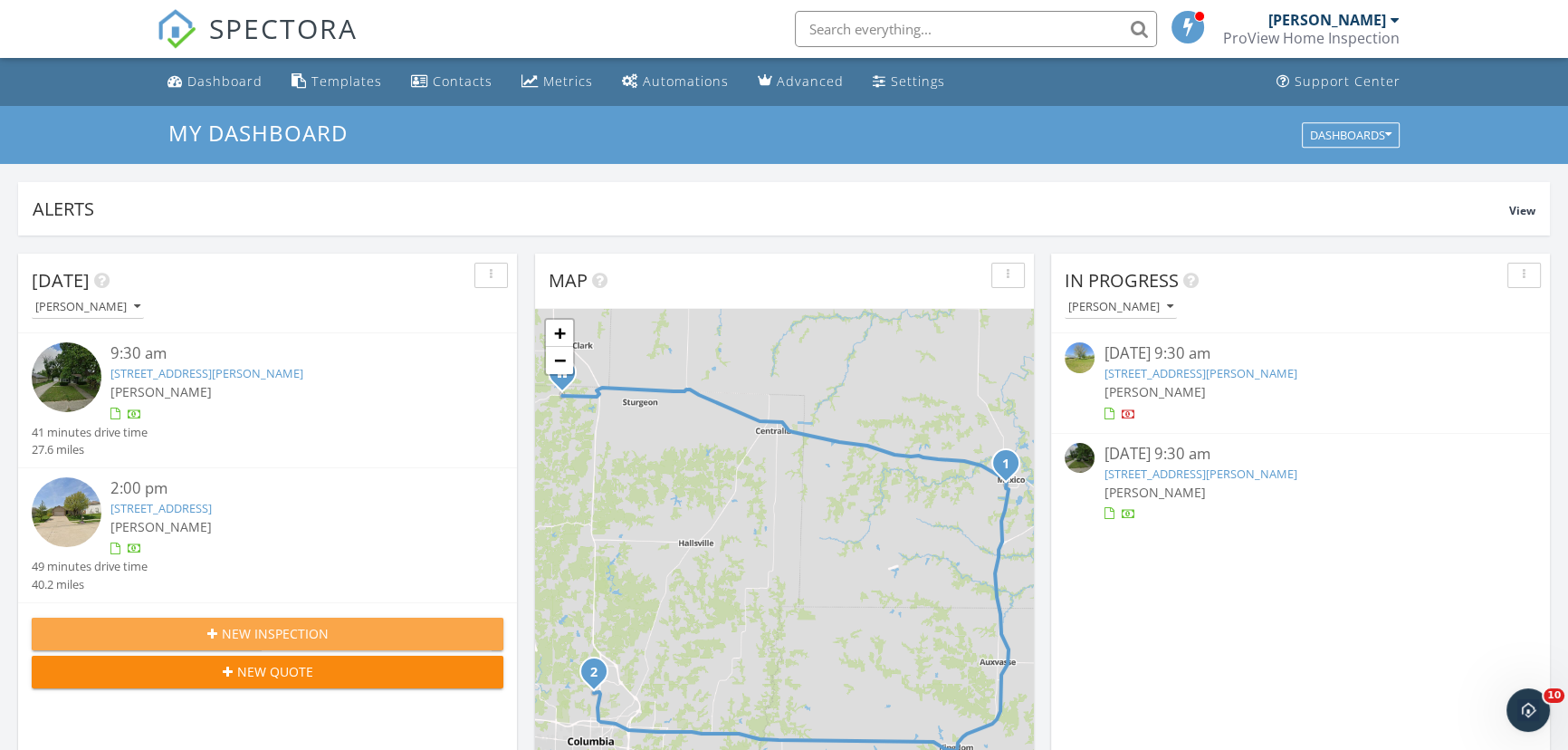
click at [231, 633] on span "New Inspection" at bounding box center [276, 633] width 107 height 19
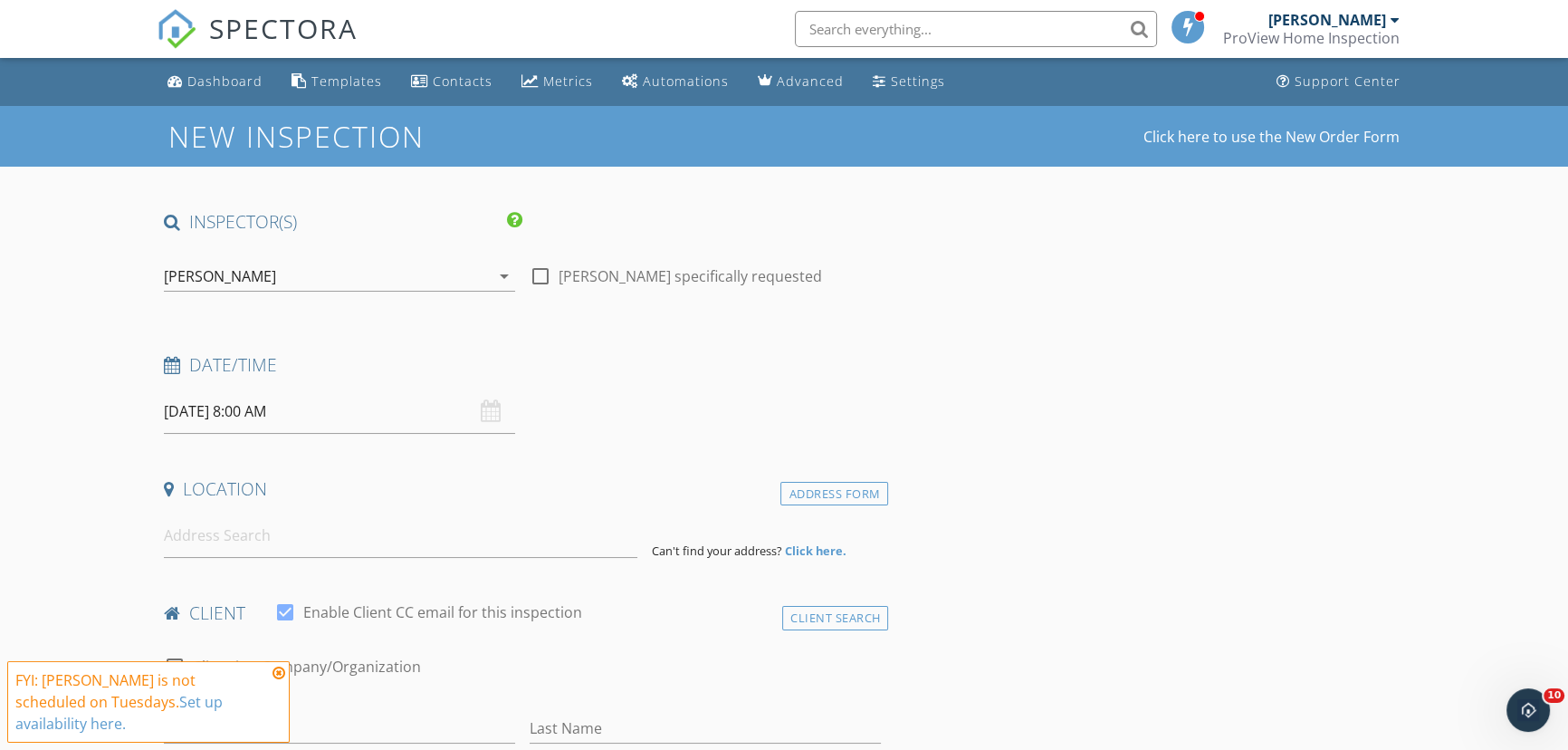
click at [287, 411] on input "[DATE] 8:00 AM" at bounding box center [339, 412] width 352 height 44
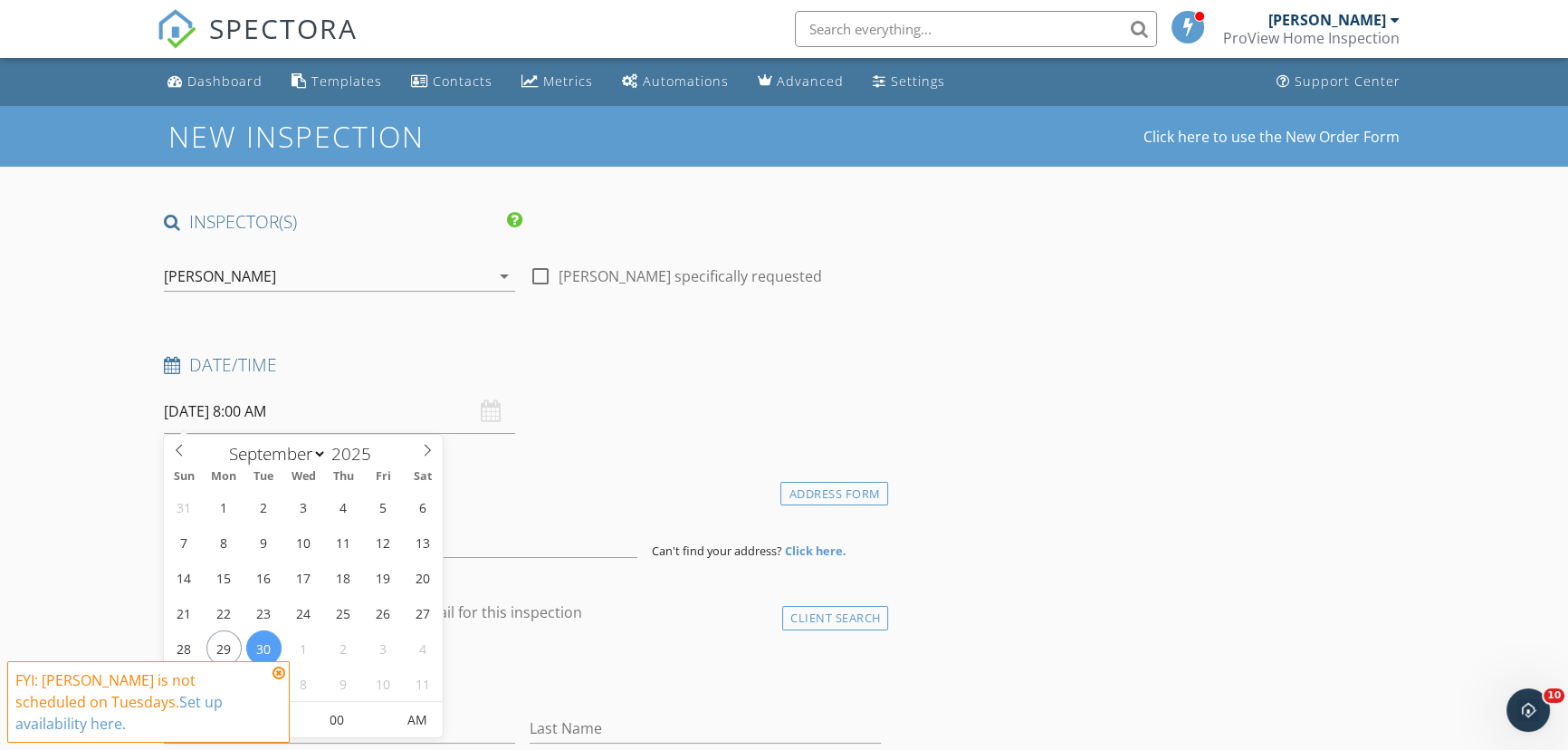
click at [279, 680] on icon at bounding box center [279, 672] width 12 height 14
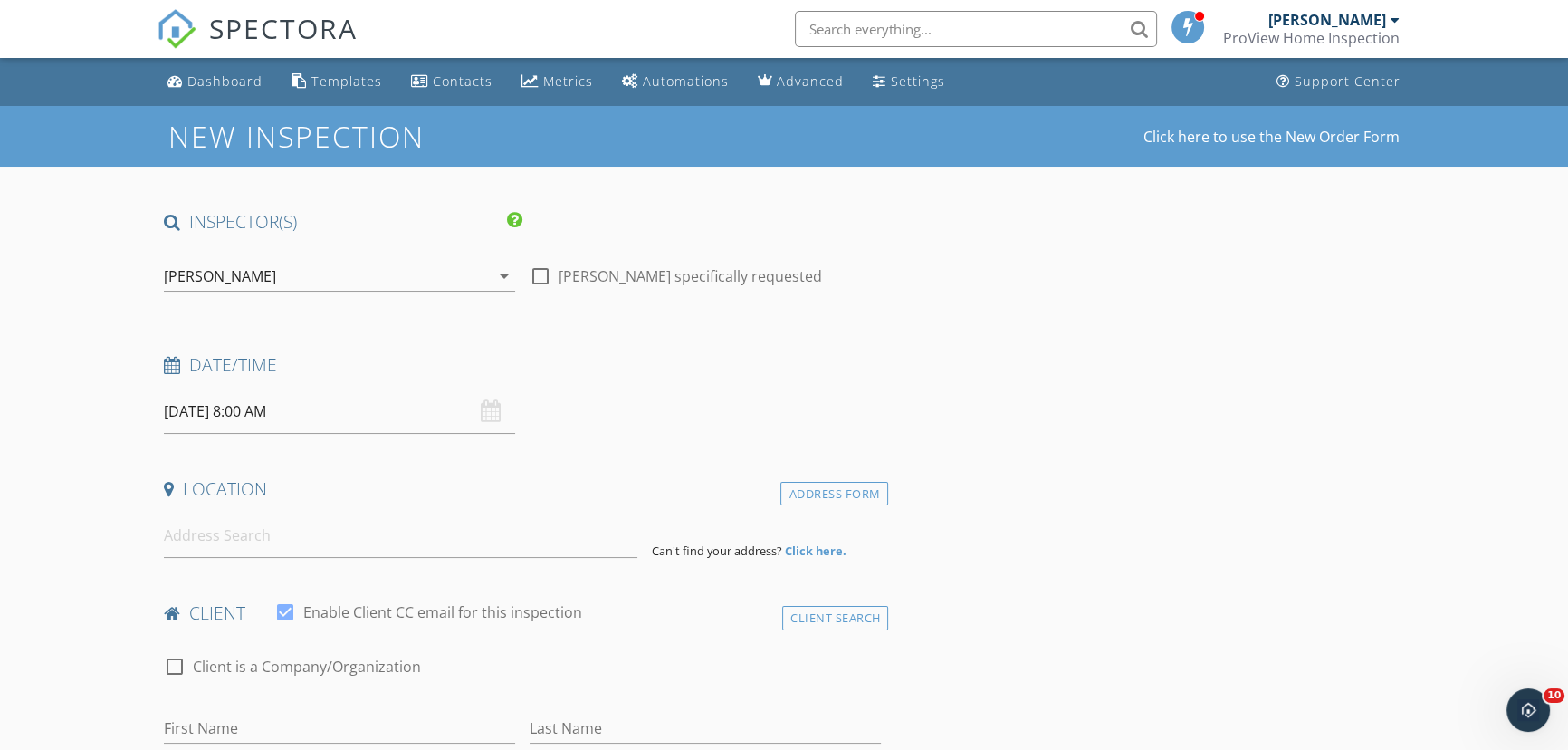
click at [209, 417] on input "[DATE] 8:00 AM" at bounding box center [339, 412] width 352 height 44
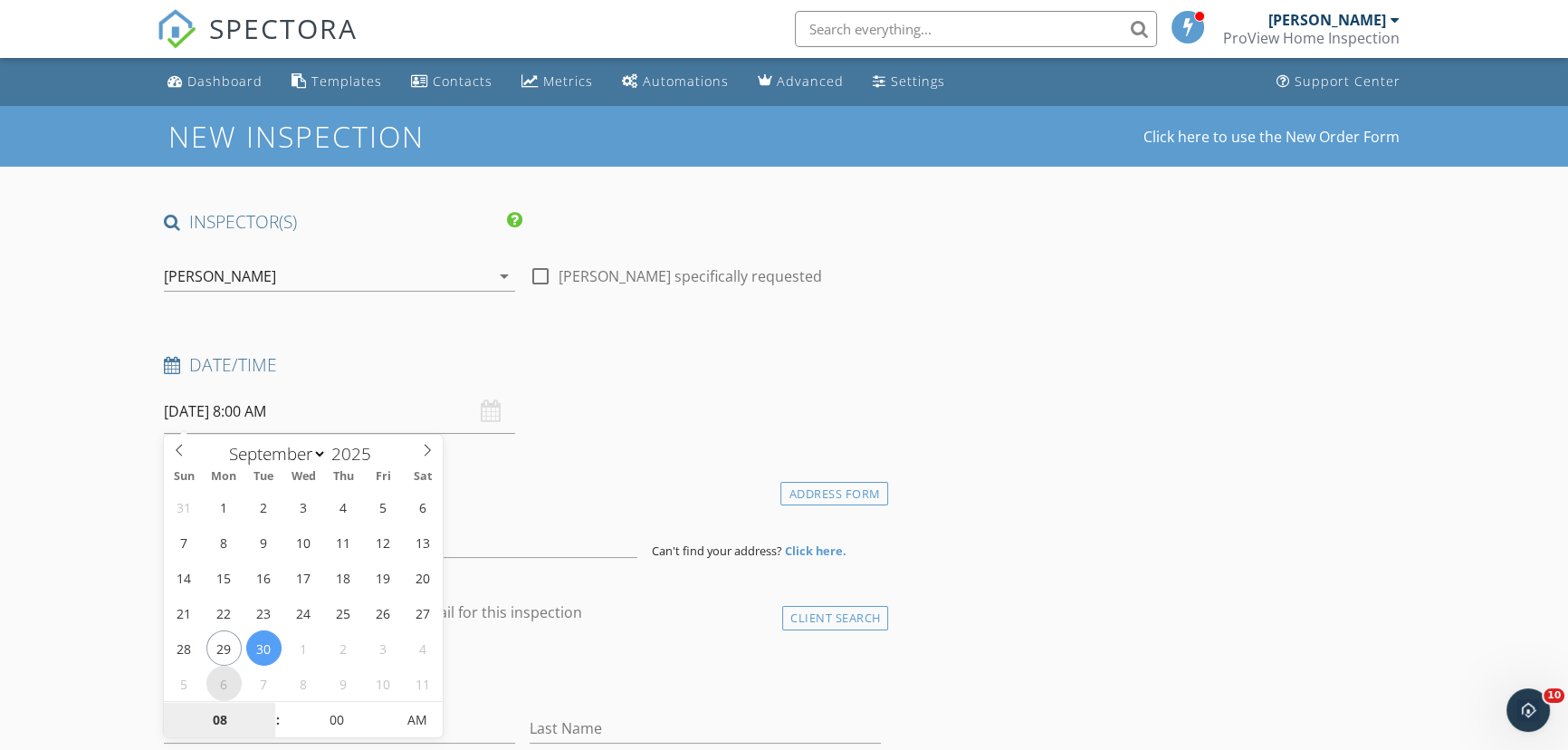
select select "9"
type input "[DATE] 8:00 AM"
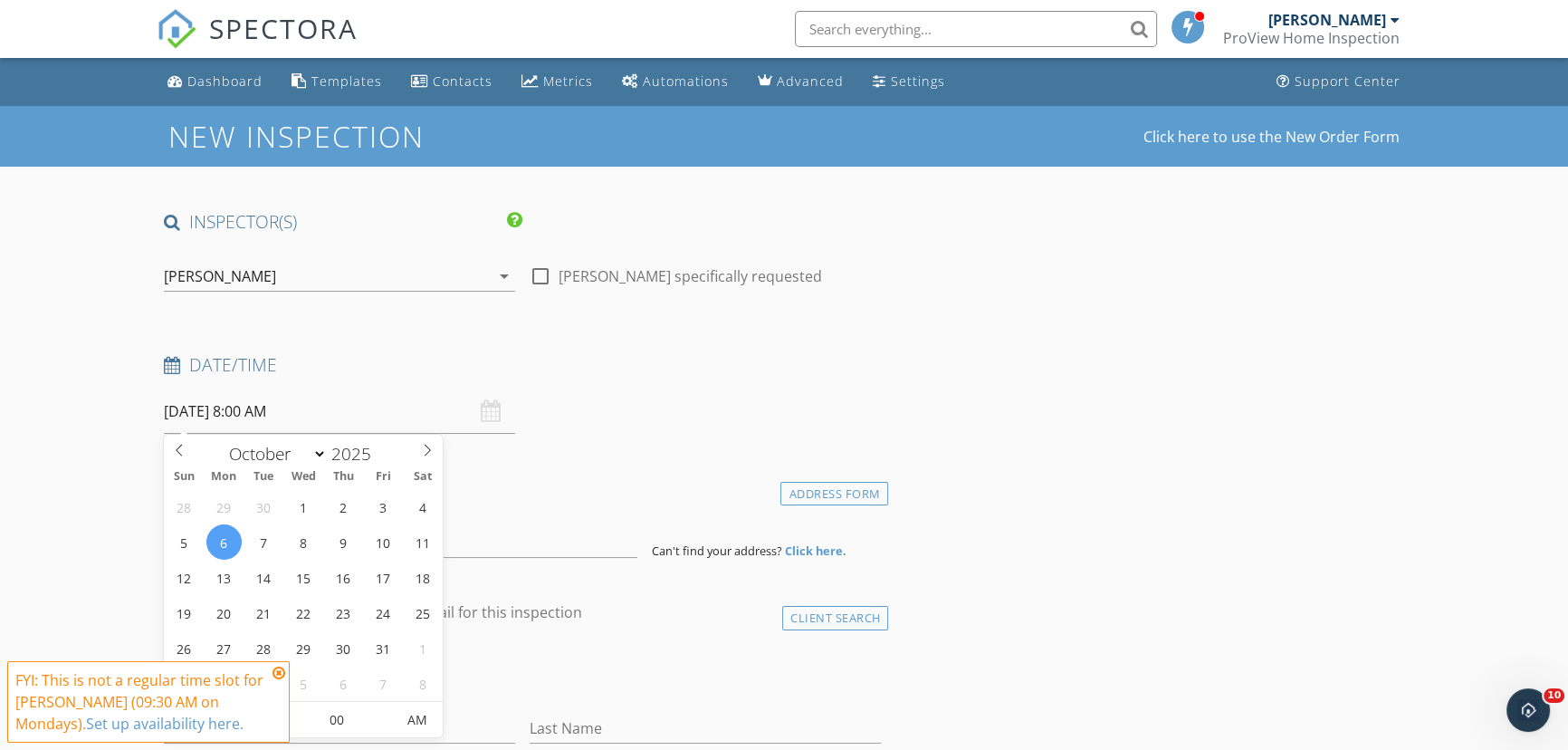
click at [276, 670] on icon at bounding box center [279, 672] width 12 height 14
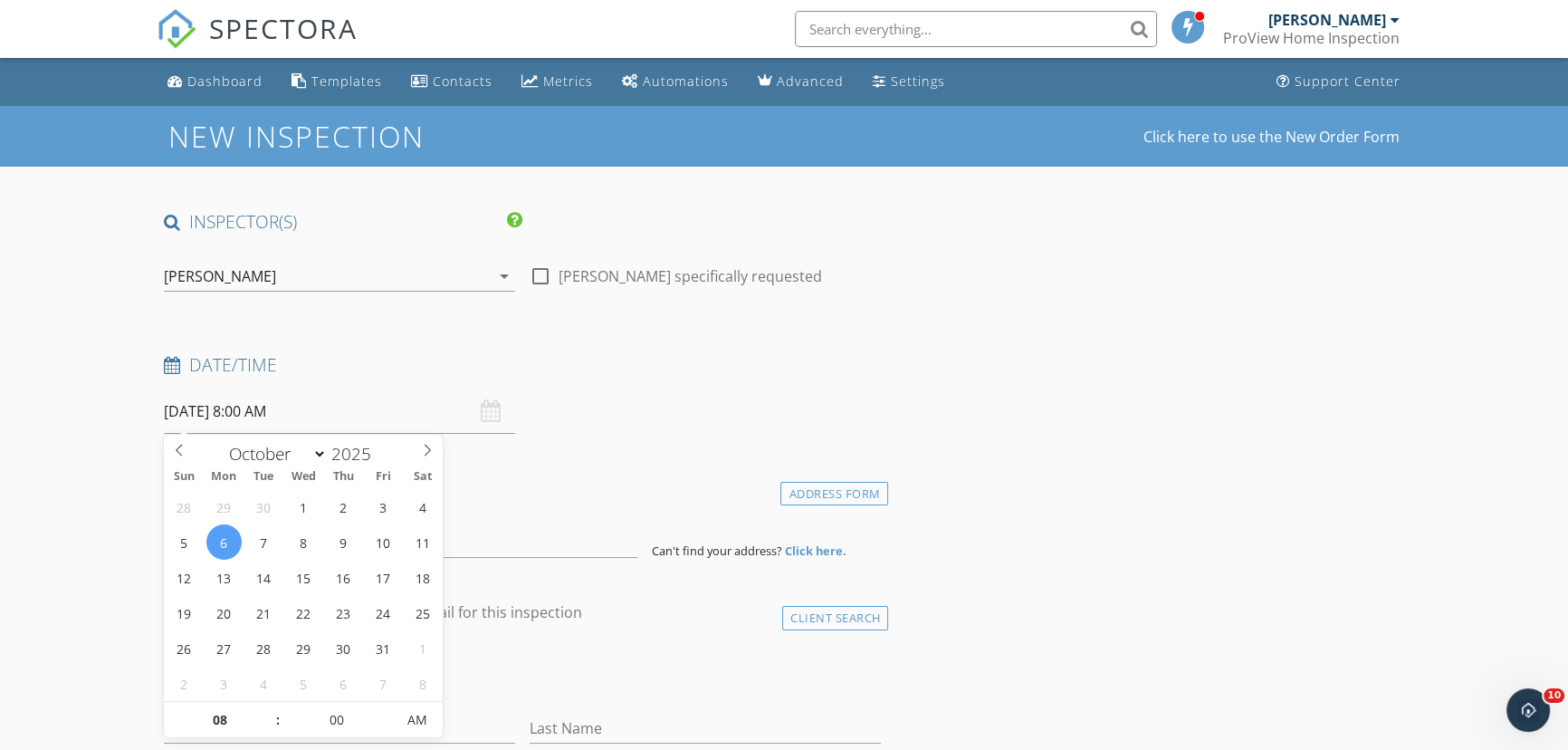
click at [260, 412] on input "[DATE] 8:00 AM" at bounding box center [339, 412] width 352 height 44
type input "09"
type input "[DATE] 9:00 AM"
click at [272, 706] on span at bounding box center [268, 711] width 12 height 18
type input "05"
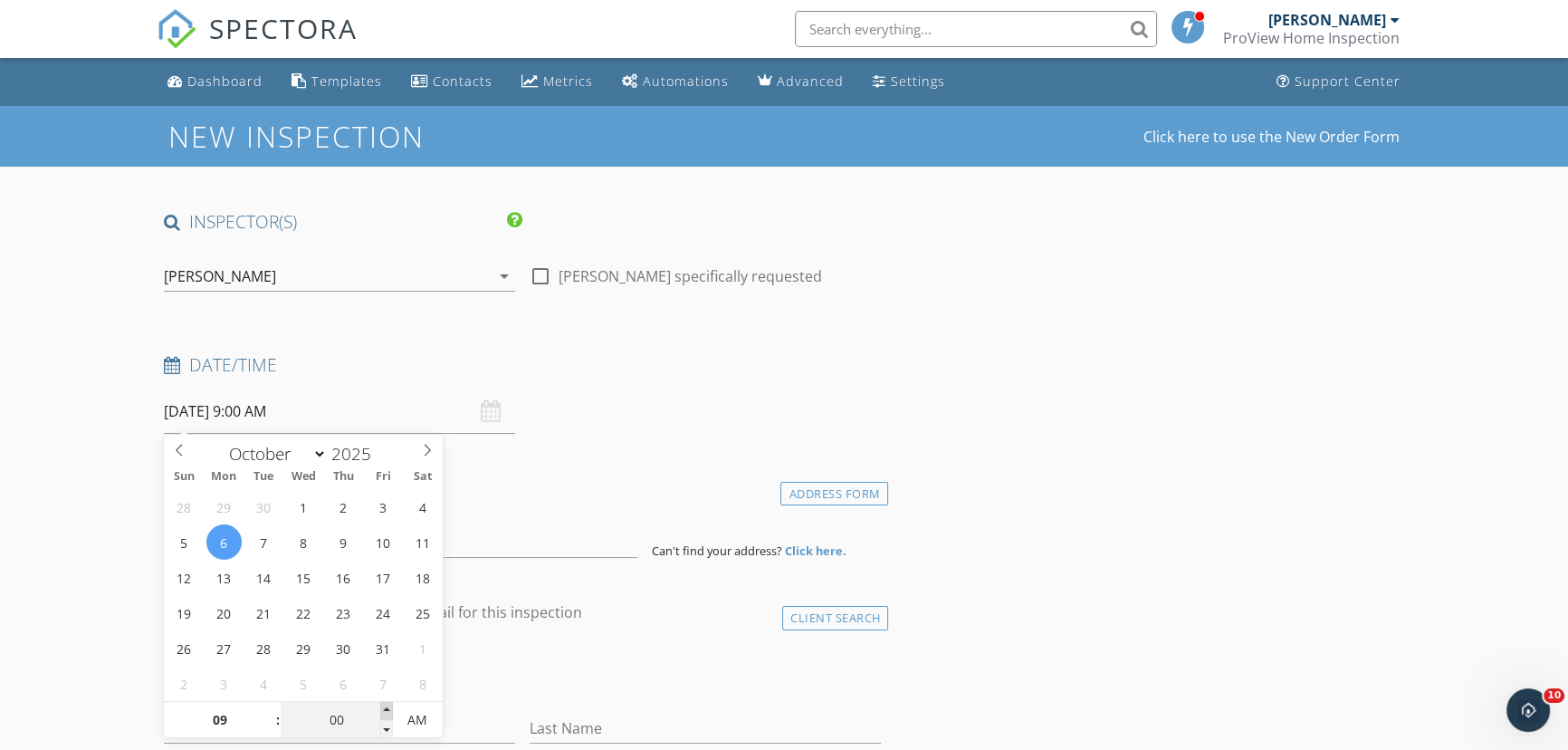
type input "[DATE] 9:05 AM"
click at [383, 706] on span at bounding box center [386, 711] width 12 height 18
type input "10"
type input "10/06/2025 9:10 AM"
click at [383, 706] on span at bounding box center [386, 711] width 12 height 18
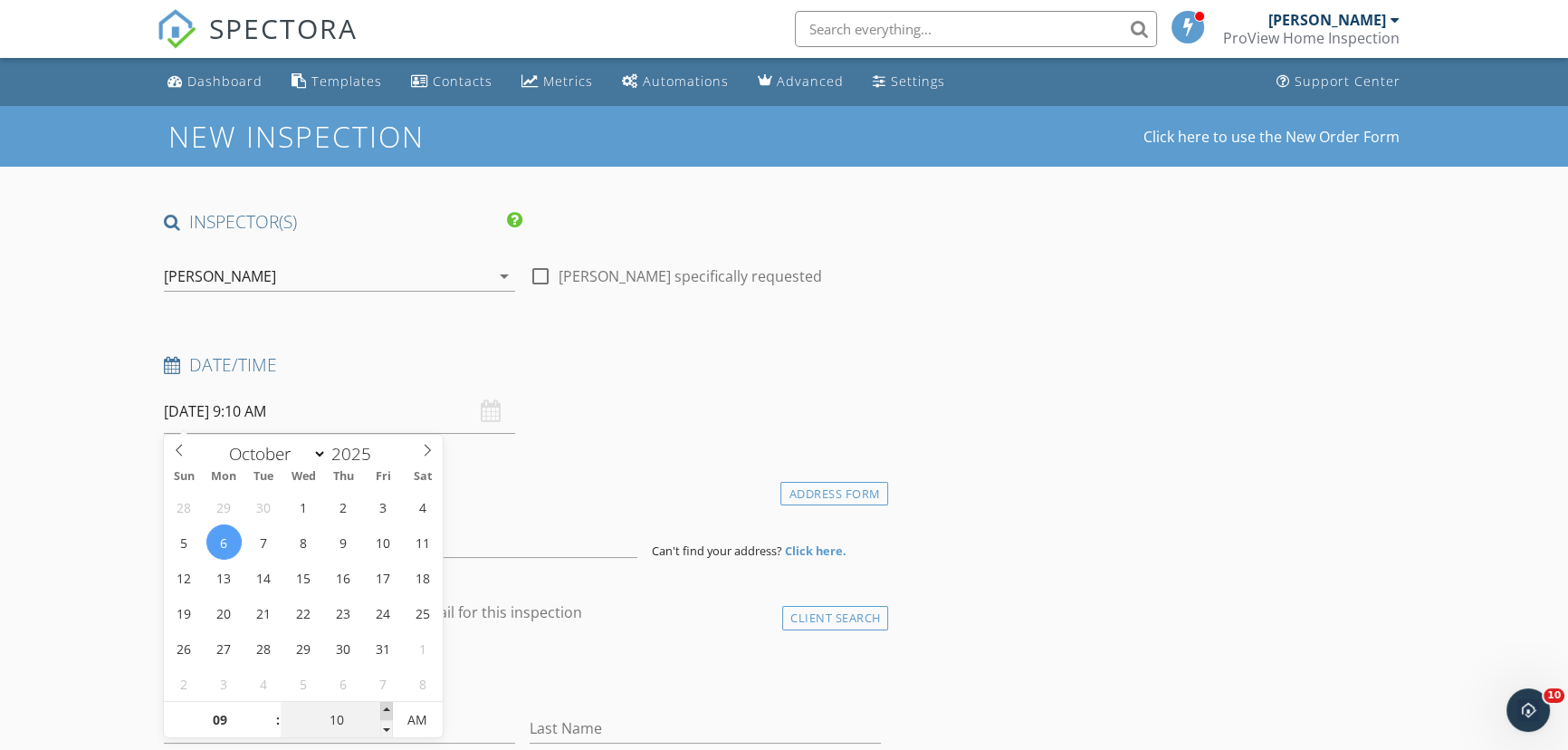
type input "15"
type input "10/06/2025 9:15 AM"
click at [383, 706] on span at bounding box center [386, 711] width 12 height 18
type input "20"
type input "10/06/2025 9:20 AM"
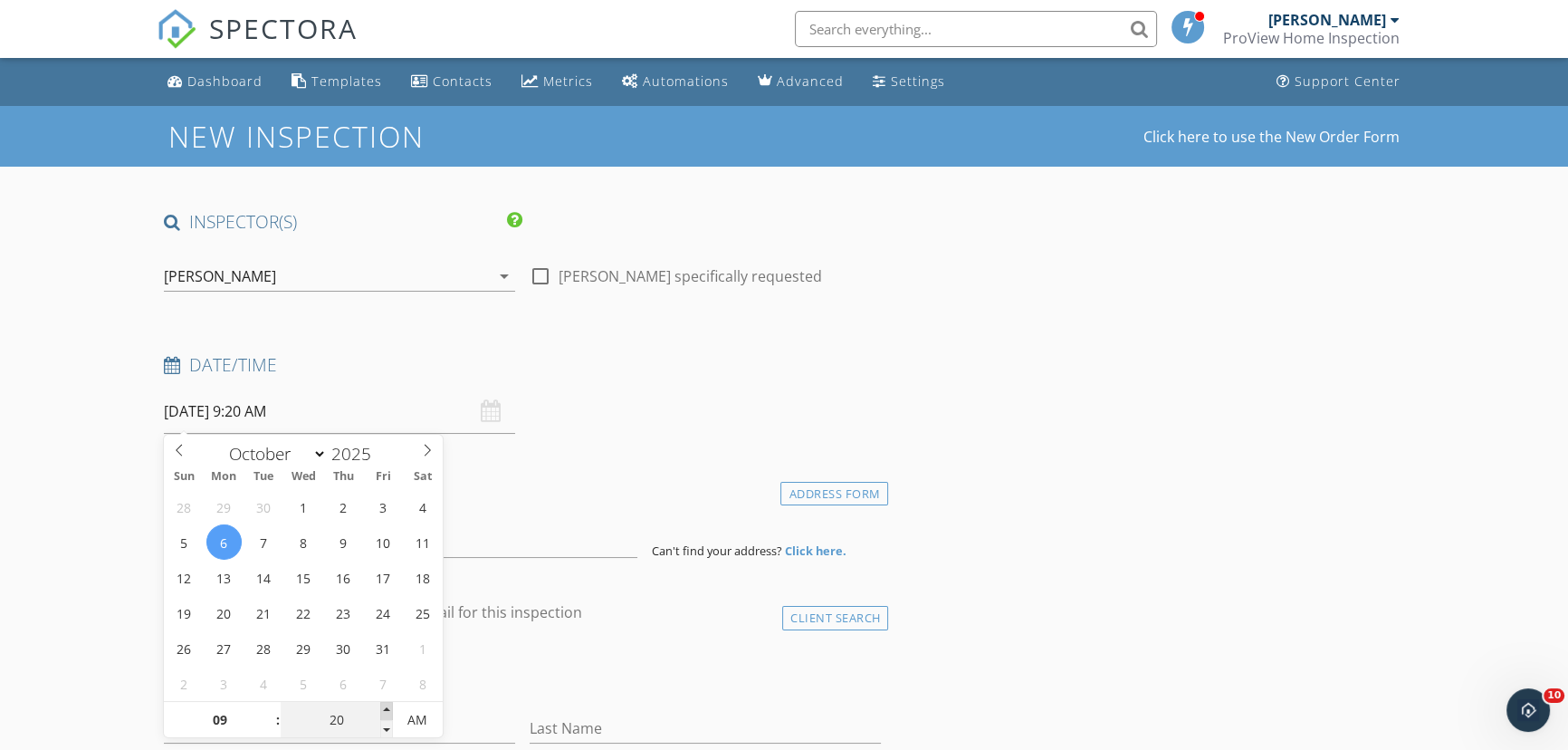
click at [383, 706] on span at bounding box center [386, 711] width 12 height 18
type input "25"
type input "10/06/2025 9:25 AM"
click at [383, 706] on span at bounding box center [386, 711] width 12 height 18
type input "30"
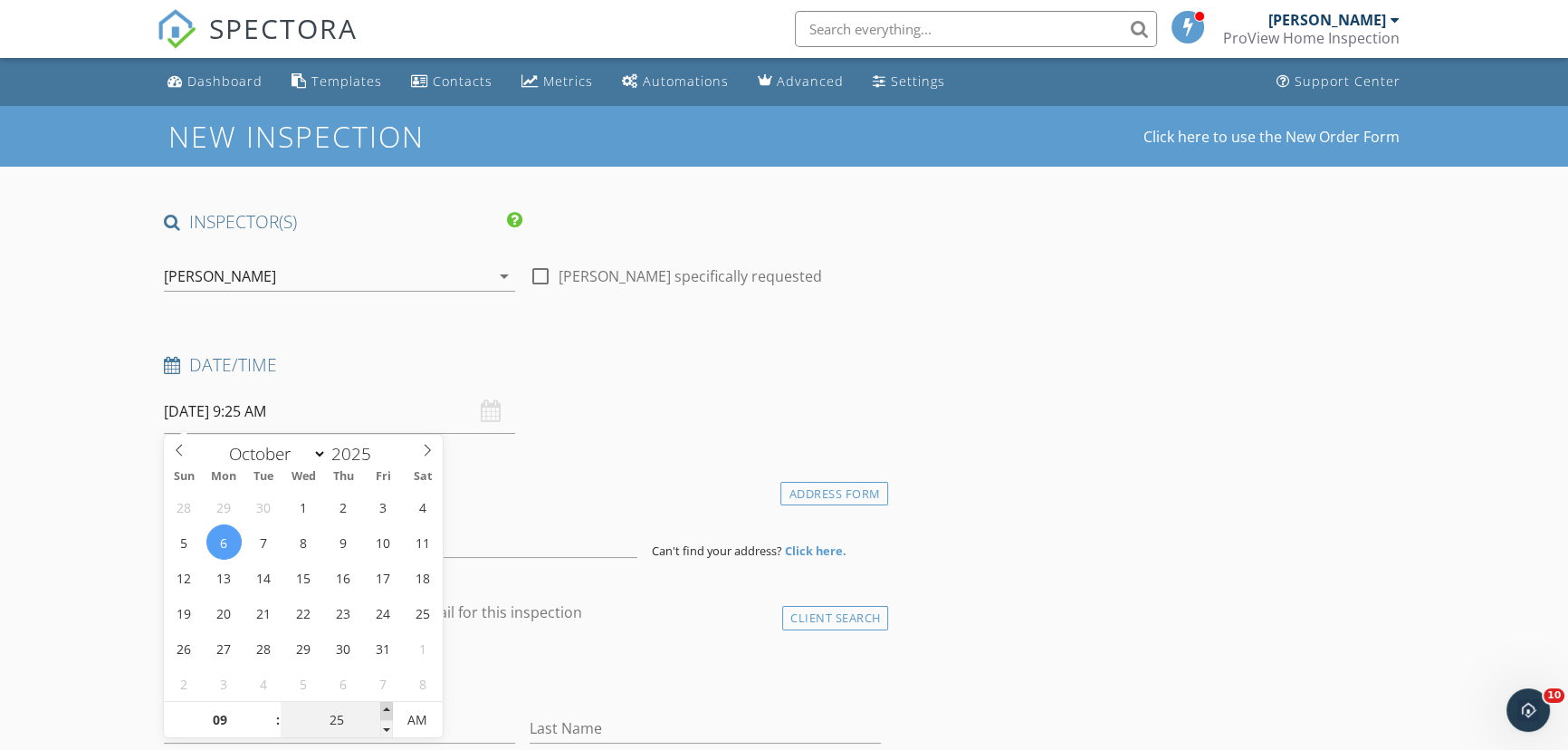
type input "[DATE] 9:30 AM"
click at [383, 706] on span at bounding box center [386, 711] width 12 height 18
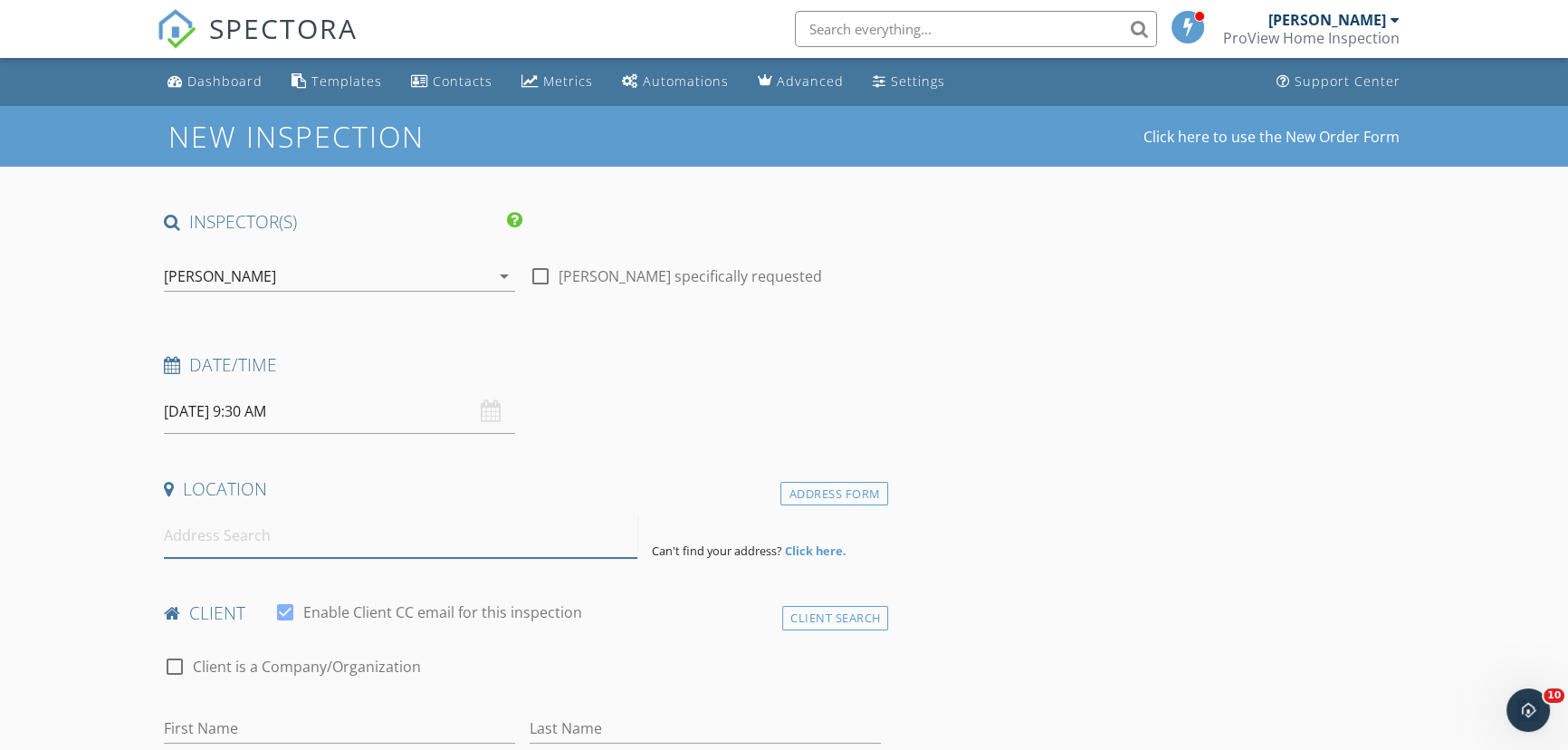
click at [193, 546] on input at bounding box center [400, 535] width 473 height 44
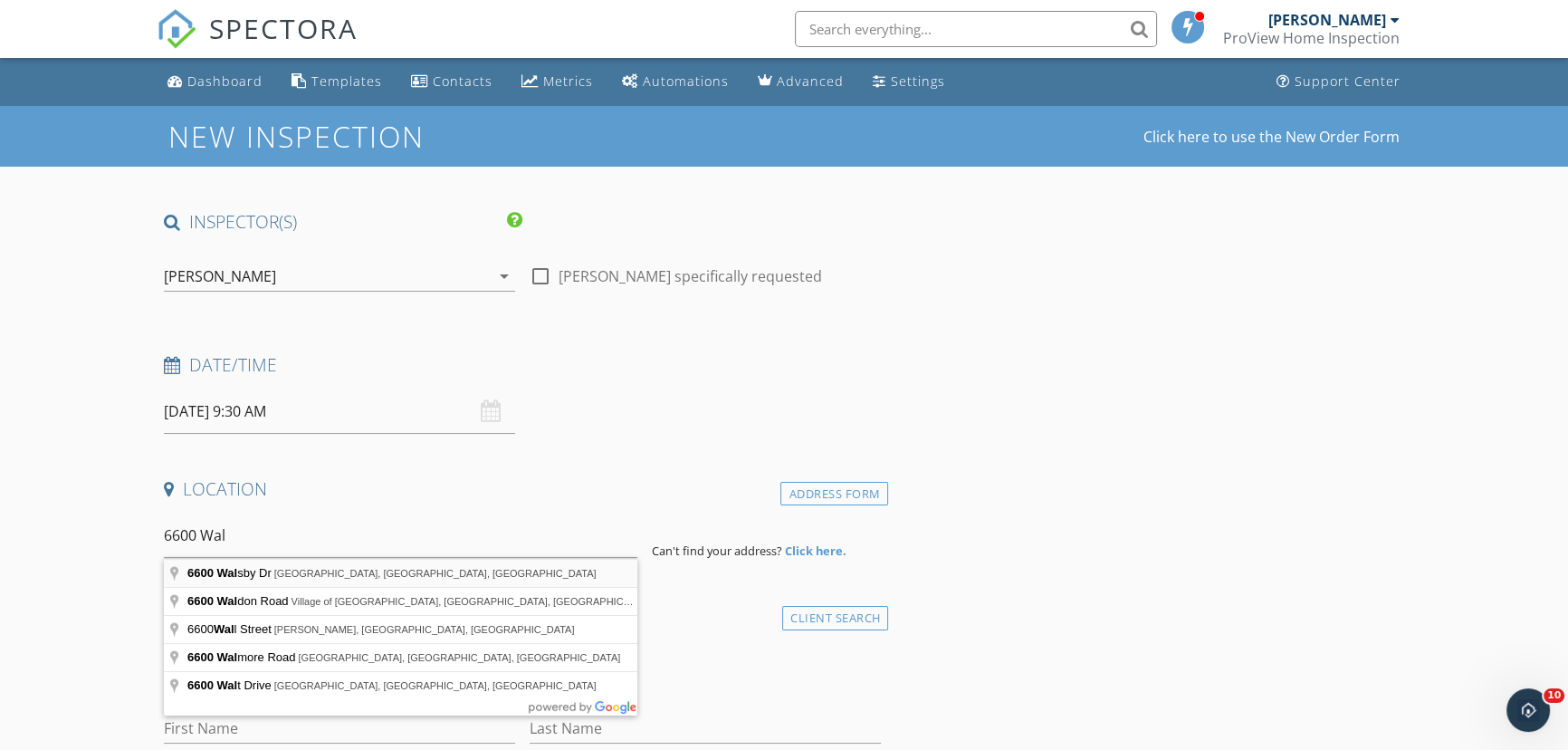
type input "6600 Walsby Dr, Columbia, MO, USA"
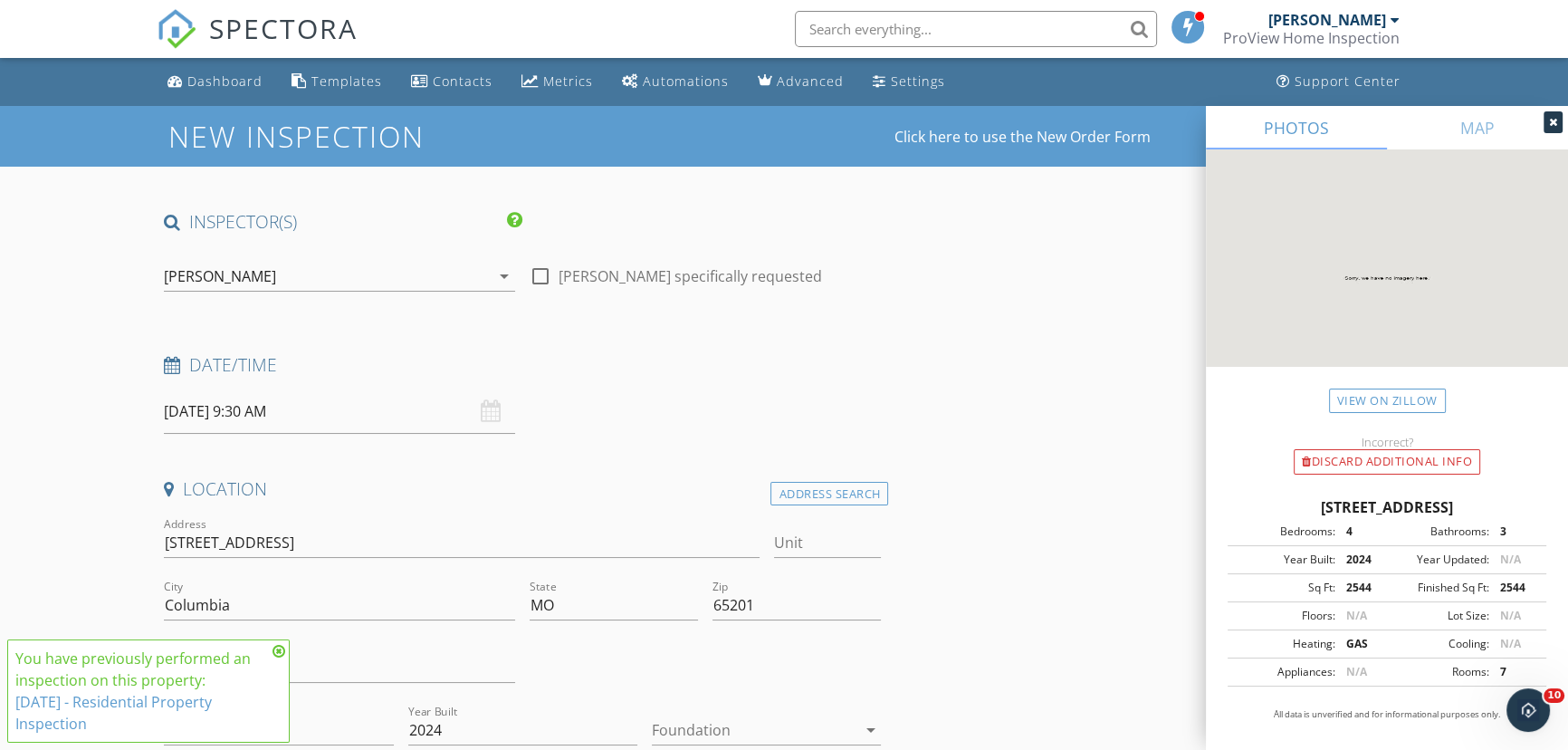
click at [278, 647] on icon at bounding box center [279, 650] width 12 height 14
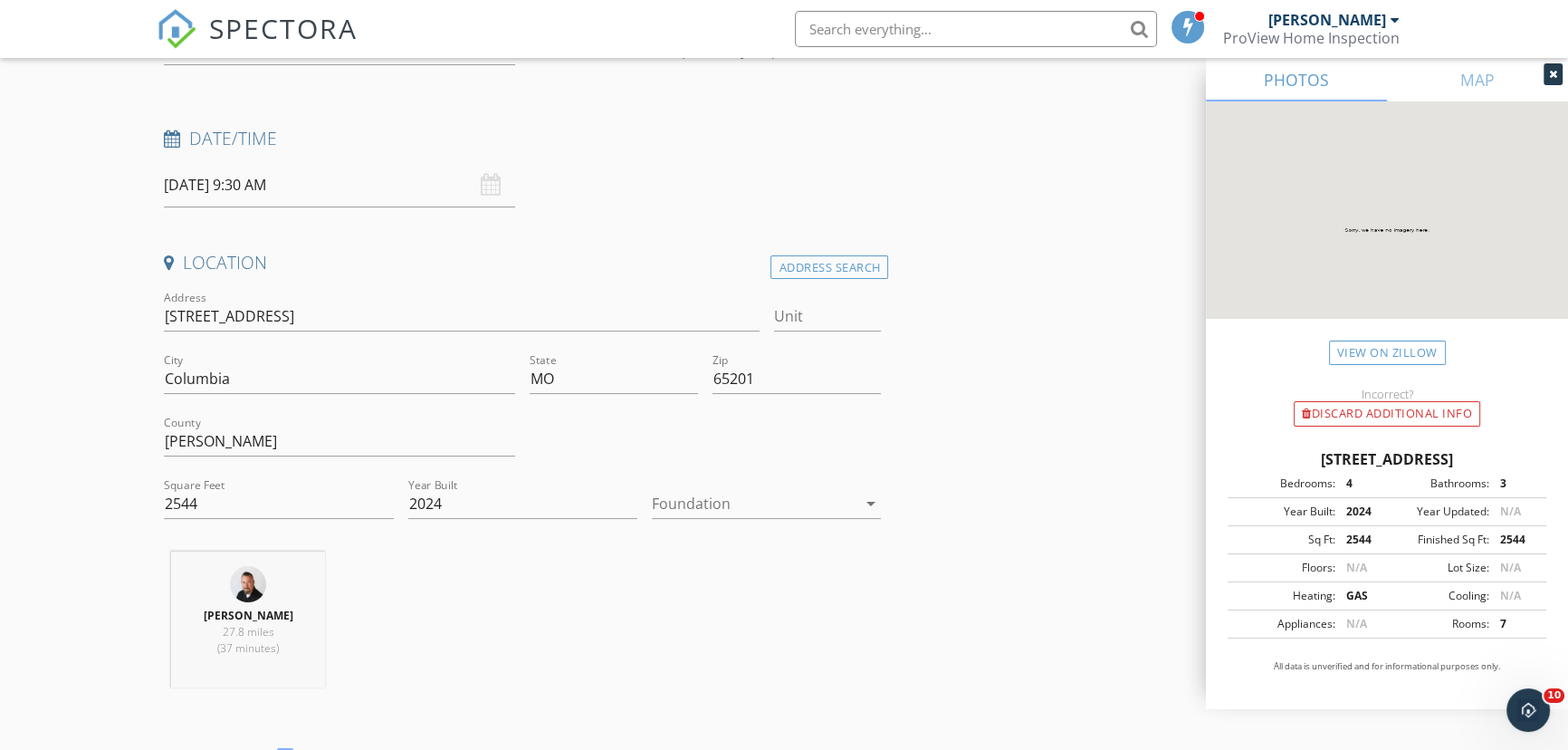
scroll to position [246, 0]
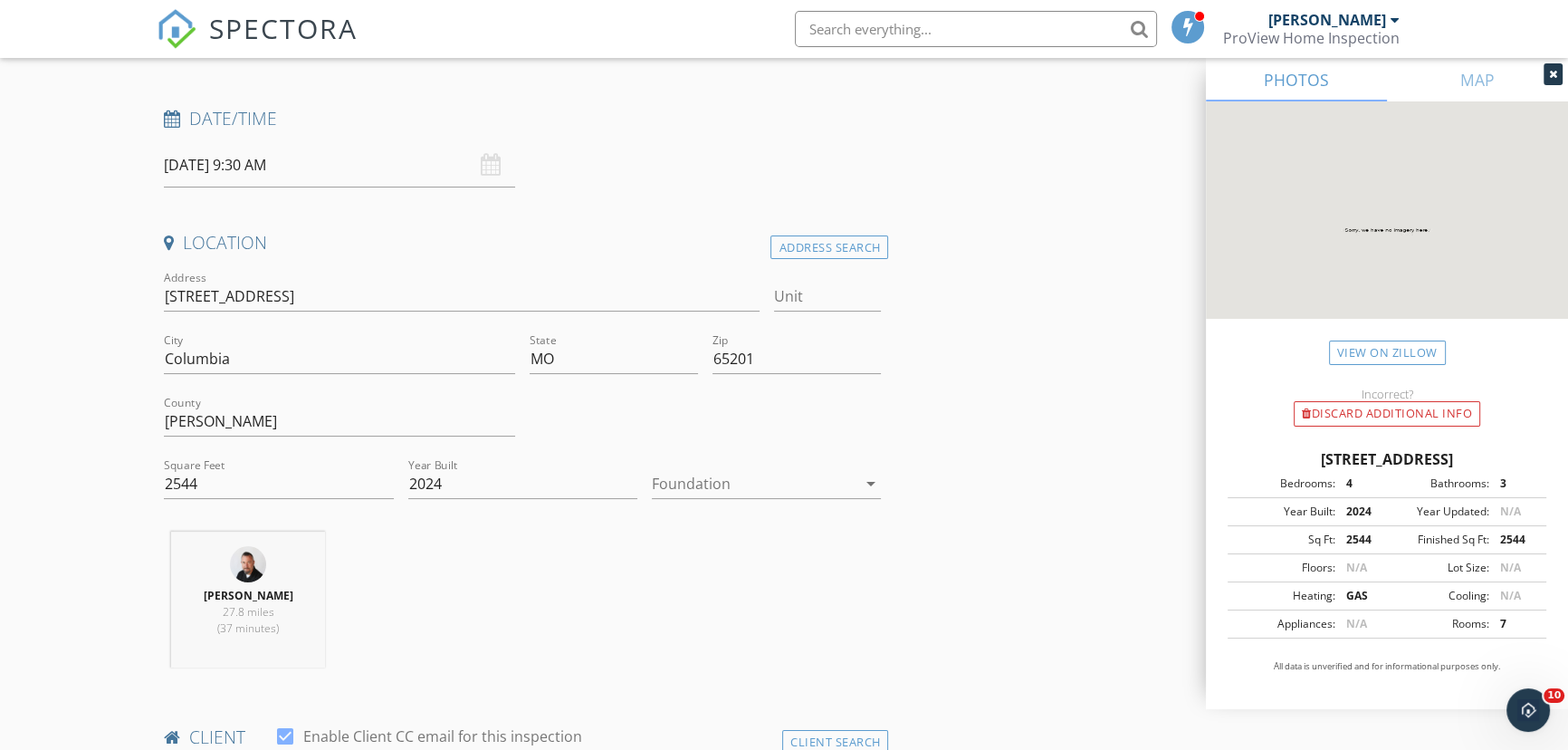
click at [675, 482] on div at bounding box center [754, 484] width 204 height 29
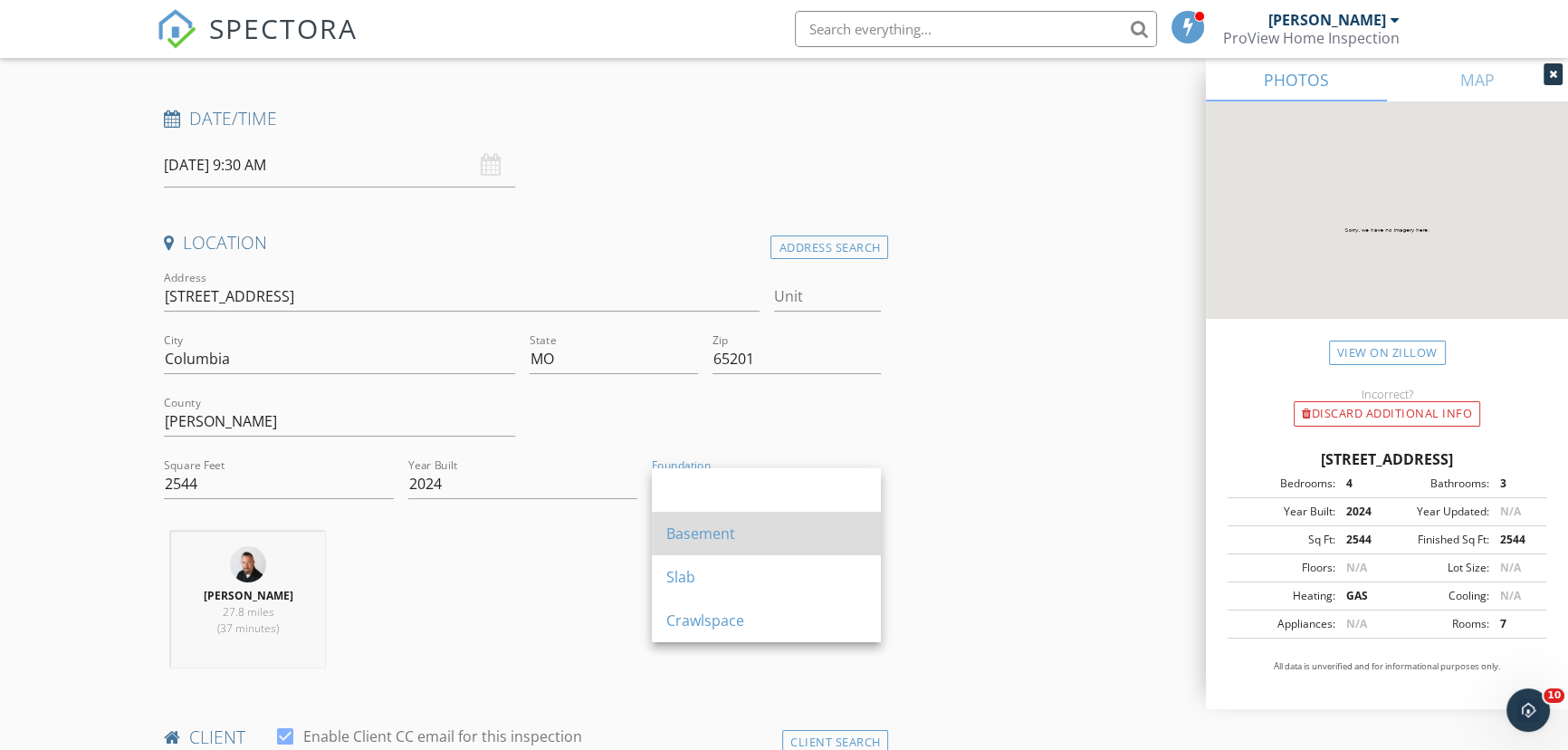
click at [669, 528] on div "Basement" at bounding box center [766, 533] width 200 height 22
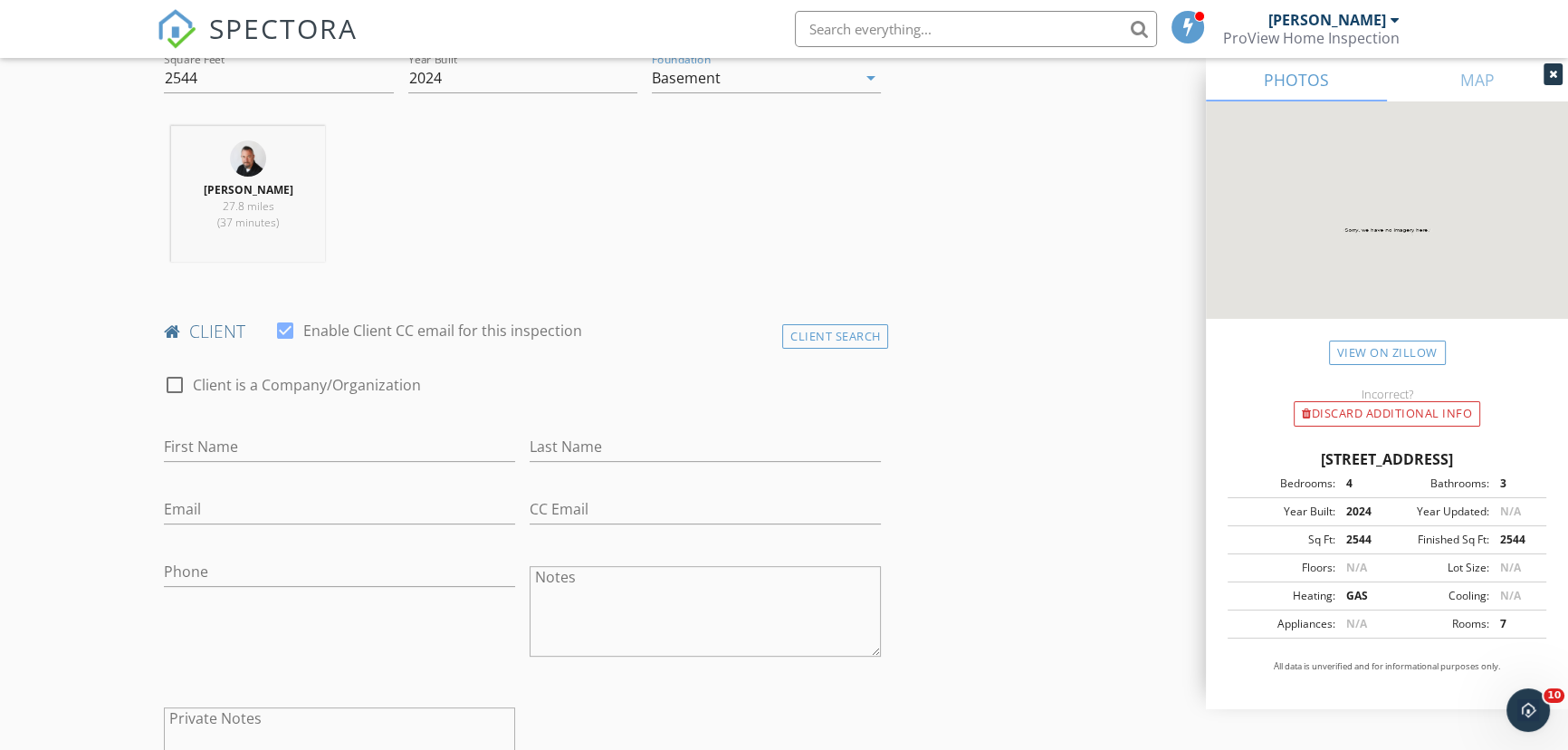
scroll to position [658, 0]
click at [809, 330] on div "Client Search" at bounding box center [836, 330] width 107 height 25
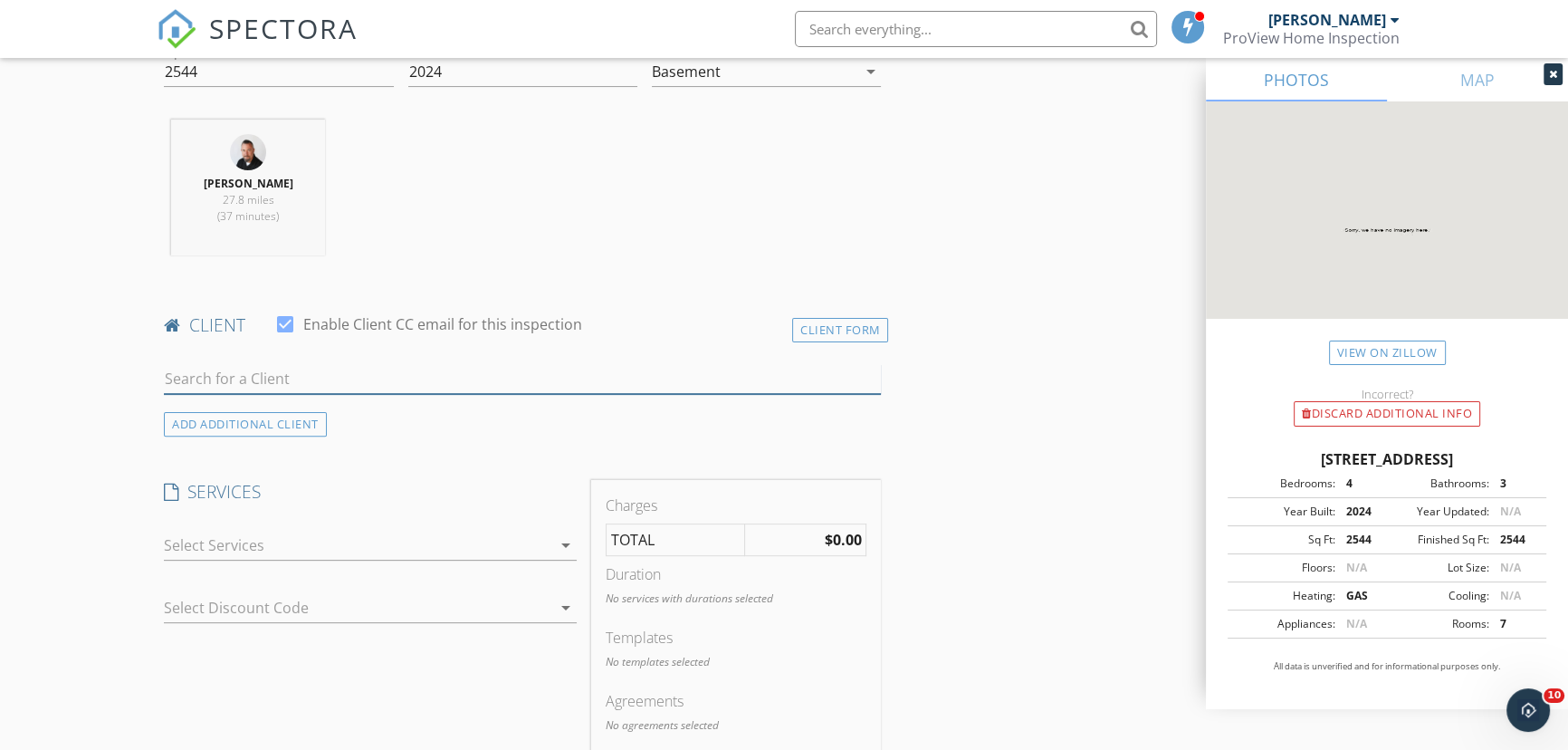
click at [691, 372] on input "text" at bounding box center [522, 378] width 717 height 30
type input "Scott sm"
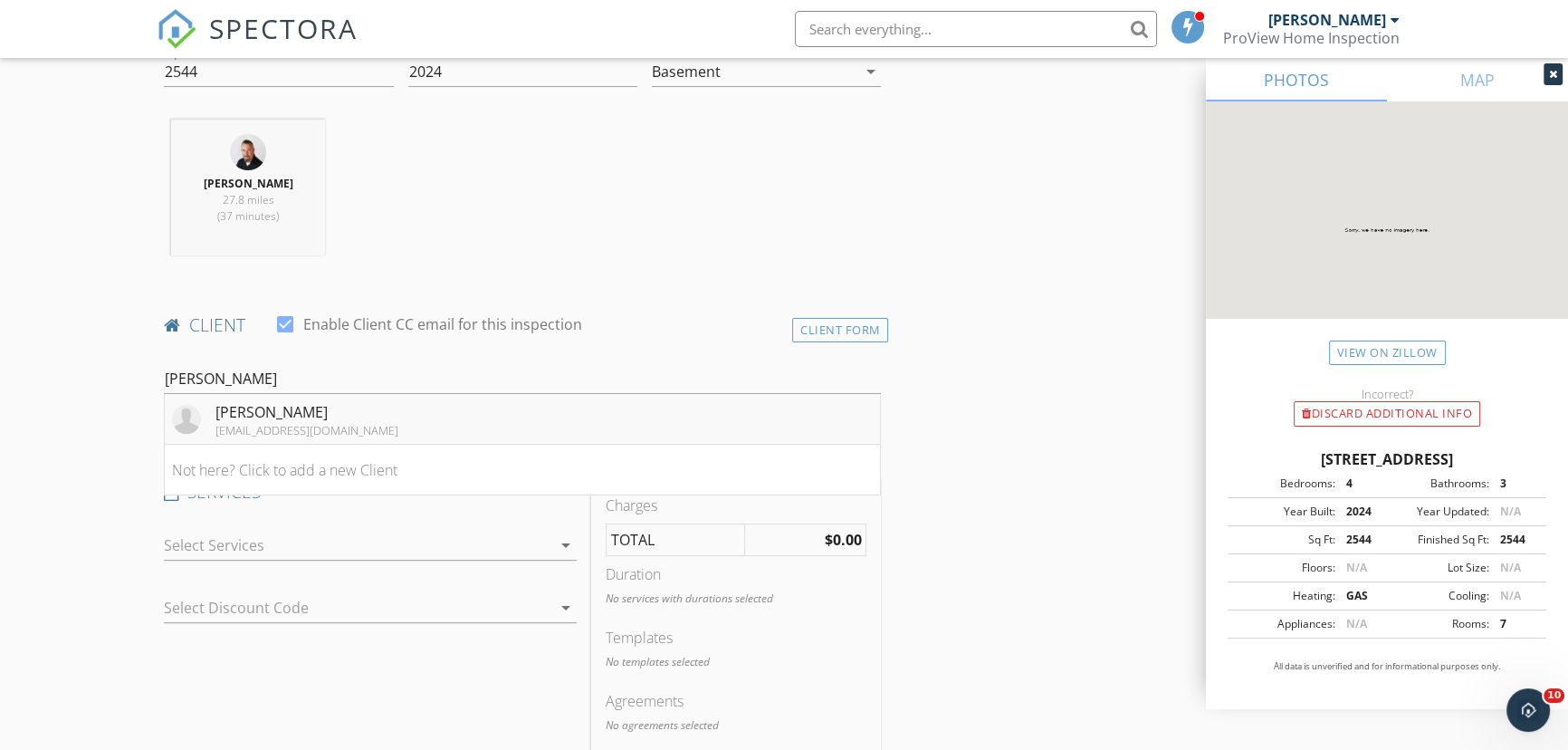
click at [335, 412] on div "[PERSON_NAME]" at bounding box center [307, 412] width 183 height 22
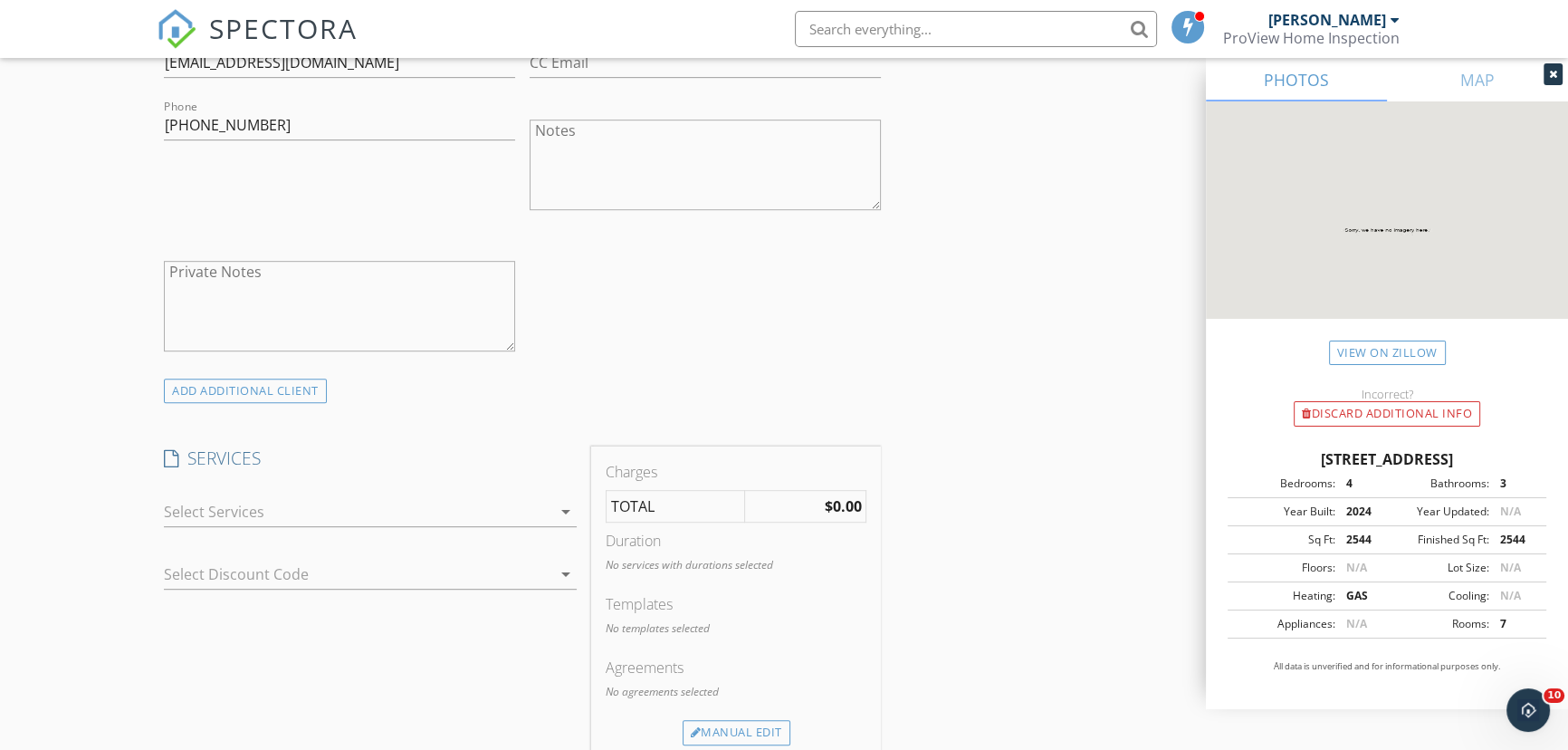
scroll to position [1152, 0]
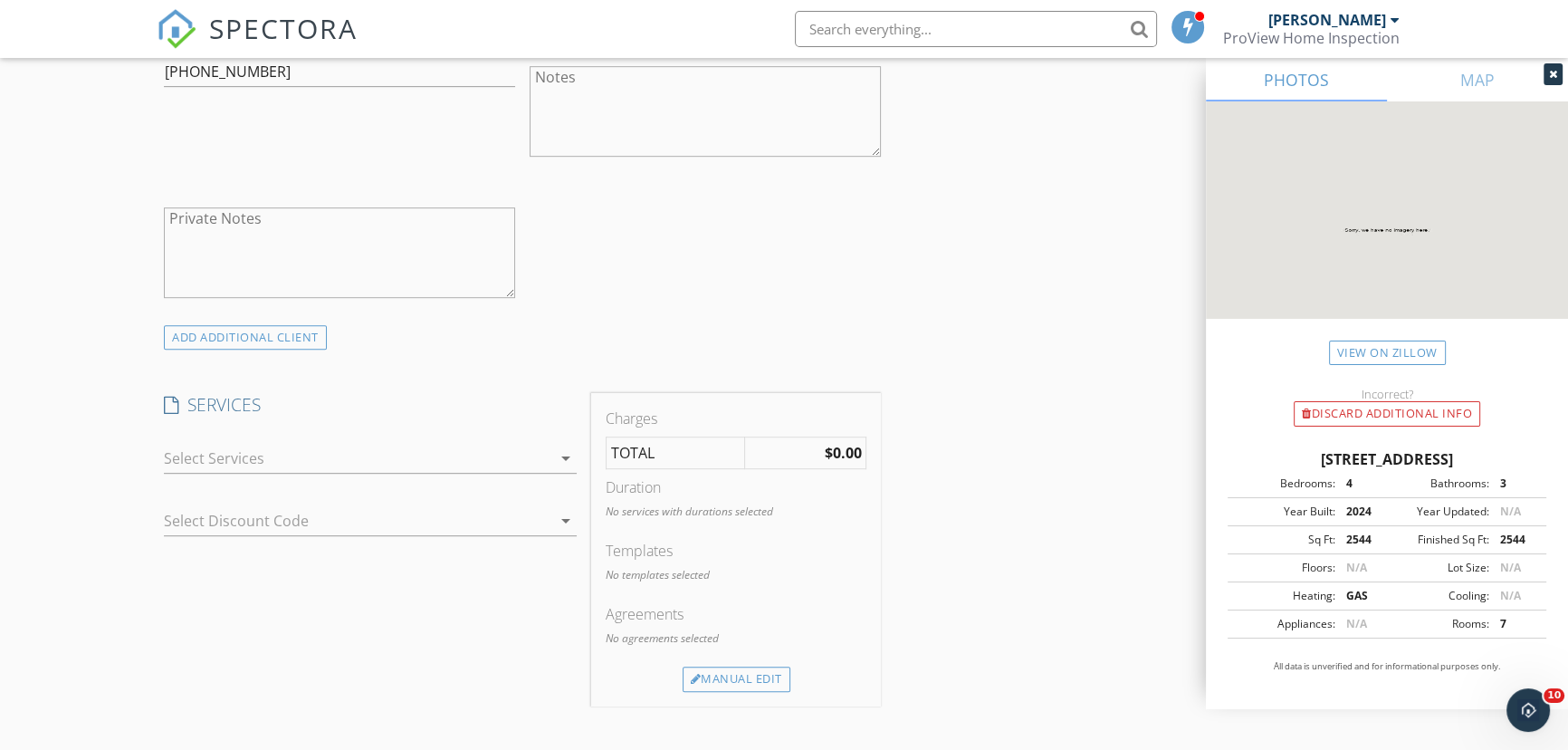
click at [481, 443] on div at bounding box center [357, 458] width 387 height 29
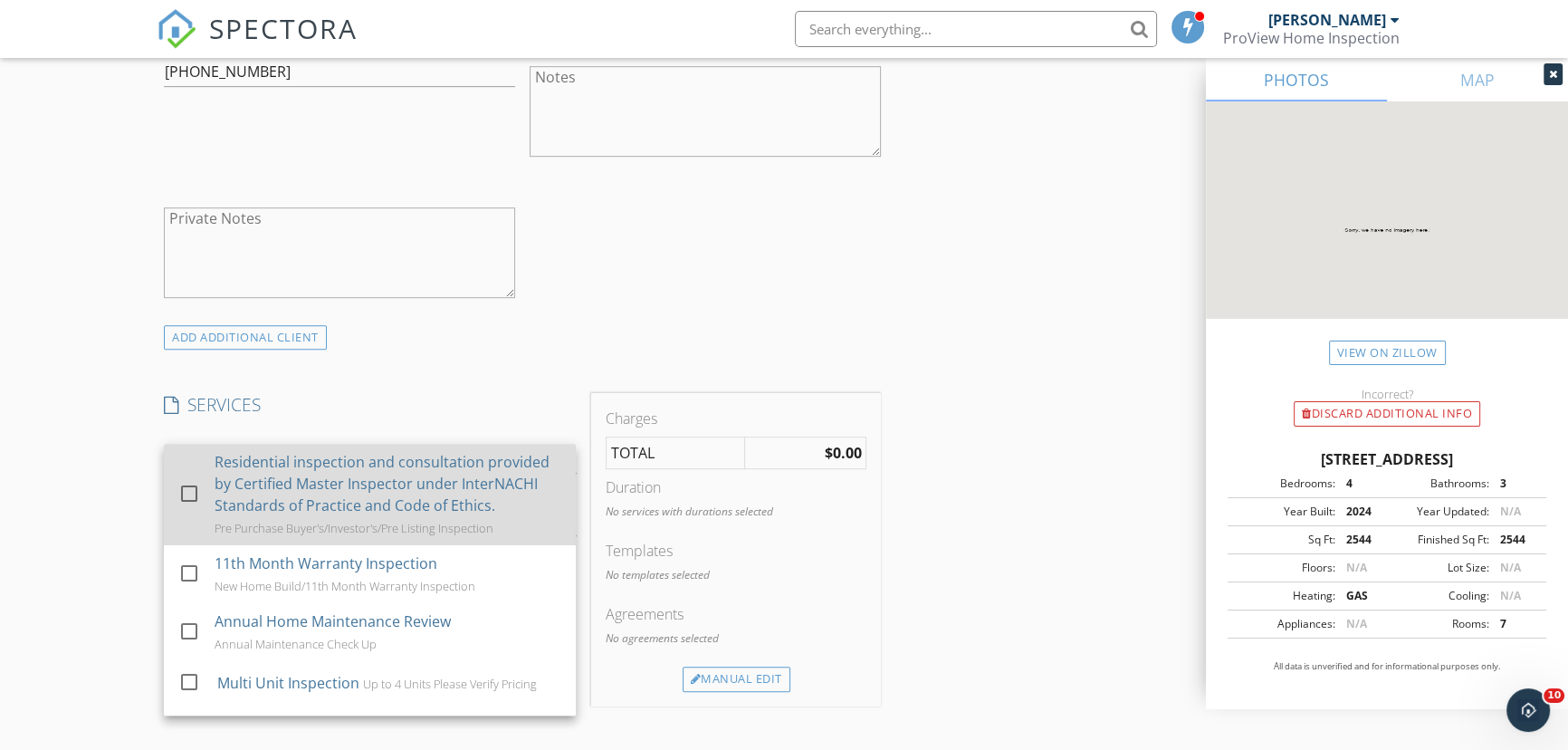
click at [303, 468] on div "Residential inspection and consultation provided by Certified Master Inspector …" at bounding box center [388, 484] width 347 height 65
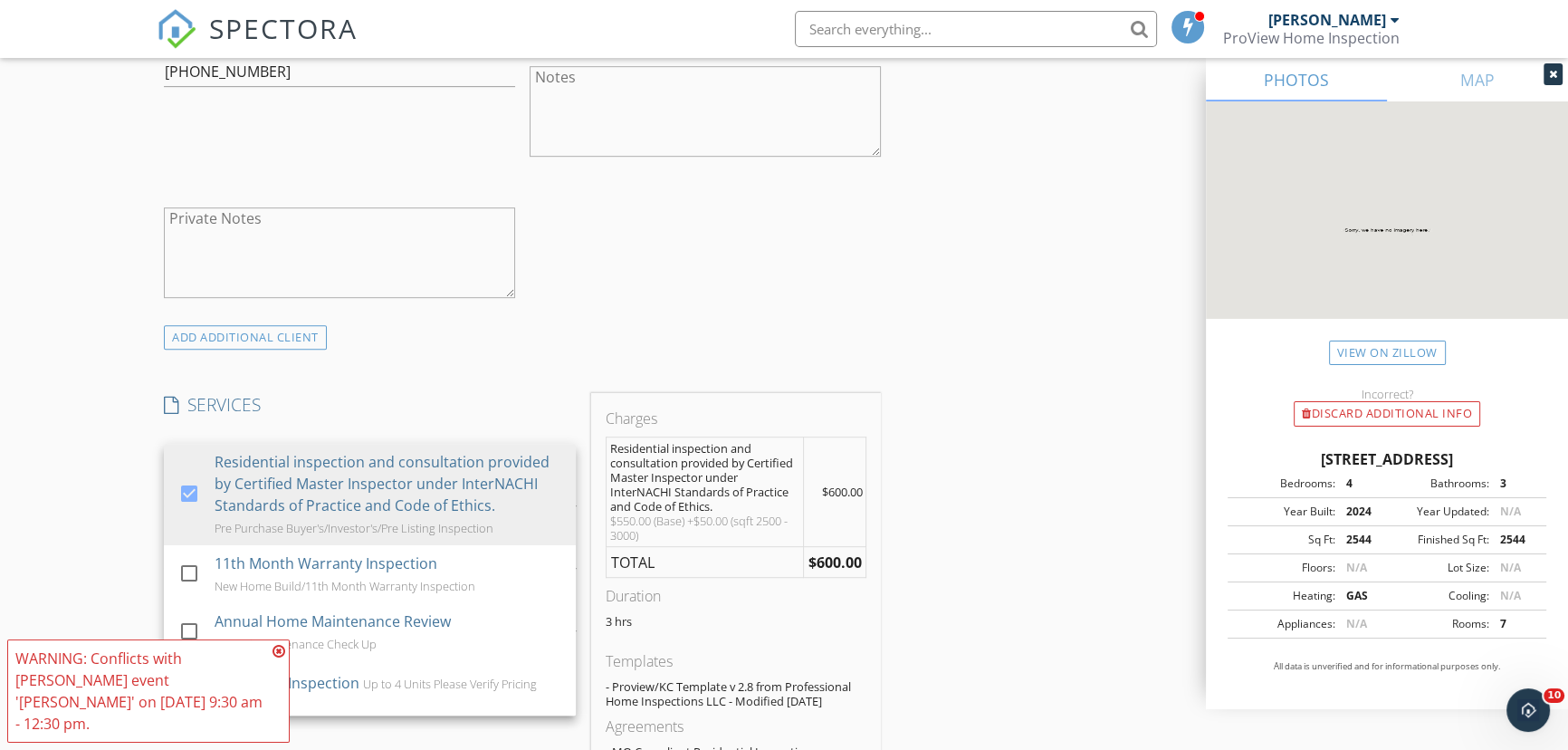
click at [280, 658] on icon at bounding box center [279, 650] width 12 height 14
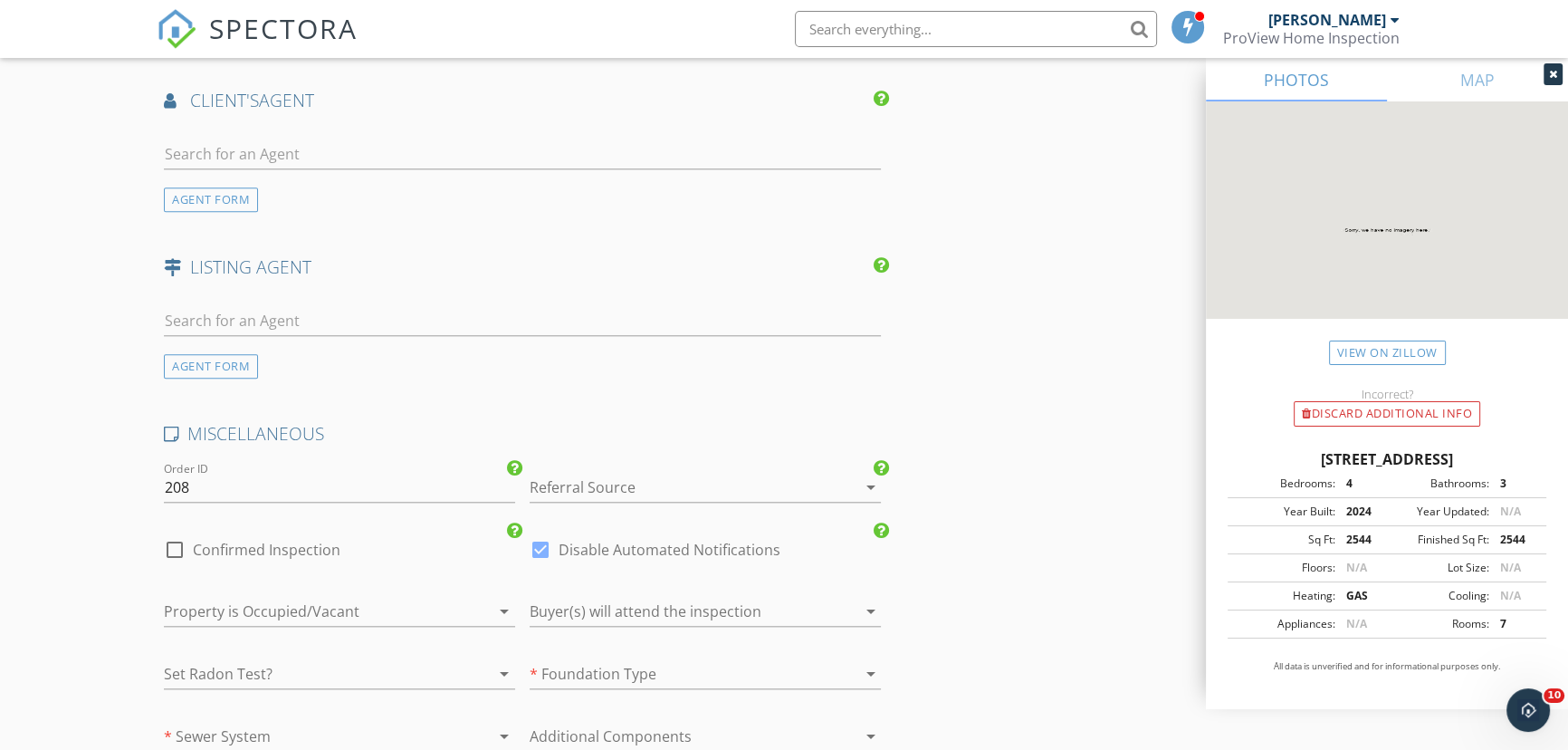
scroll to position [2387, 0]
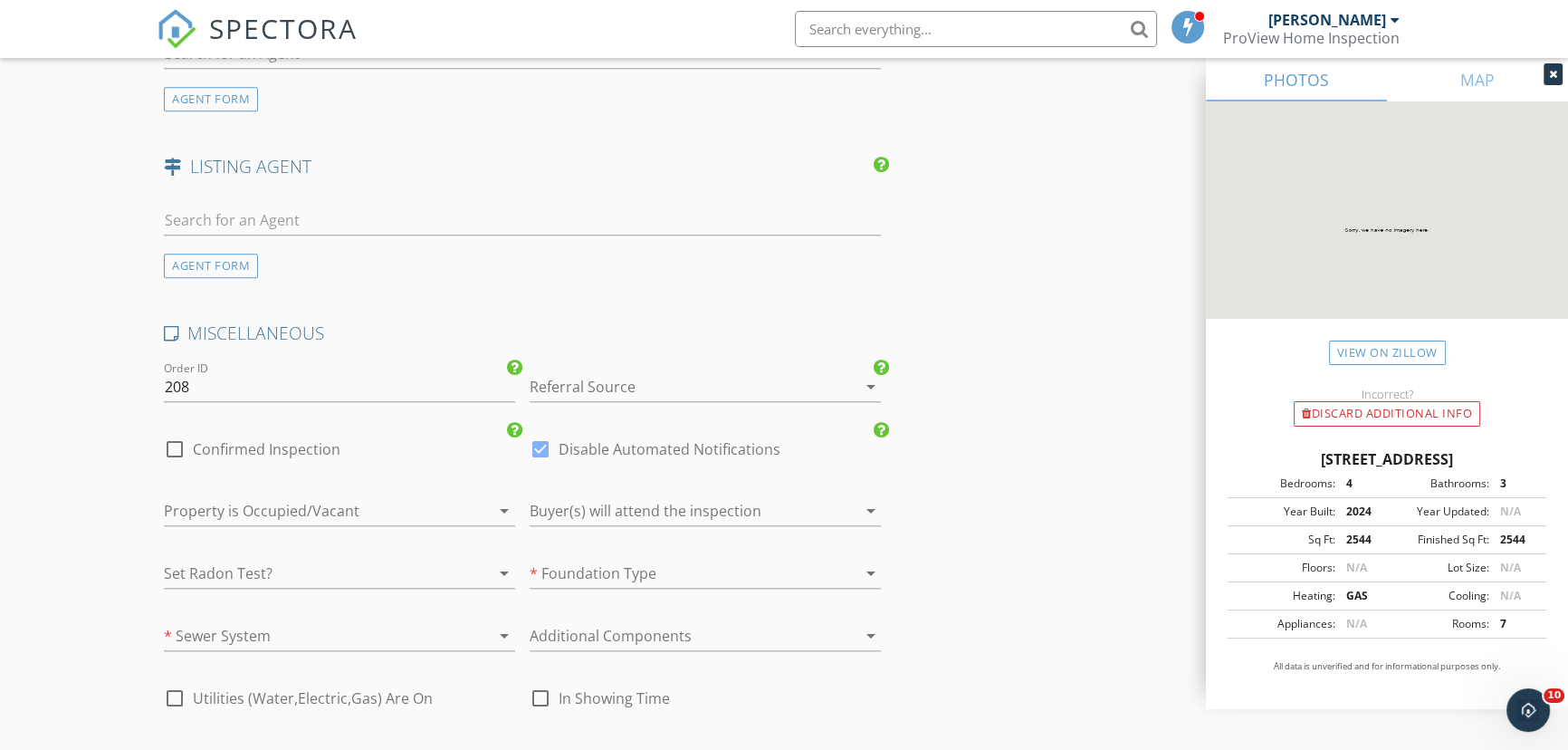
click at [585, 391] on div at bounding box center [680, 387] width 301 height 29
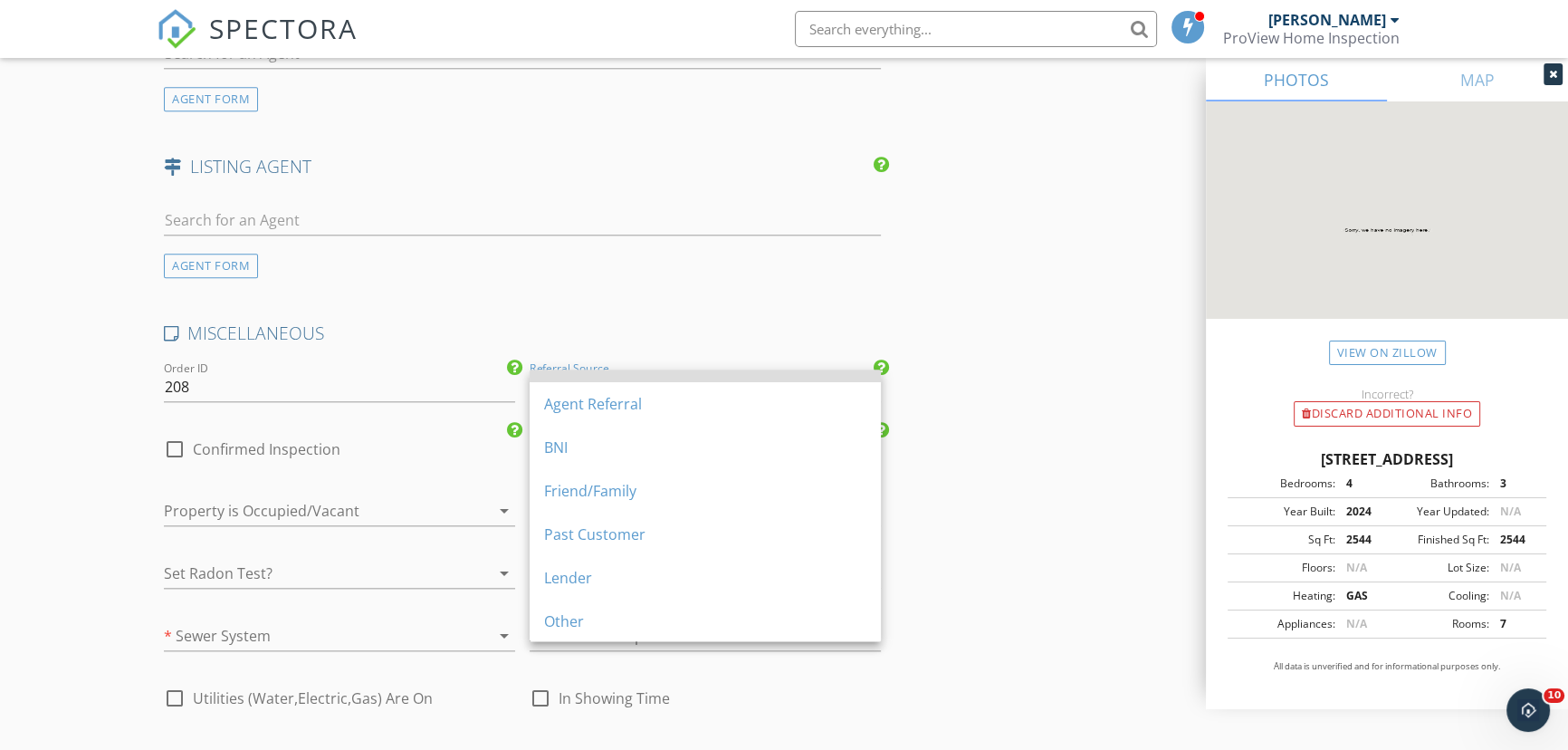
scroll to position [119, 0]
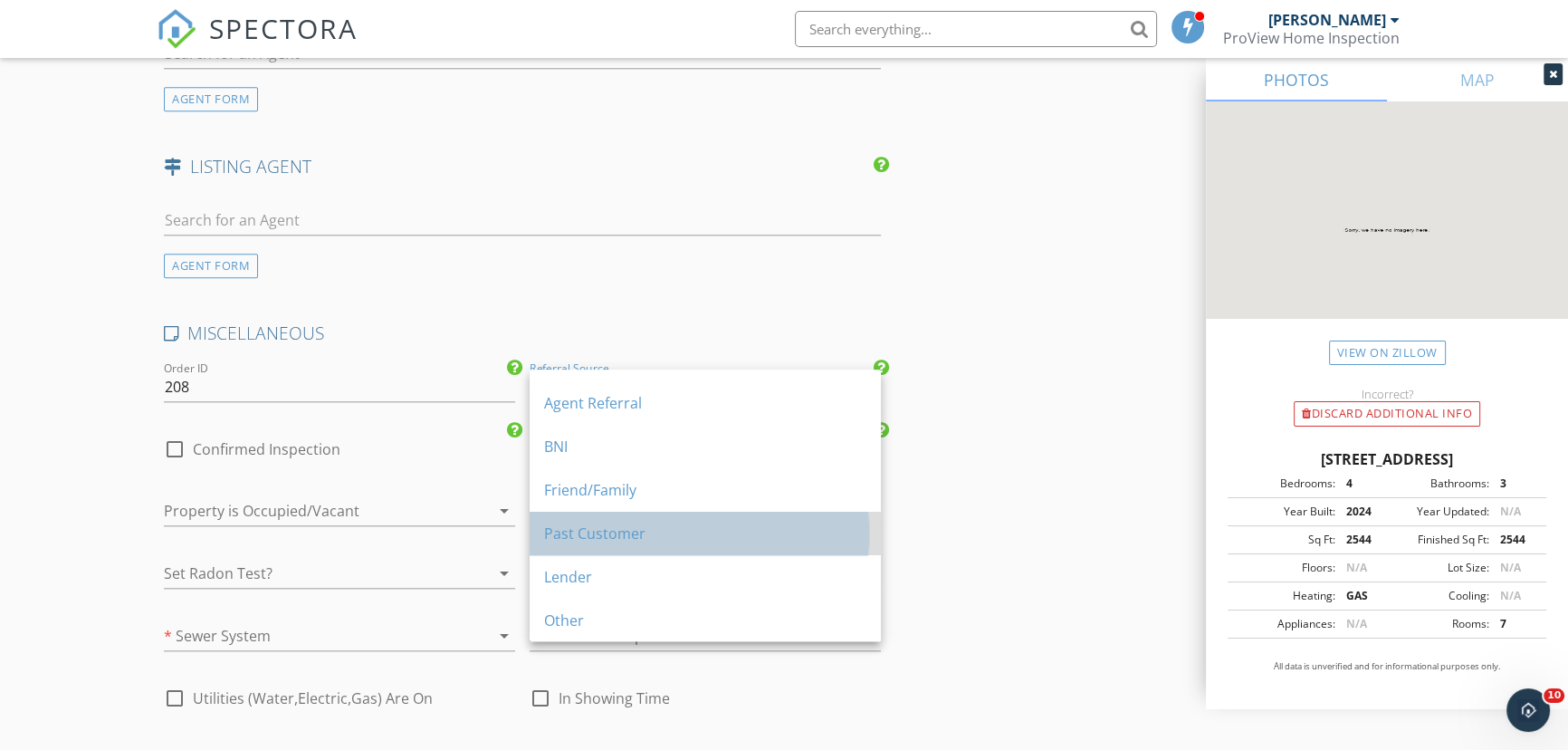
click at [570, 543] on div "Past Customer" at bounding box center [705, 533] width 323 height 43
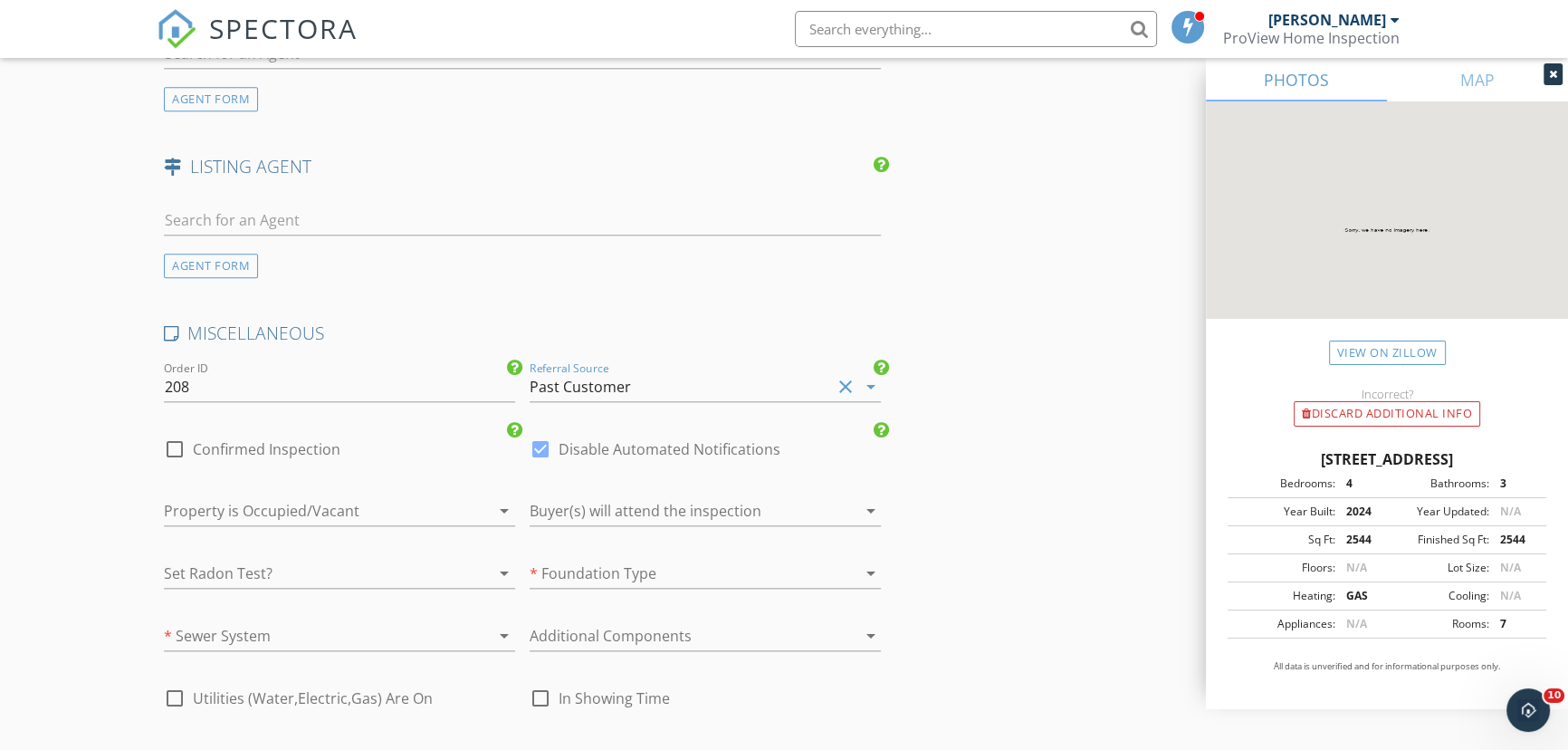
click at [345, 505] on div at bounding box center [314, 511] width 301 height 29
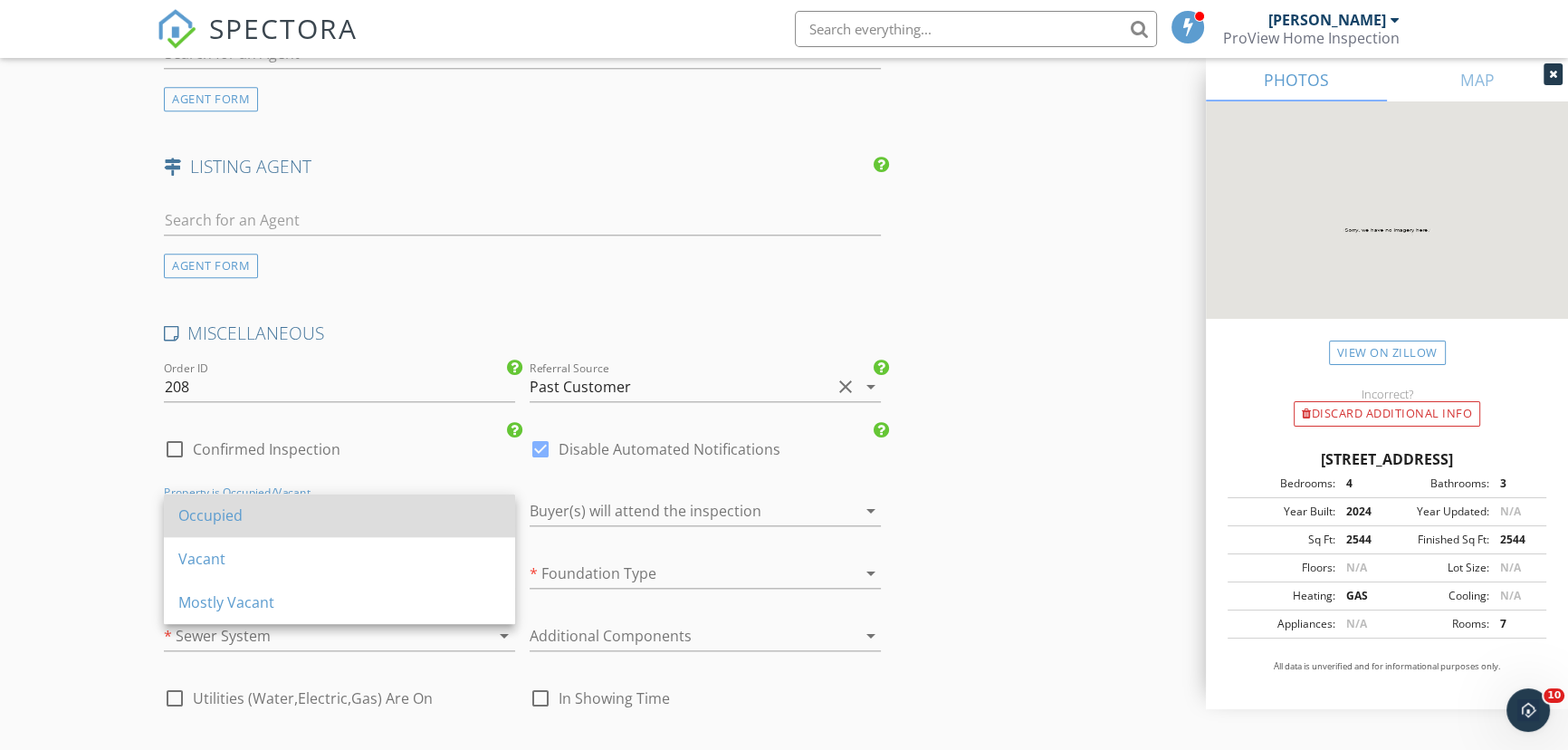
click at [280, 507] on div "Occupied" at bounding box center [339, 515] width 323 height 22
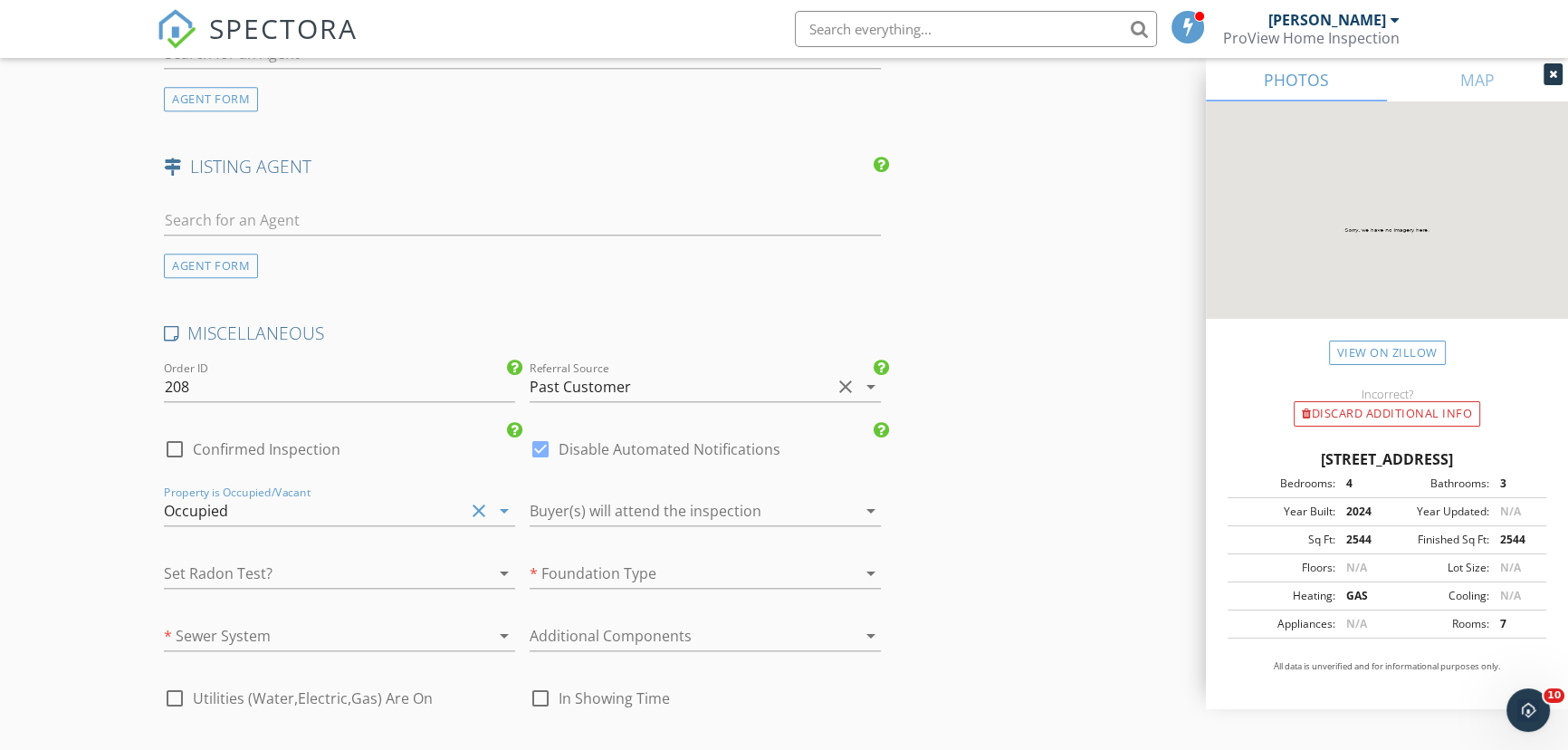
click at [590, 510] on div at bounding box center [680, 511] width 301 height 29
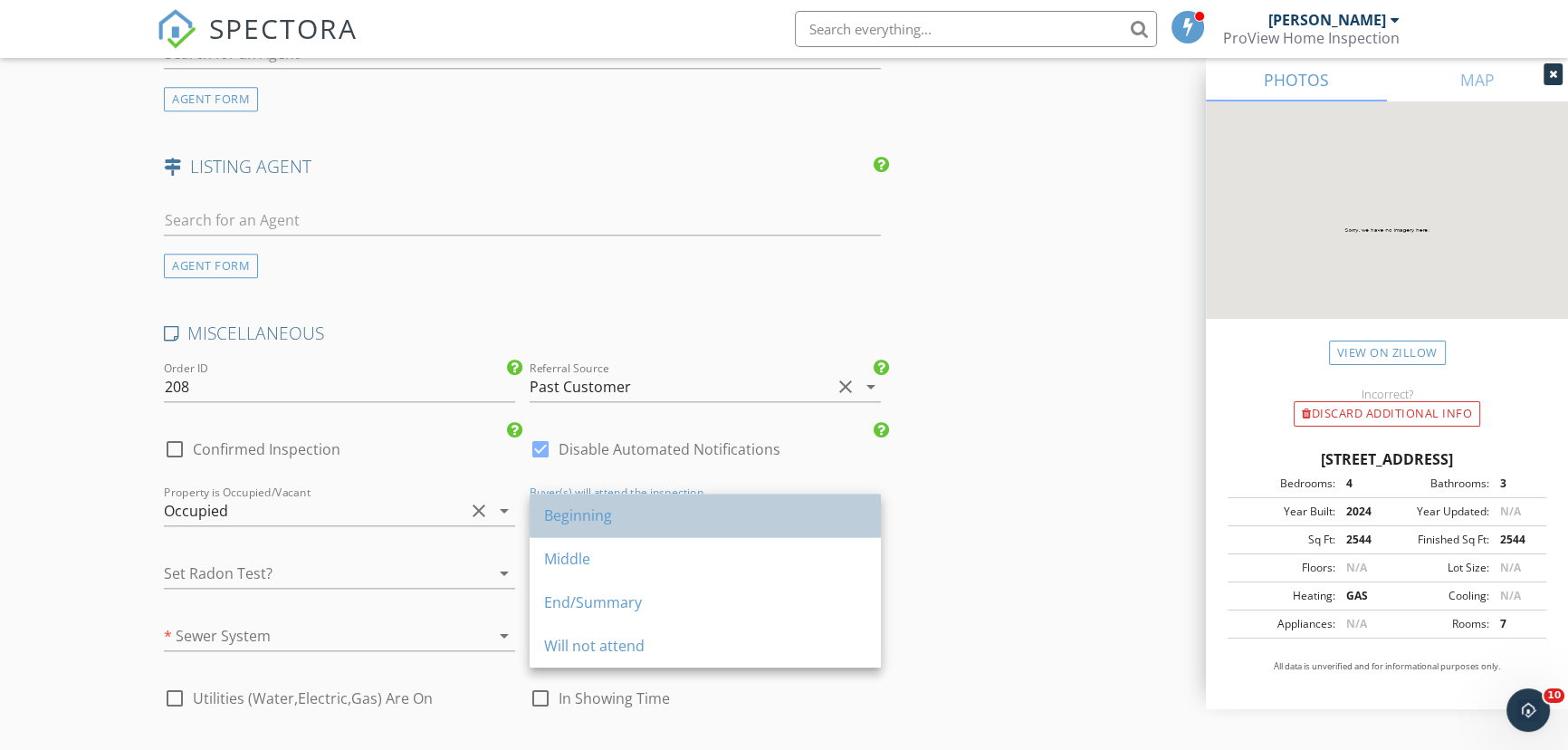
click at [587, 516] on div "Beginning" at bounding box center [705, 515] width 323 height 22
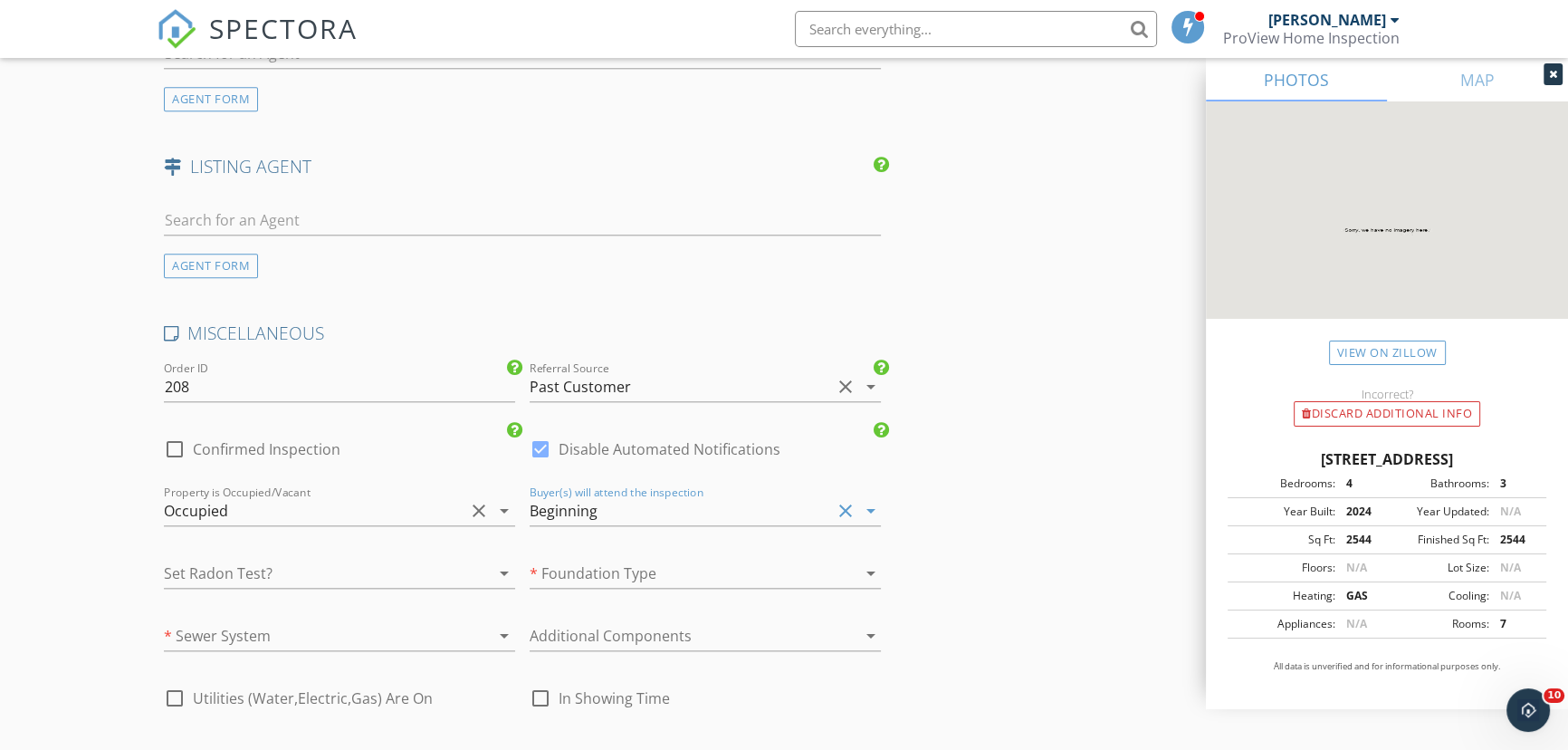
click at [587, 572] on div at bounding box center [680, 573] width 301 height 29
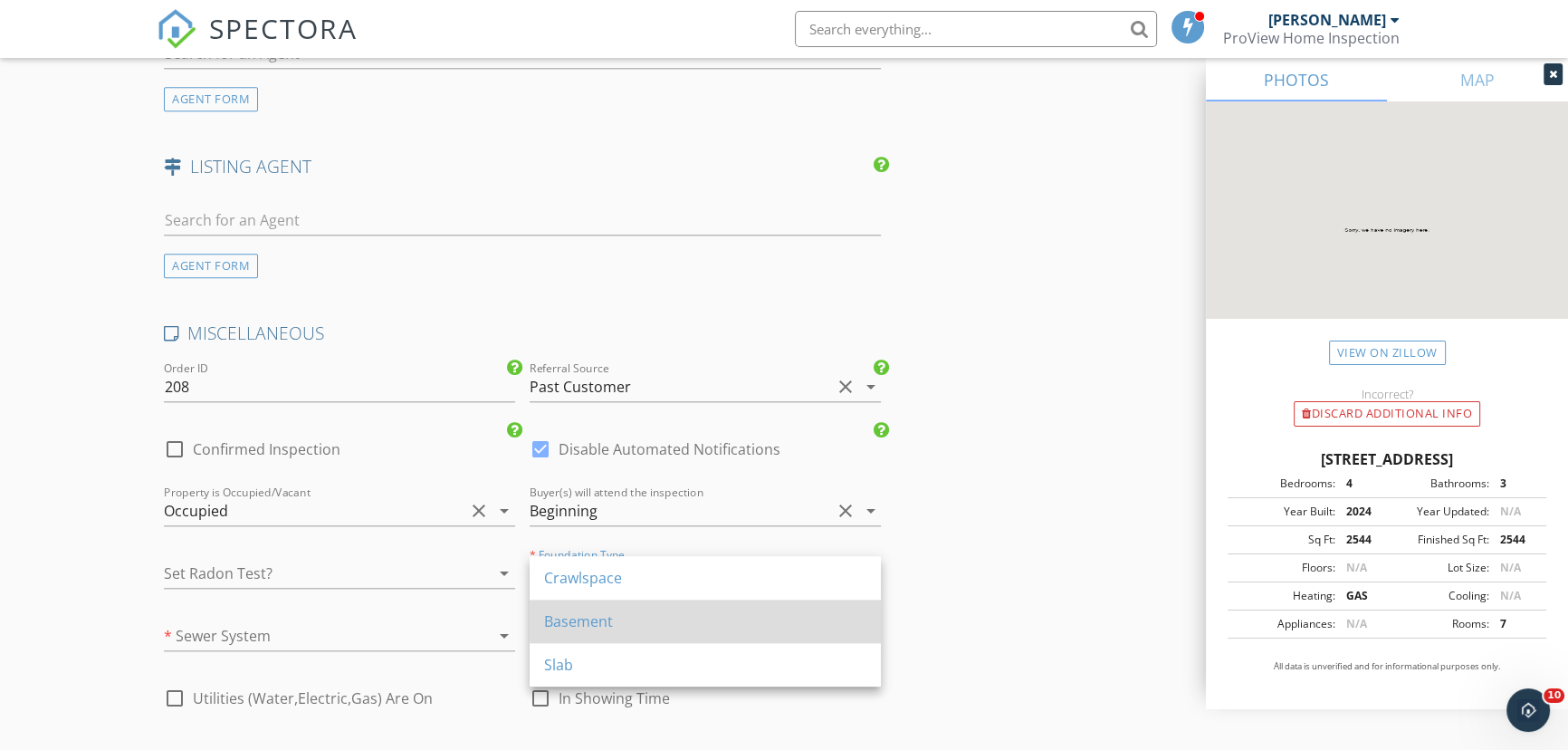
click at [578, 624] on div "Basement" at bounding box center [705, 621] width 323 height 22
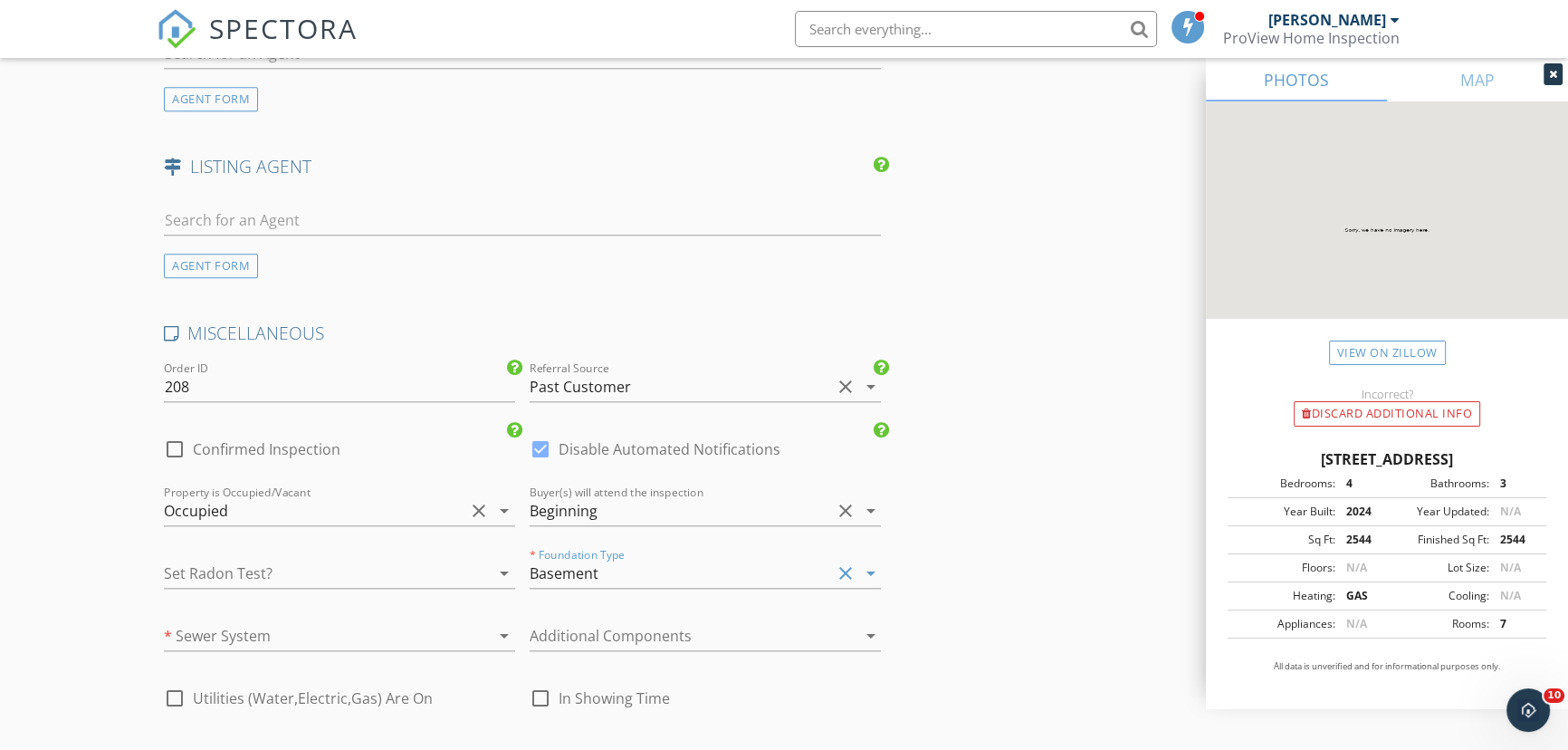
click at [262, 572] on div at bounding box center [314, 573] width 301 height 29
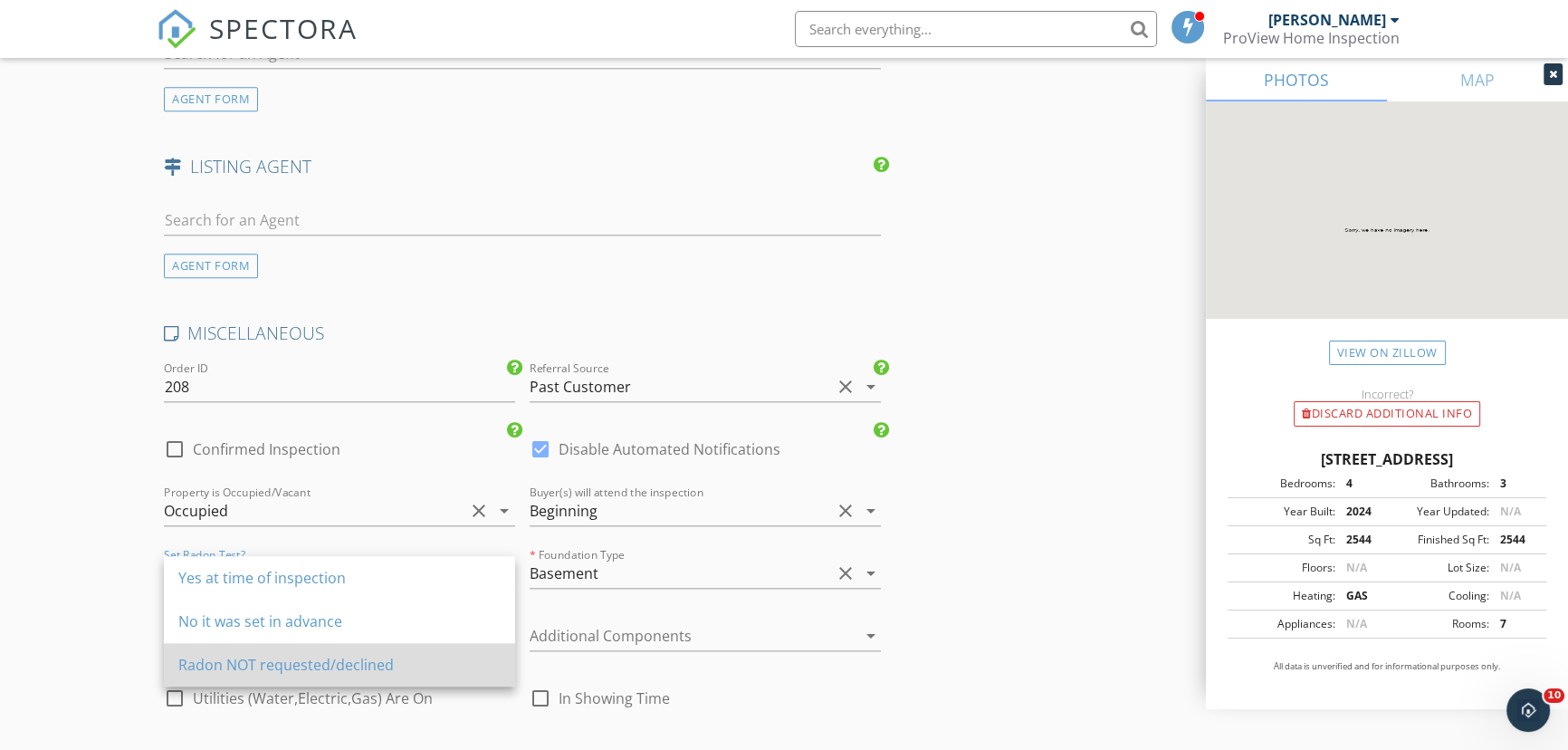
click at [241, 664] on div "Radon NOT requested/declined" at bounding box center [339, 665] width 323 height 22
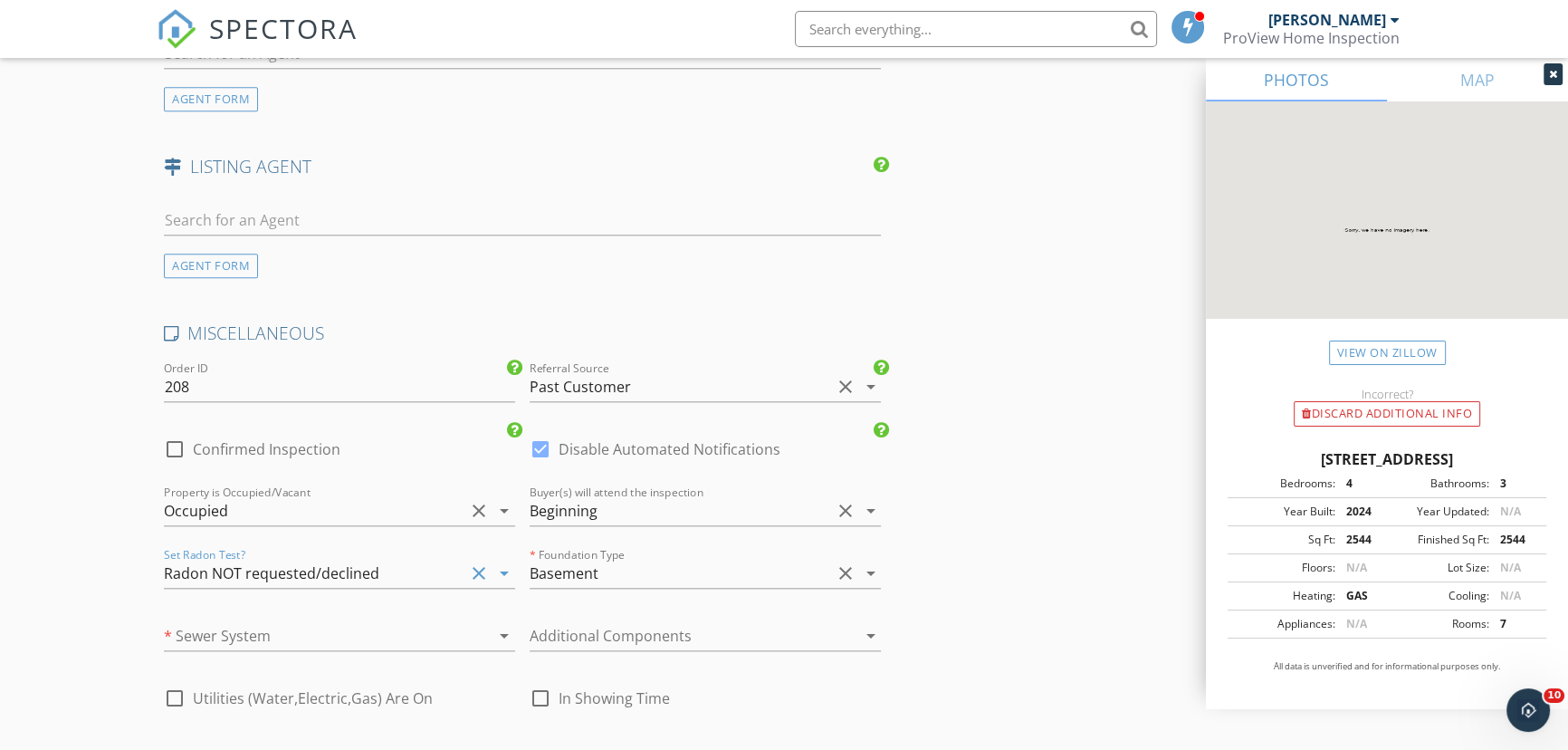
click at [258, 640] on div at bounding box center [314, 636] width 301 height 29
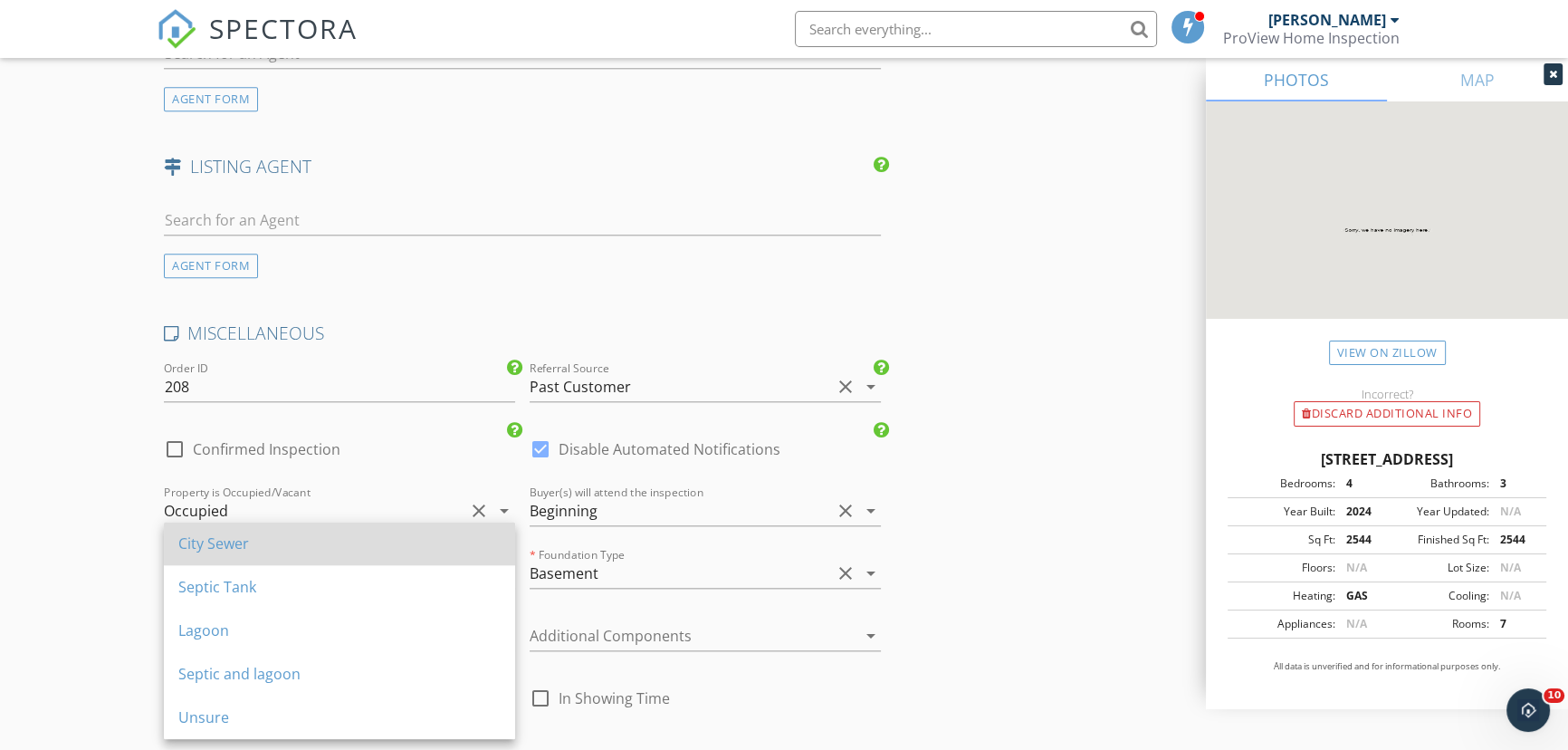
click at [230, 538] on div "City Sewer" at bounding box center [339, 543] width 323 height 22
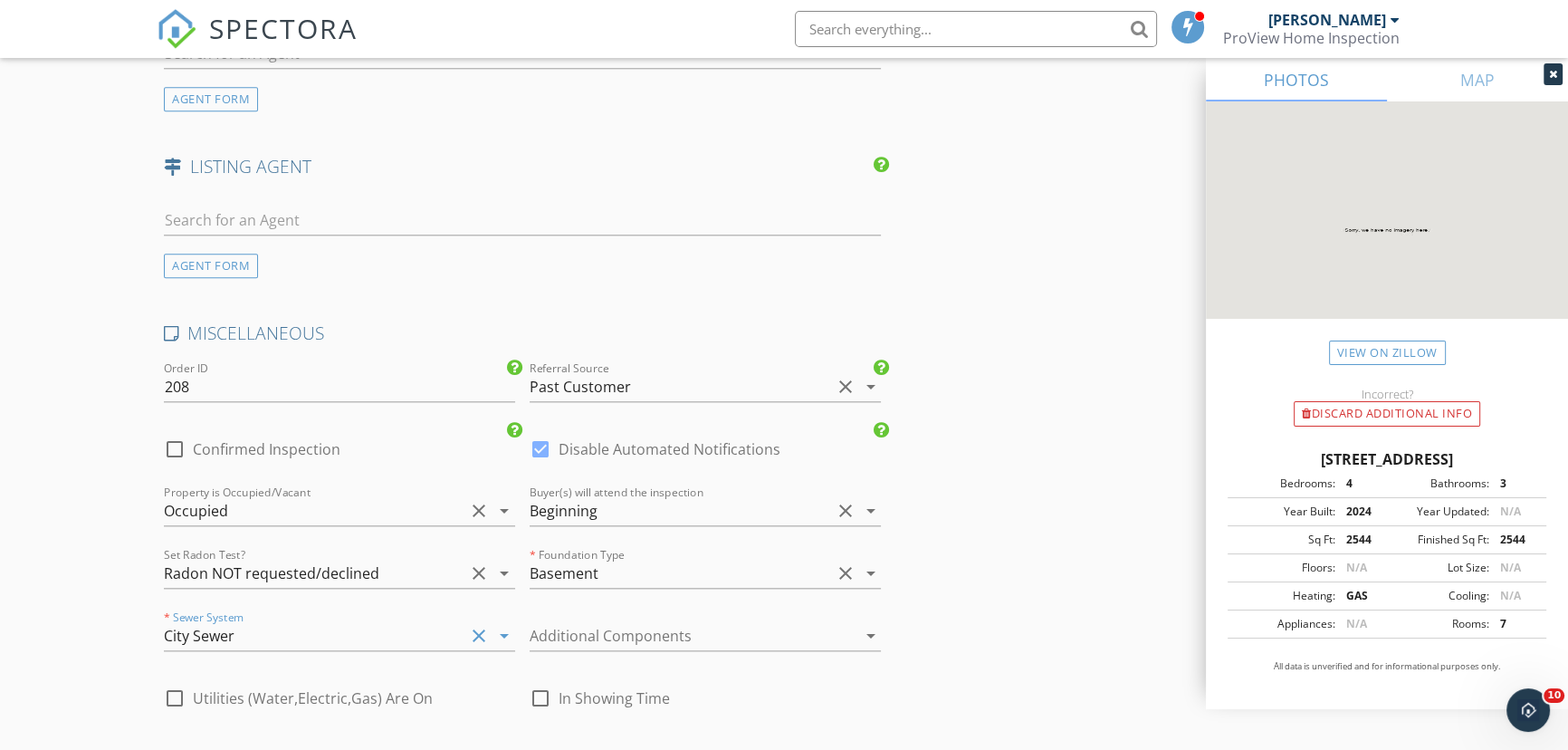
click at [589, 632] on div at bounding box center [680, 636] width 301 height 29
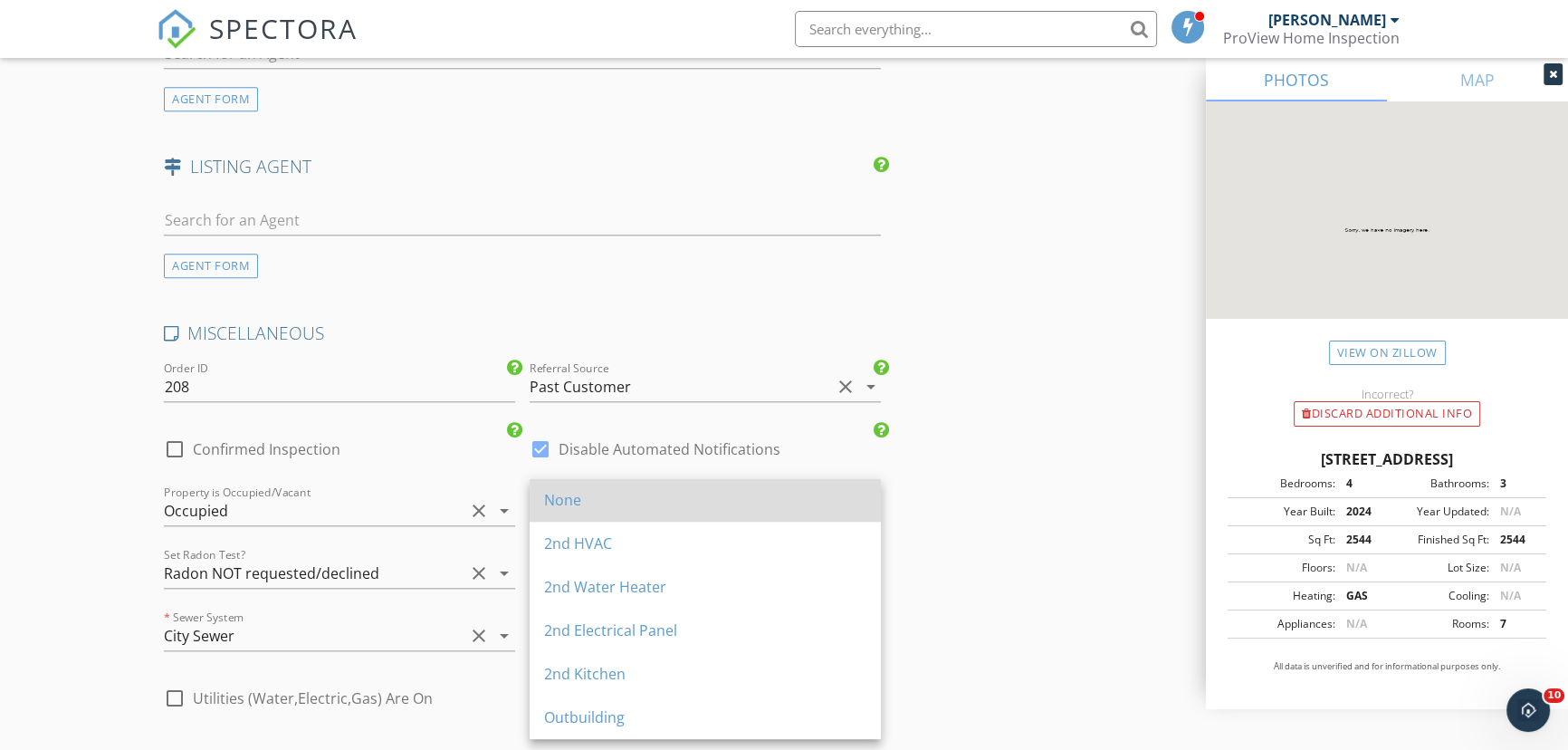
click at [595, 505] on div "None" at bounding box center [705, 499] width 323 height 22
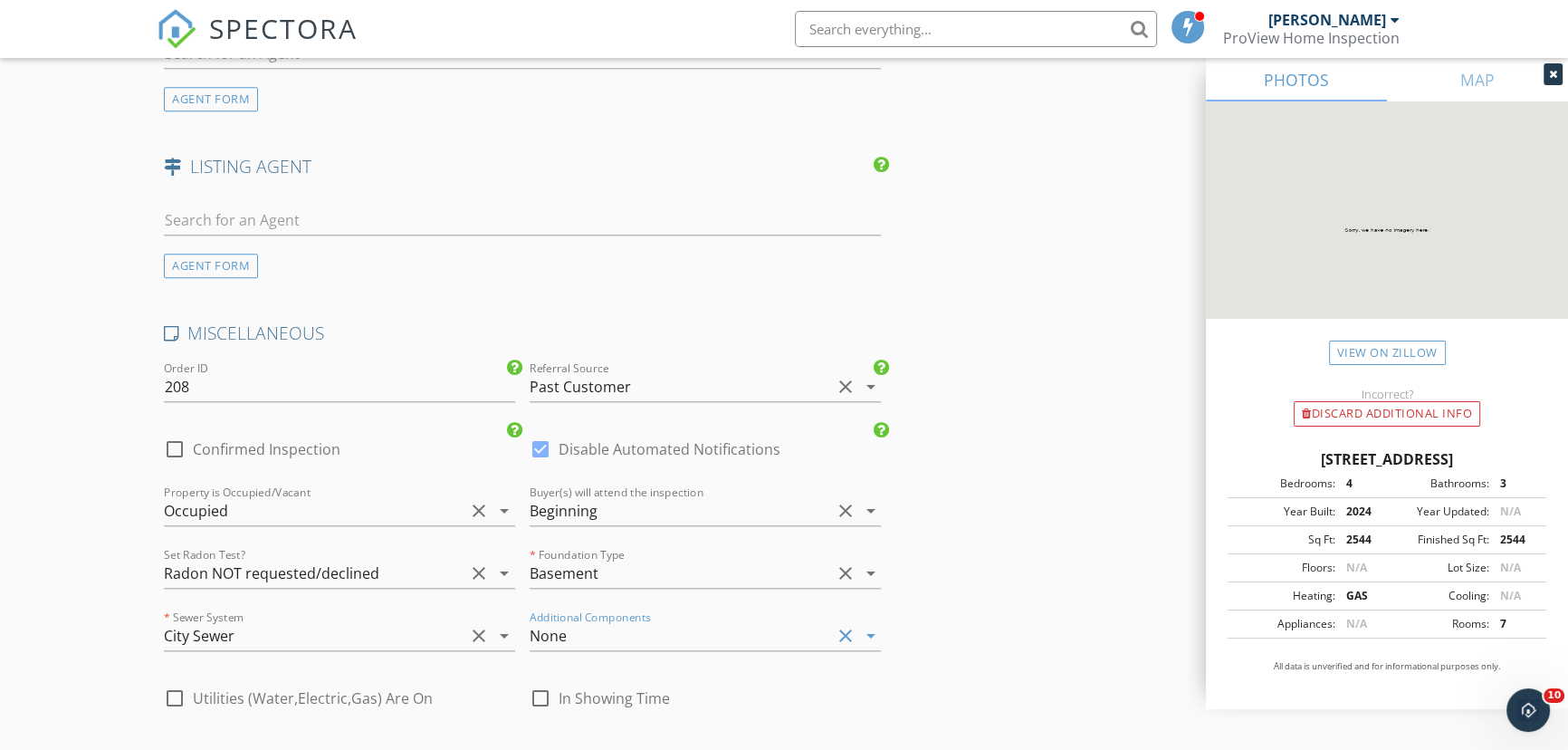
scroll to position [2469, 0]
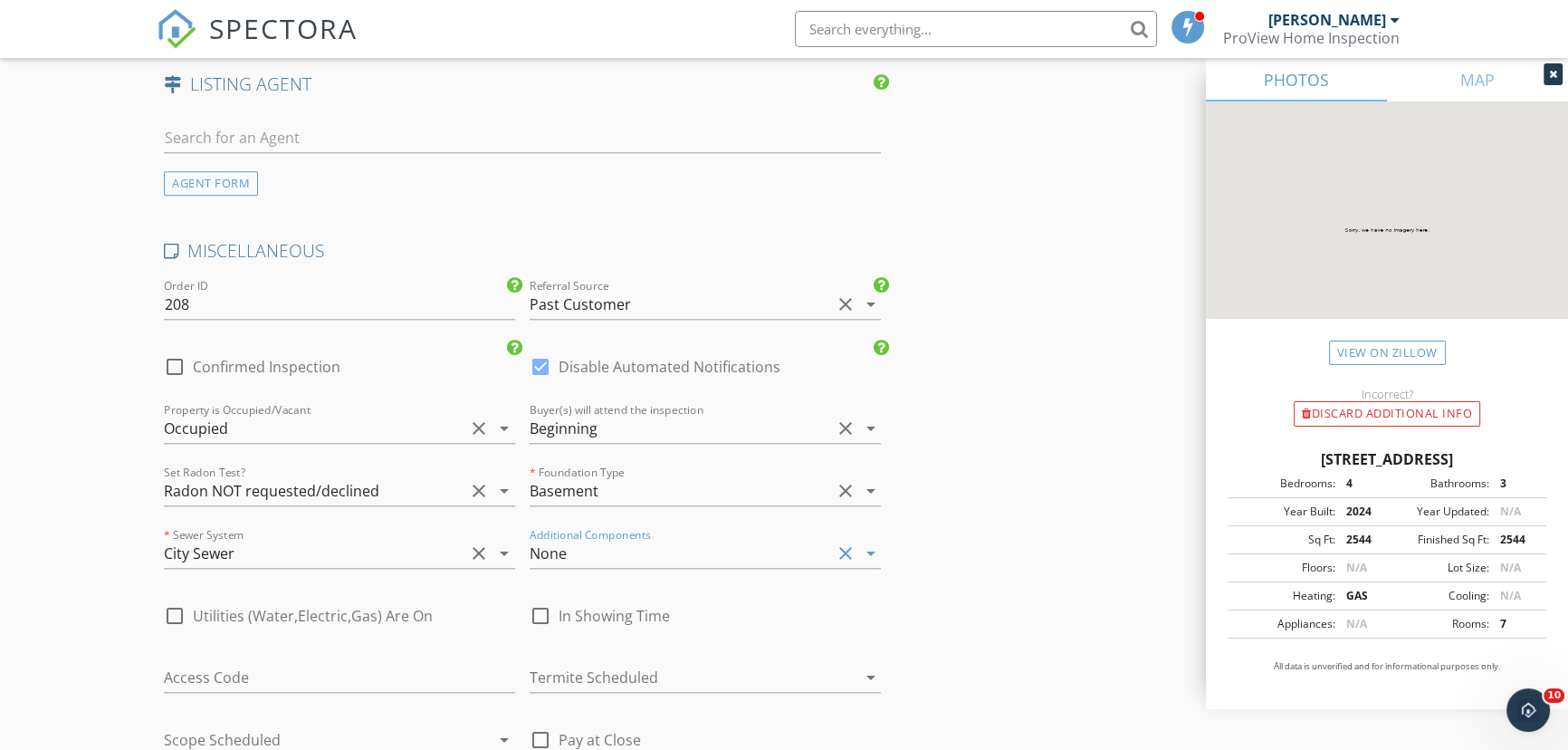
click at [355, 609] on span "Utilities (Water,Electric,Gas) Are On" at bounding box center [312, 615] width 240 height 18
checkbox input "true"
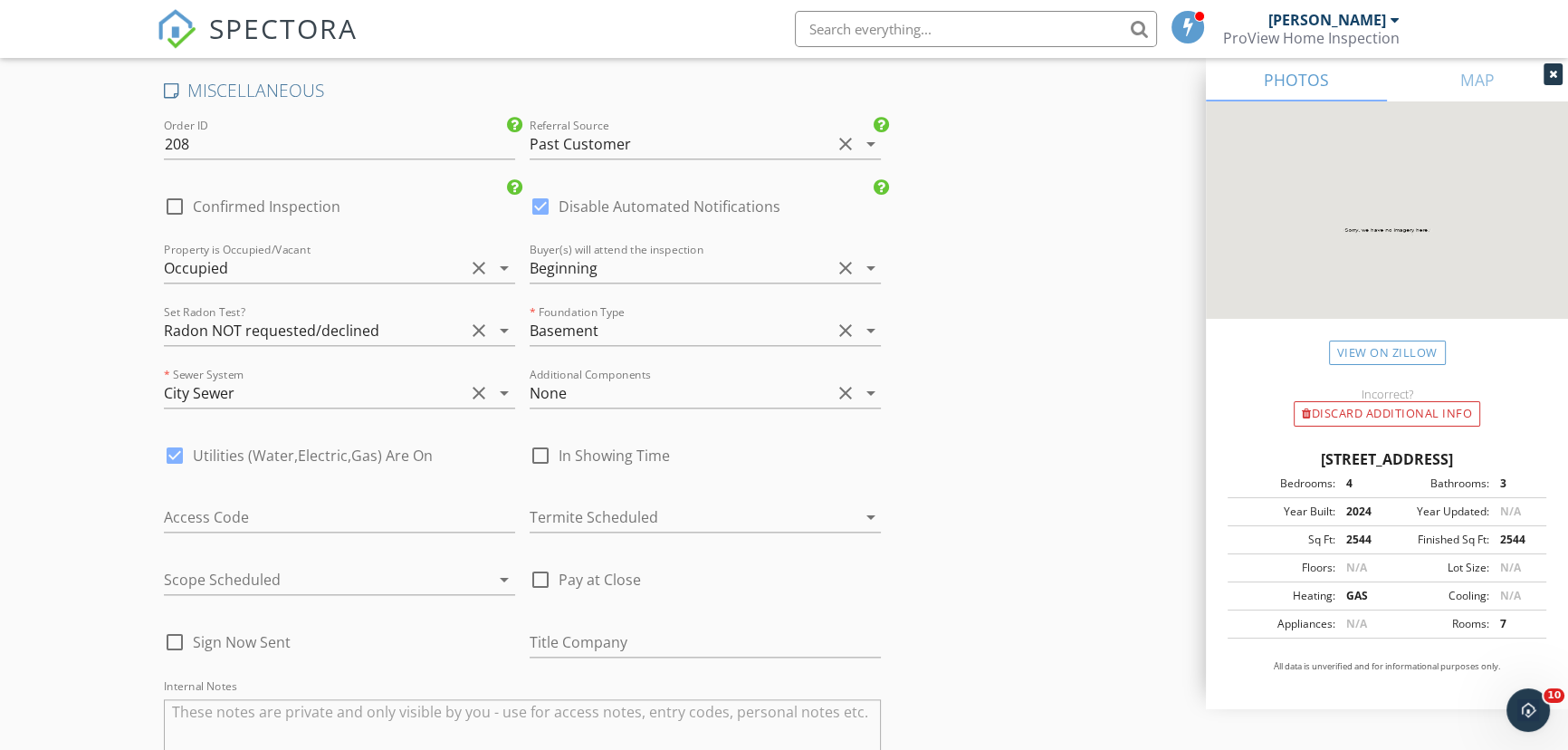
scroll to position [2634, 0]
click at [579, 510] on div at bounding box center [680, 512] width 301 height 29
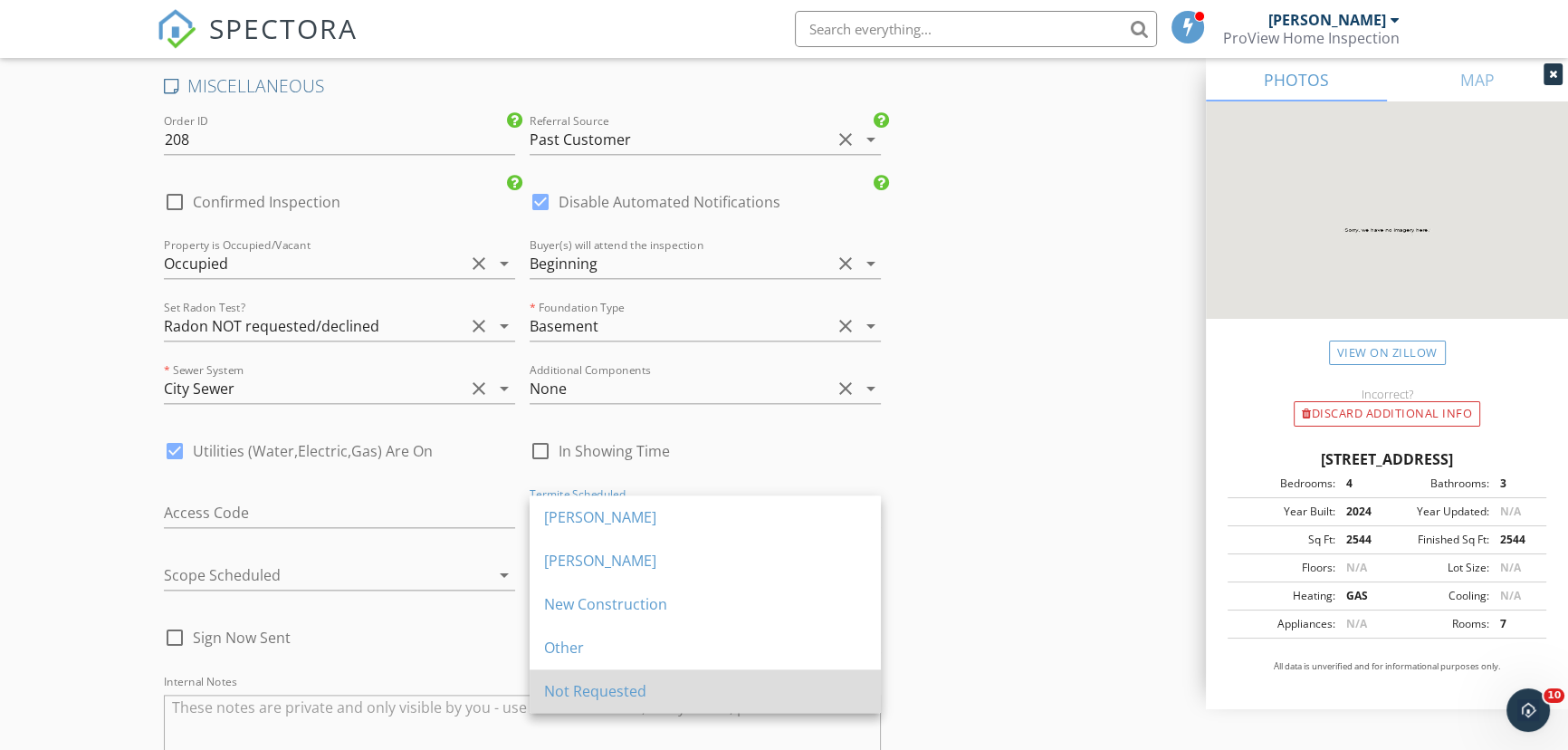
click at [563, 693] on div "Not Requested" at bounding box center [705, 691] width 323 height 22
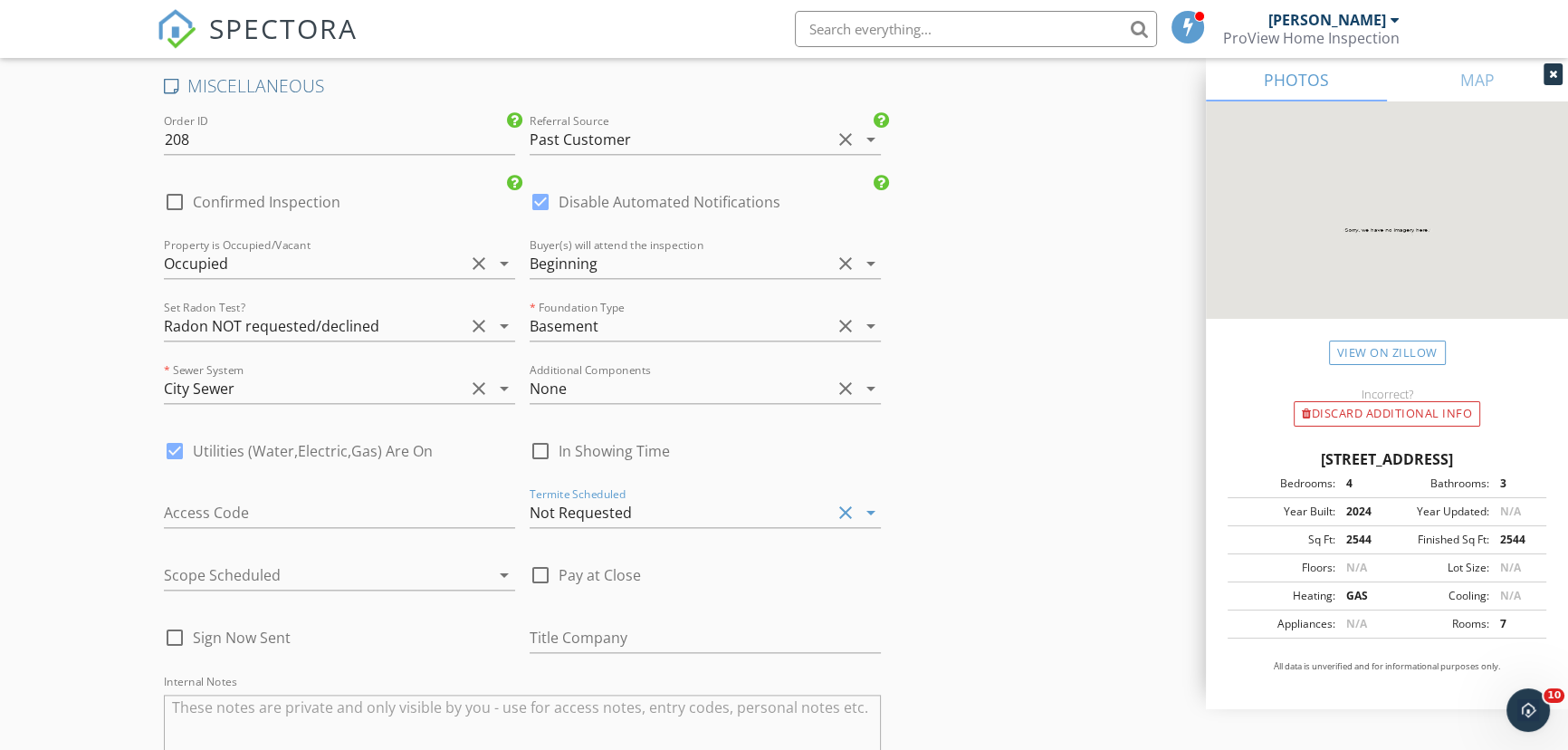
click at [324, 564] on div at bounding box center [314, 575] width 301 height 29
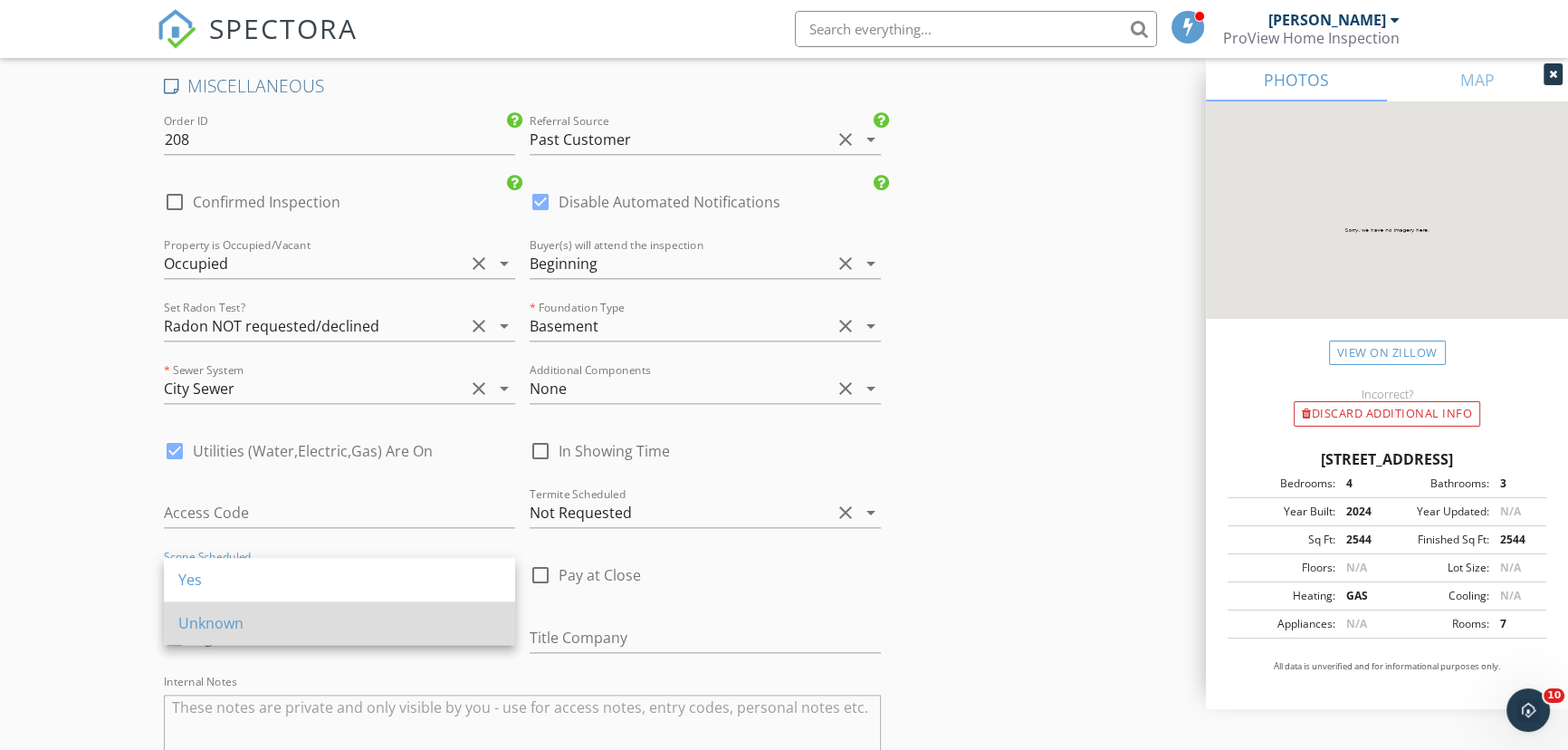
click at [224, 625] on div "Unknown" at bounding box center [339, 623] width 323 height 22
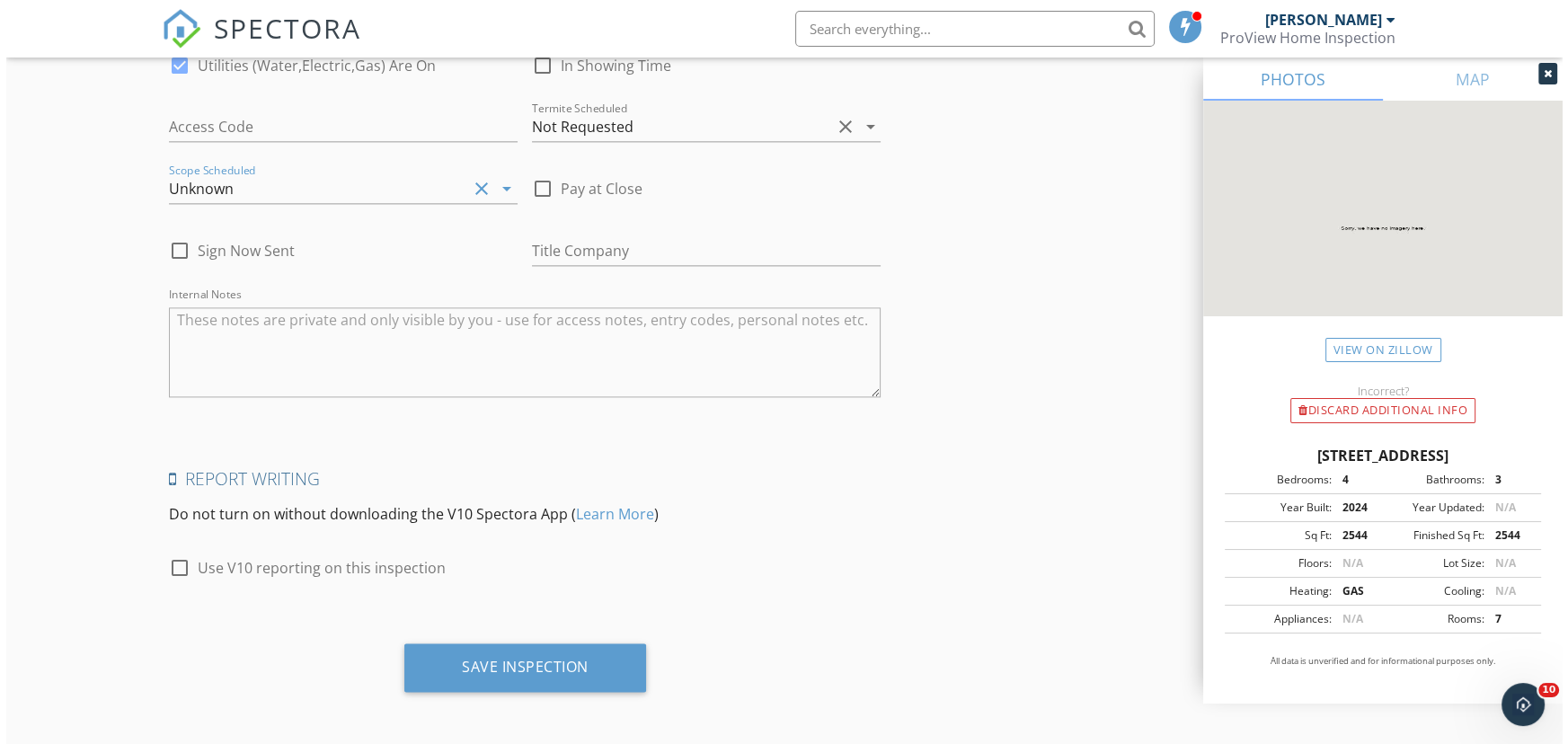
scroll to position [2996, 0]
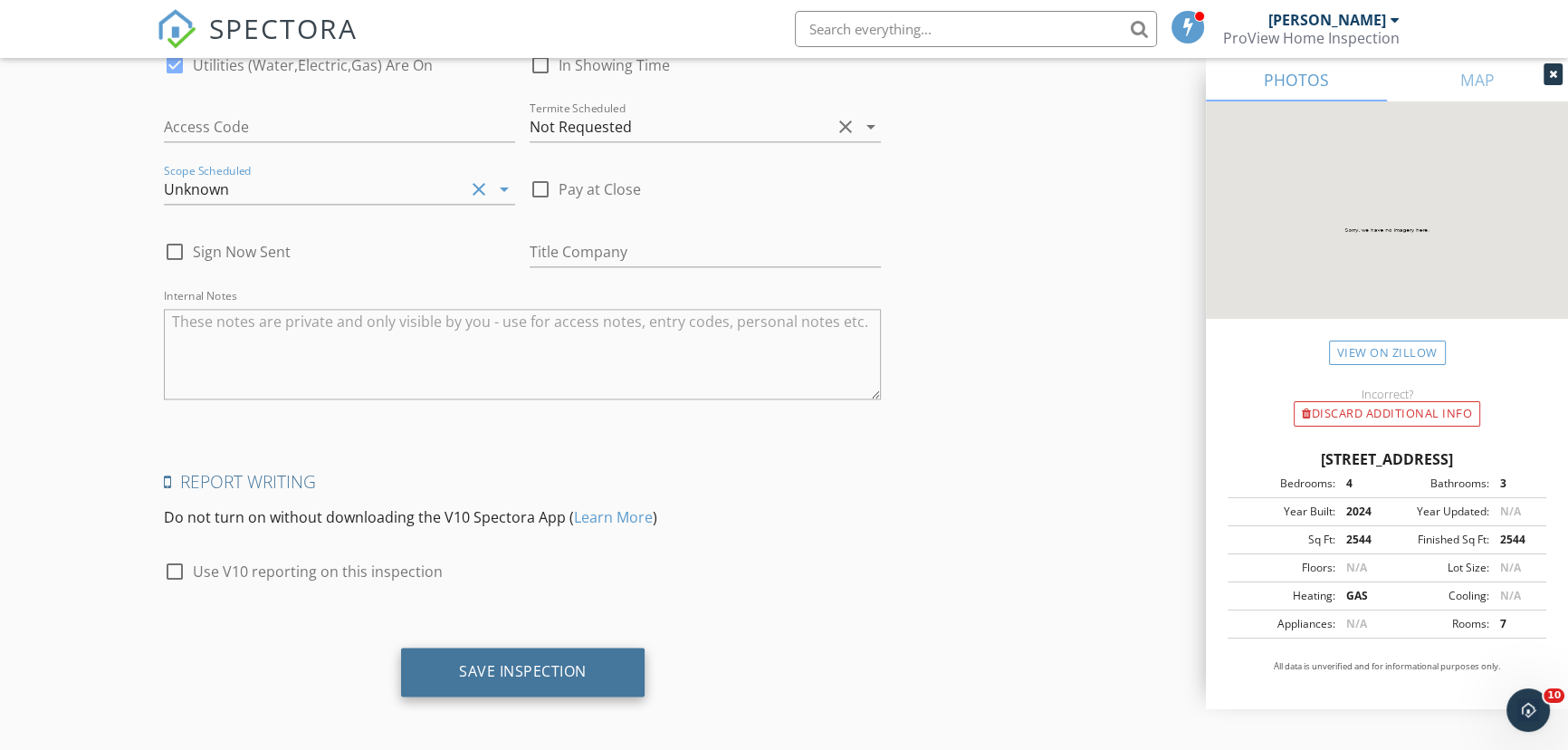
click at [525, 687] on div "Save Inspection" at bounding box center [523, 671] width 243 height 49
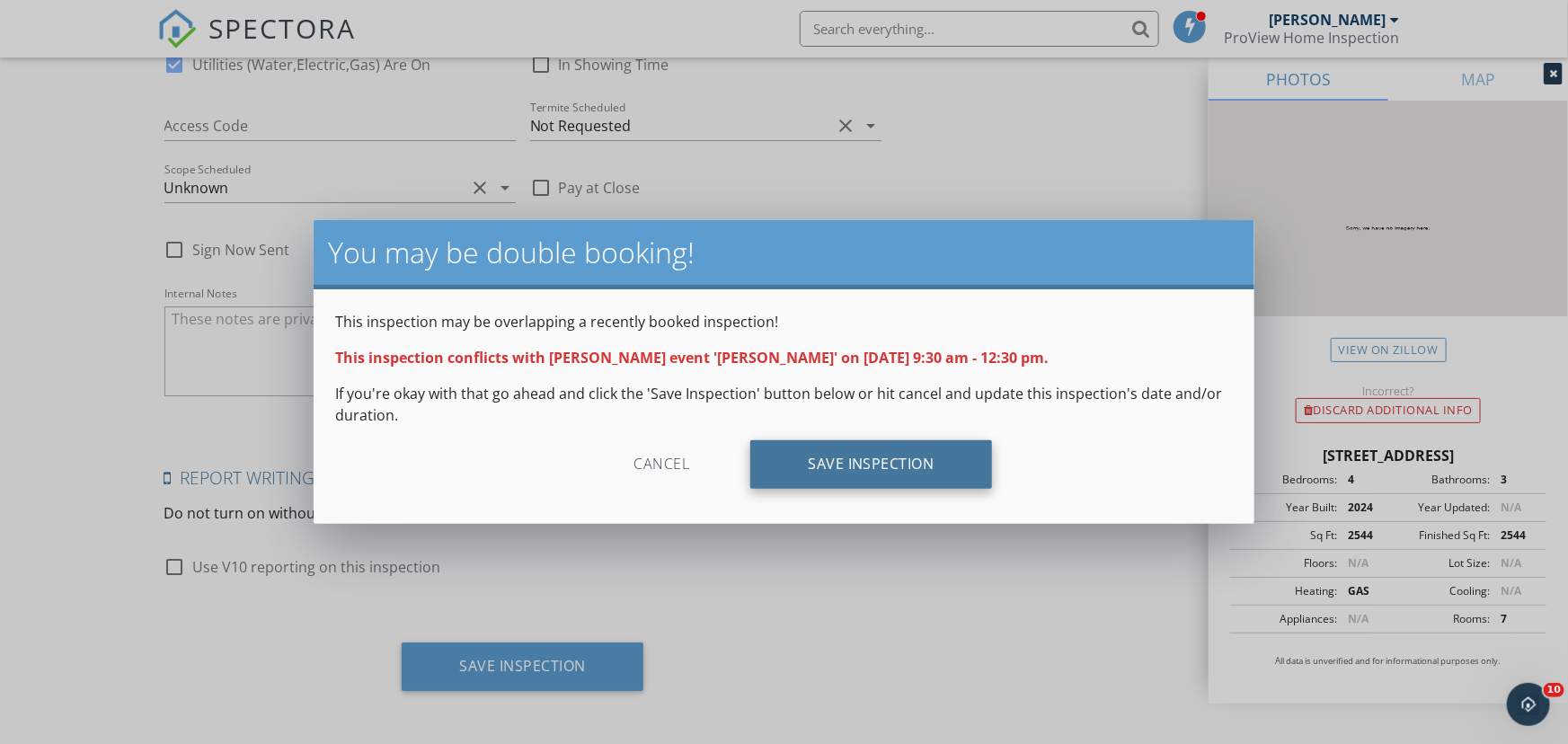
click at [805, 456] on div "Save Inspection" at bounding box center [870, 464] width 241 height 48
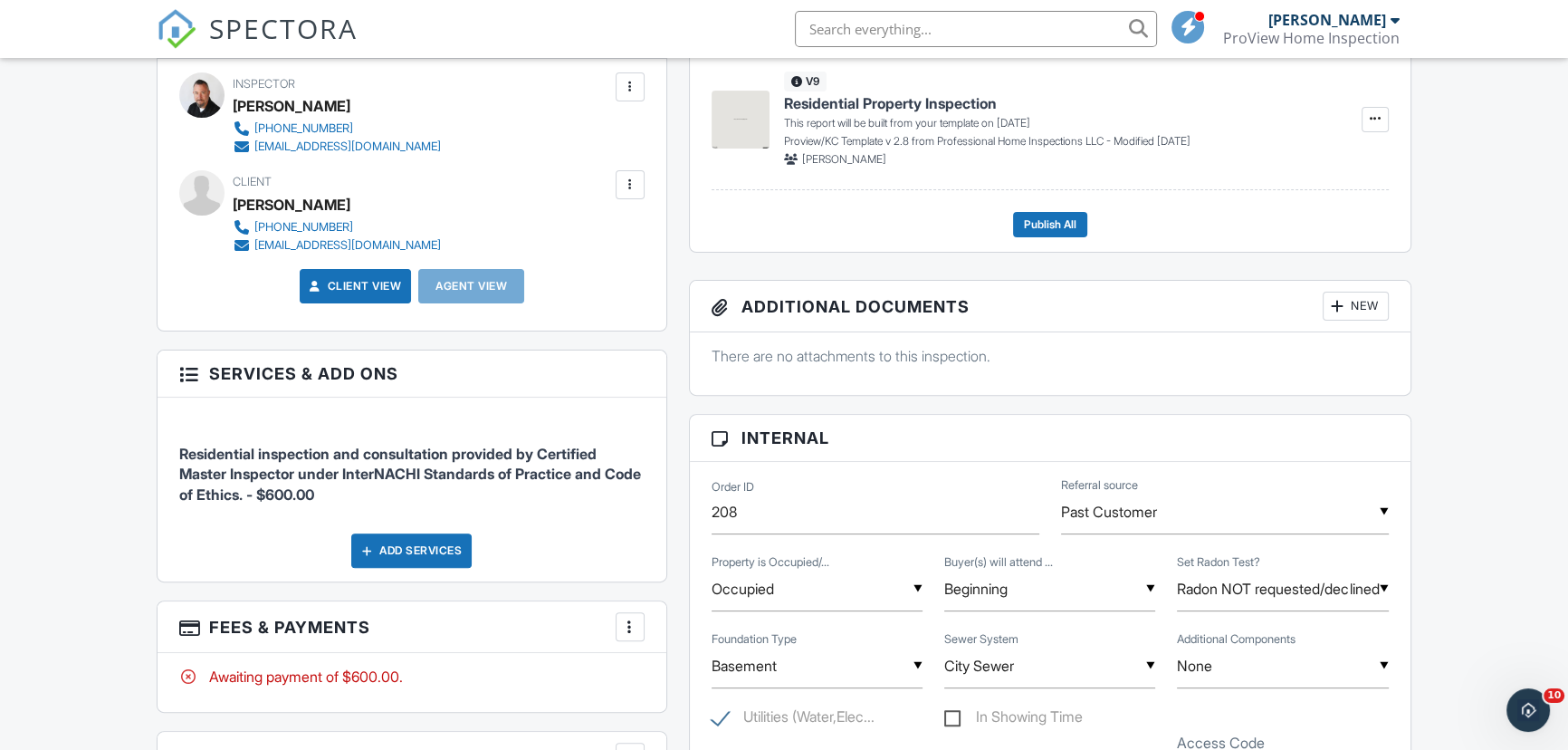
scroll to position [740, 0]
